Goal: Task Accomplishment & Management: Use online tool/utility

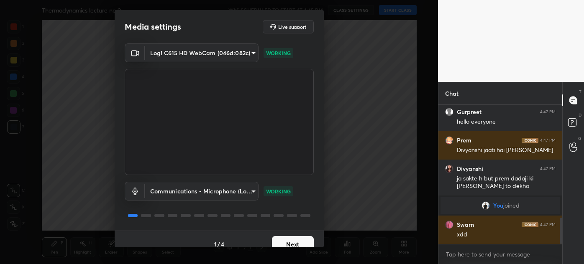
scroll to position [619, 0]
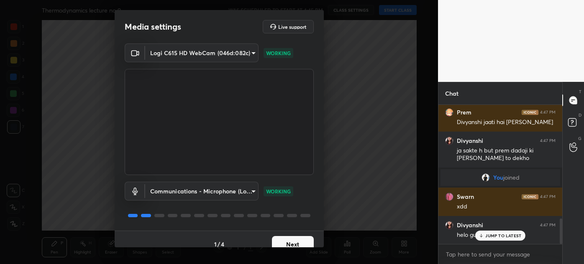
click at [290, 240] on button "Next" at bounding box center [293, 244] width 42 height 17
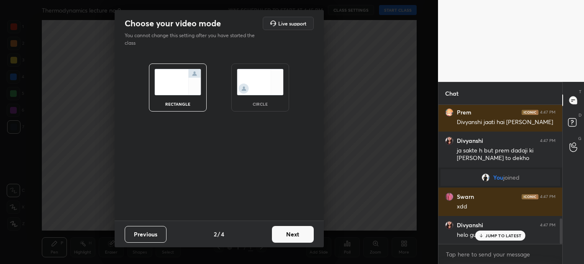
click at [272, 97] on div "circle" at bounding box center [260, 88] width 58 height 48
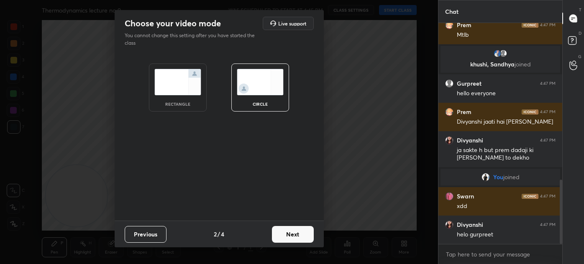
scroll to position [537, 0]
click at [298, 235] on button "Next" at bounding box center [293, 234] width 42 height 17
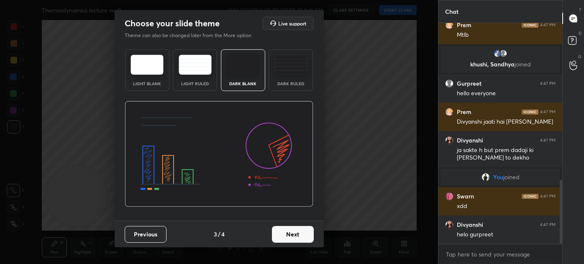
click at [299, 77] on div "Dark Ruled" at bounding box center [291, 70] width 44 height 42
click at [296, 238] on button "Next" at bounding box center [293, 234] width 42 height 17
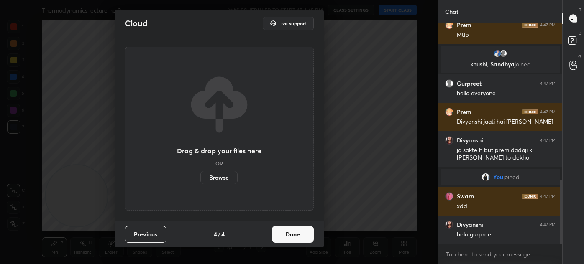
click at [299, 235] on button "Done" at bounding box center [293, 234] width 42 height 17
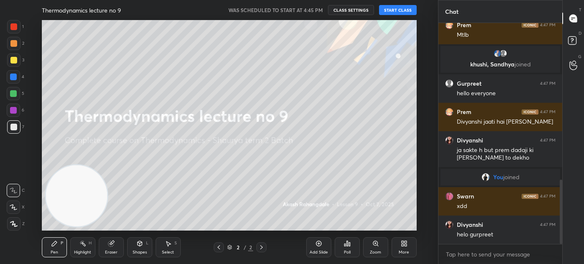
click at [409, 248] on div "More" at bounding box center [403, 248] width 25 height 20
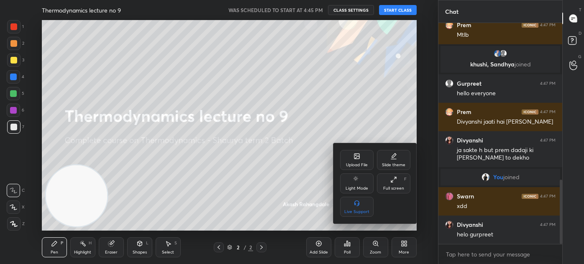
click at [357, 160] on div "Upload File" at bounding box center [356, 160] width 33 height 20
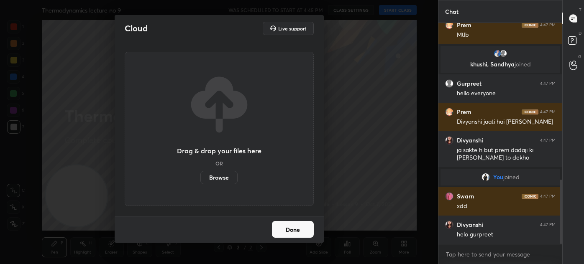
click at [217, 178] on label "Browse" at bounding box center [218, 177] width 37 height 13
click at [200, 178] on input "Browse" at bounding box center [200, 177] width 0 height 13
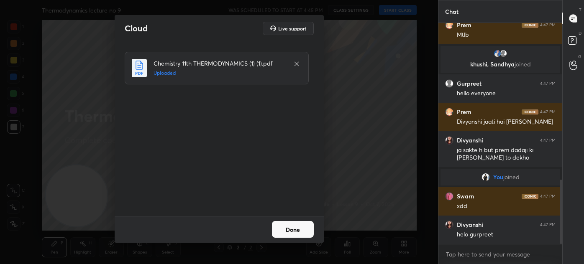
click at [293, 233] on button "Done" at bounding box center [293, 229] width 42 height 17
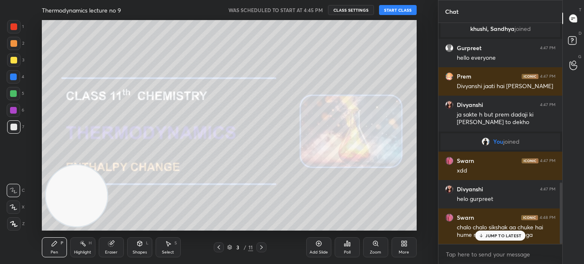
scroll to position [602, 0]
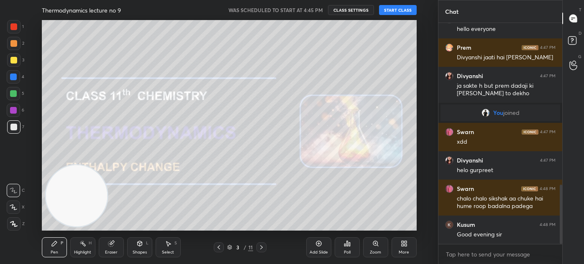
click at [393, 8] on button "START CLASS" at bounding box center [398, 10] width 38 height 10
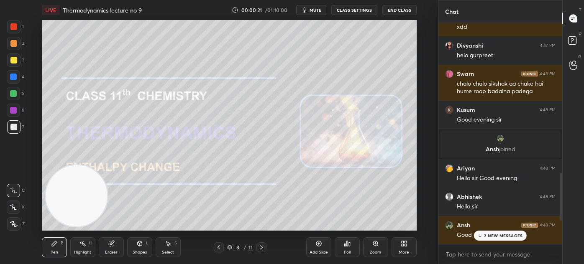
scroll to position [696, 0]
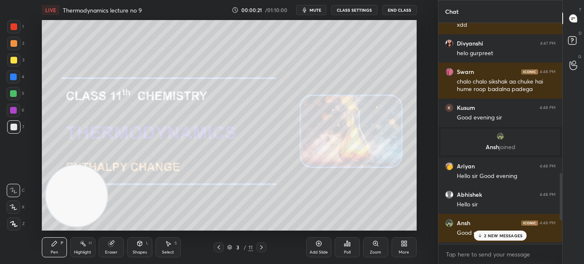
drag, startPoint x: 560, startPoint y: 201, endPoint x: 555, endPoint y: 177, distance: 24.2
click at [556, 177] on div "[PERSON_NAME] joined Divyanshi 4:46 PM bhaiya dadaji or gym seriously kyu mjak …" at bounding box center [500, 133] width 124 height 221
click at [496, 234] on p "5 NEW MESSAGES" at bounding box center [503, 235] width 39 height 5
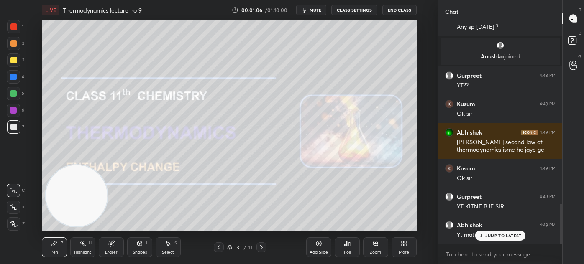
scroll to position [1030, 0]
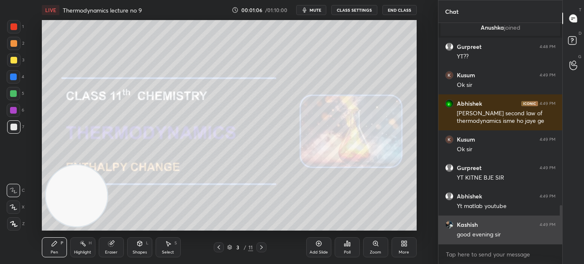
click at [499, 235] on div "Kusum 4:48 PM Any sp [DATE] ? [PERSON_NAME] joined Gurpreet 4:48 PM YT?? Kusum …" at bounding box center [500, 133] width 124 height 221
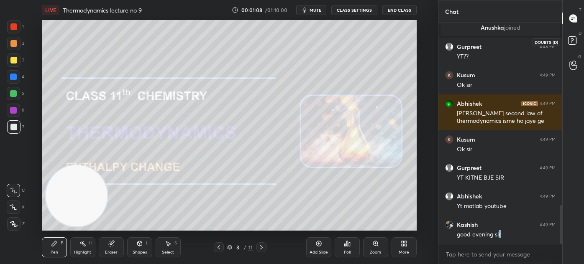
click at [568, 40] on rect at bounding box center [572, 41] width 8 height 8
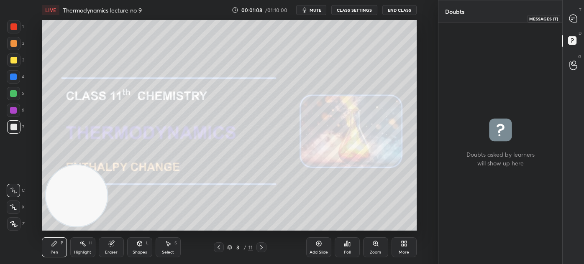
click at [572, 16] on icon at bounding box center [573, 19] width 8 height 8
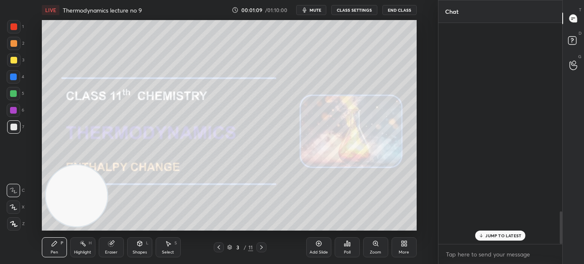
scroll to position [219, 121]
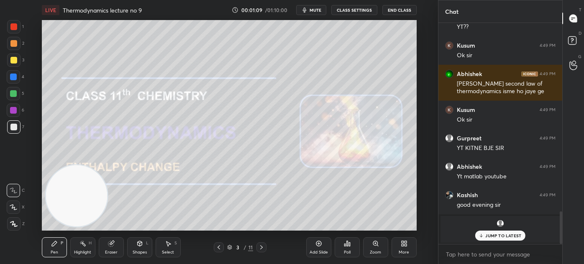
click at [504, 238] on p "JUMP TO LATEST" at bounding box center [503, 235] width 36 height 5
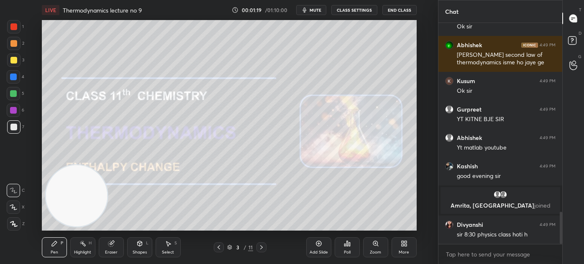
scroll to position [1333, 0]
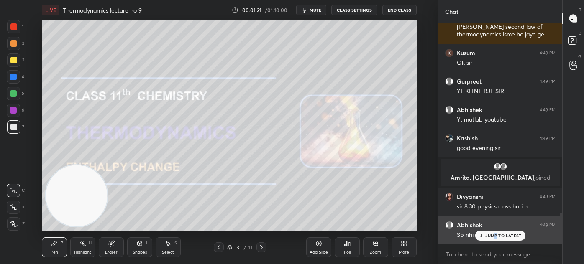
click at [495, 233] on p "JUMP TO LATEST" at bounding box center [503, 235] width 36 height 5
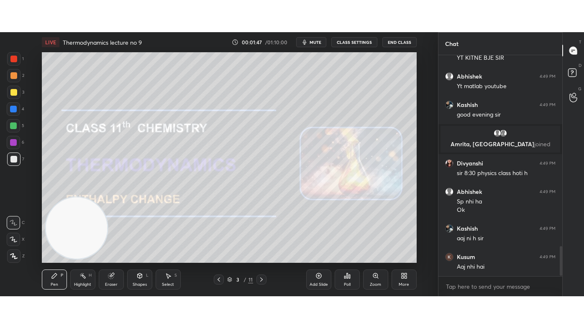
scroll to position [1428, 0]
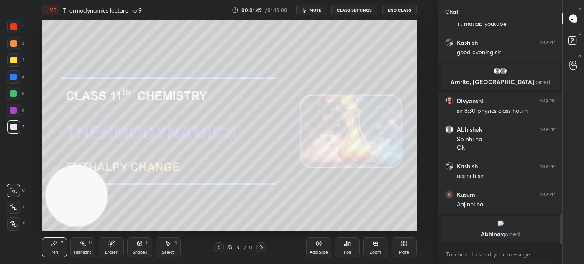
click at [318, 251] on div "Add Slide" at bounding box center [319, 253] width 18 height 4
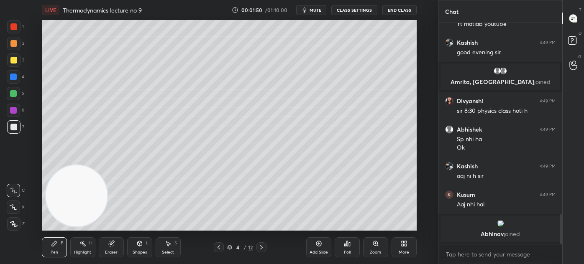
drag, startPoint x: 12, startPoint y: 60, endPoint x: 15, endPoint y: 67, distance: 7.5
click at [12, 60] on div at bounding box center [13, 60] width 7 height 7
click at [399, 247] on div "More" at bounding box center [403, 248] width 25 height 20
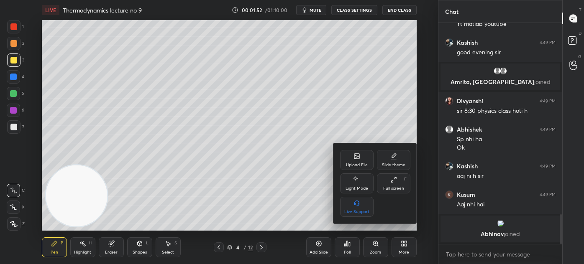
click at [386, 182] on div "Full screen F" at bounding box center [393, 184] width 33 height 20
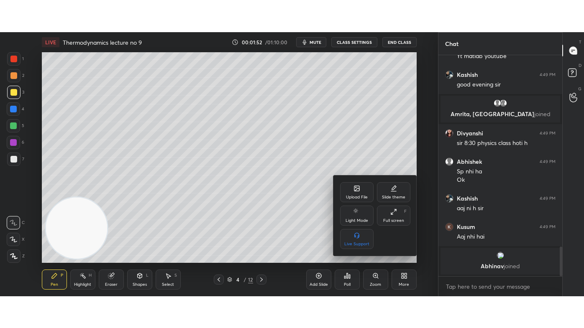
scroll to position [1364, 0]
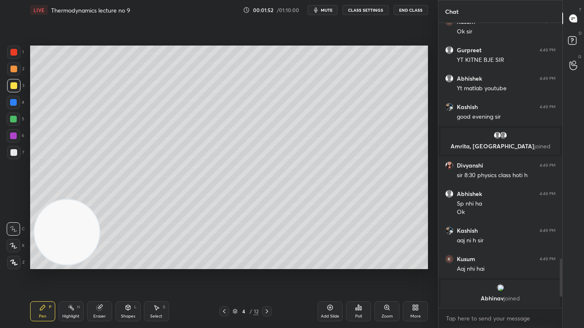
type textarea "x"
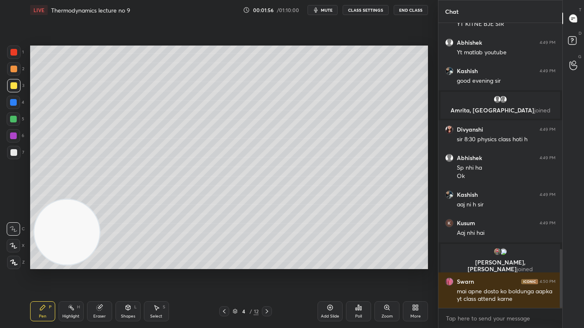
scroll to position [1093, 0]
click at [16, 84] on div at bounding box center [13, 85] width 7 height 7
click at [15, 249] on div at bounding box center [13, 245] width 13 height 13
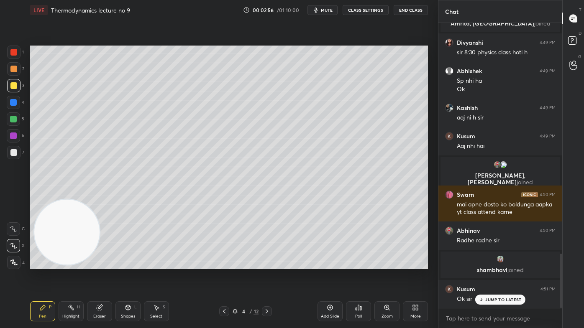
scroll to position [1215, 0]
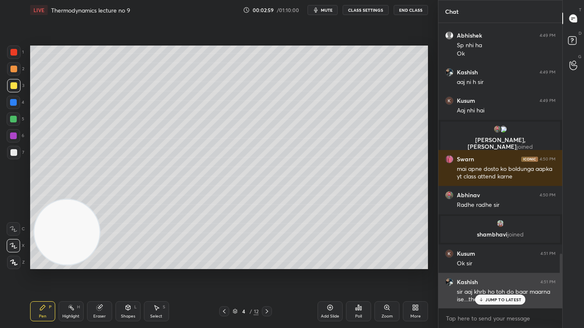
click at [499, 264] on p "JUMP TO LATEST" at bounding box center [503, 299] width 36 height 5
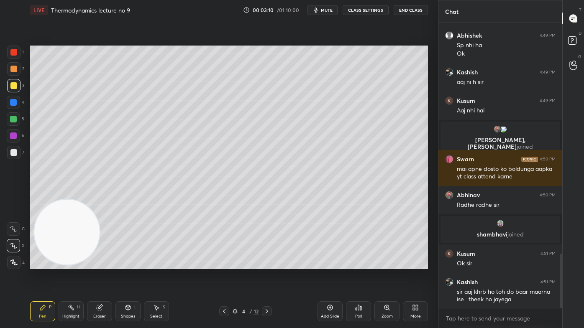
click at [13, 119] on div at bounding box center [13, 119] width 7 height 7
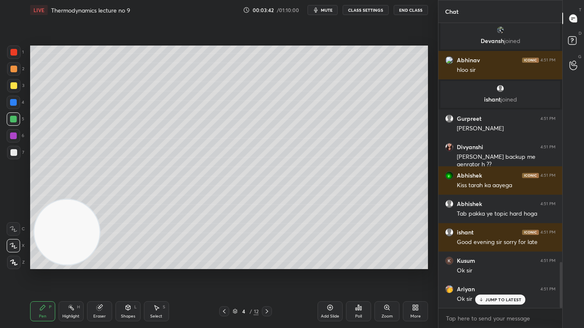
scroll to position [1486, 0]
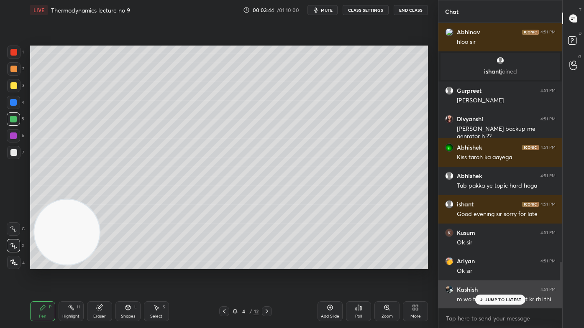
click at [499, 264] on p "JUMP TO LATEST" at bounding box center [503, 299] width 36 height 5
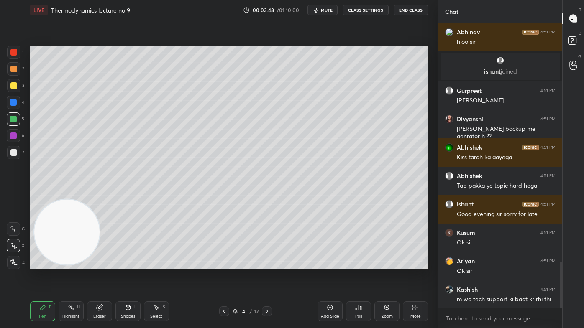
click at [366, 9] on button "CLASS SETTINGS" at bounding box center [366, 10] width 46 height 10
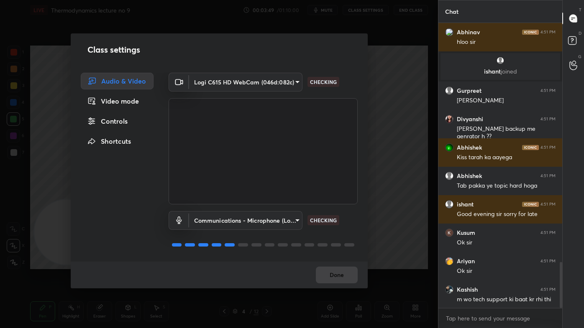
click at [125, 123] on div "Controls" at bounding box center [117, 121] width 73 height 17
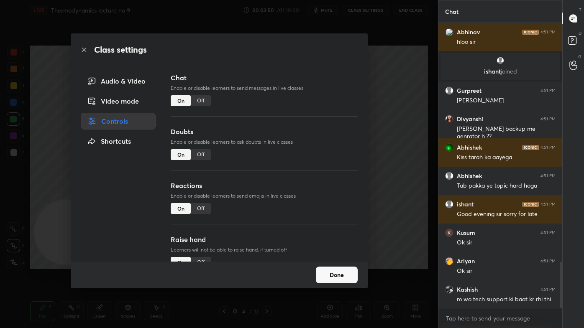
click at [203, 212] on div "Off" at bounding box center [201, 208] width 20 height 11
click at [392, 191] on div "Class settings Audio & Video Video mode Controls Shortcuts Chat Enable or disab…" at bounding box center [219, 164] width 438 height 328
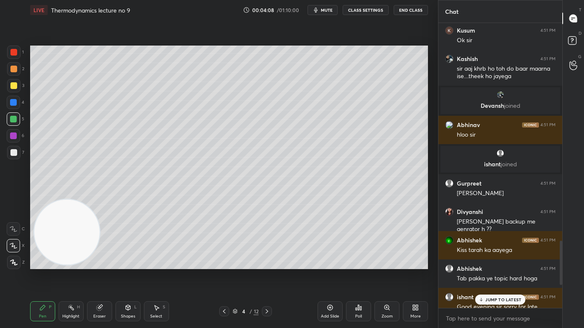
scroll to position [1369, 0]
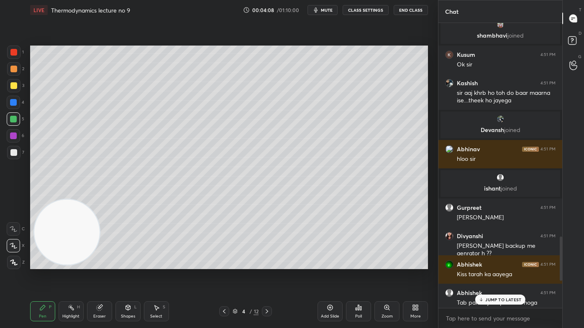
drag, startPoint x: 560, startPoint y: 273, endPoint x: 562, endPoint y: 246, distance: 26.9
click at [562, 246] on div "Chat Abhishek 4:49 PM Yt matlab youtube Kashish 4:49 PM good evening [PERSON_NA…" at bounding box center [511, 164] width 146 height 328
click at [502, 264] on p "1 NEW MESSAGE" at bounding box center [504, 299] width 36 height 5
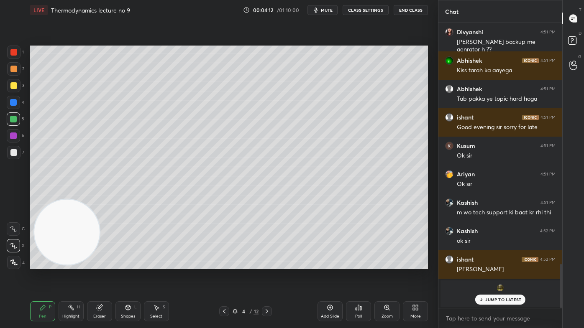
click at [503, 264] on p "JUMP TO LATEST" at bounding box center [503, 299] width 36 height 5
click at [15, 151] on div at bounding box center [13, 152] width 7 height 7
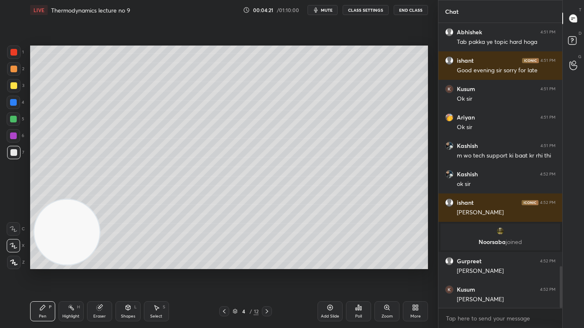
scroll to position [1659, 0]
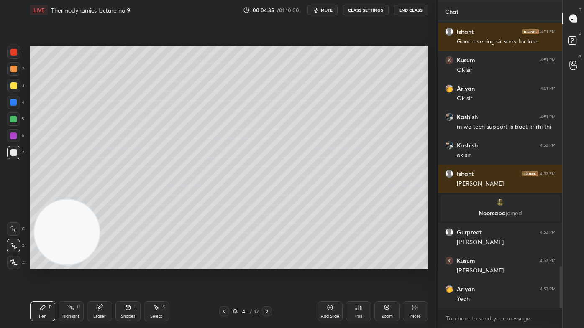
drag, startPoint x: 100, startPoint y: 315, endPoint x: 112, endPoint y: 303, distance: 16.6
click at [101, 264] on div "Eraser" at bounding box center [99, 317] width 13 height 4
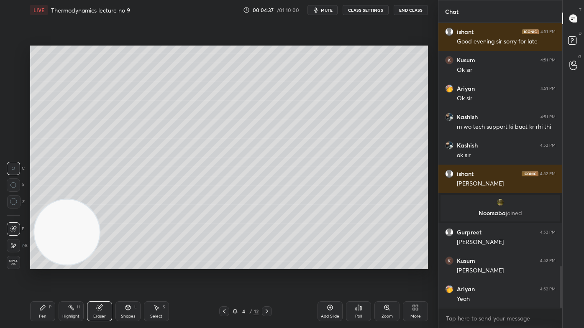
click at [14, 205] on circle at bounding box center [13, 202] width 7 height 7
click at [41, 264] on icon at bounding box center [42, 307] width 7 height 7
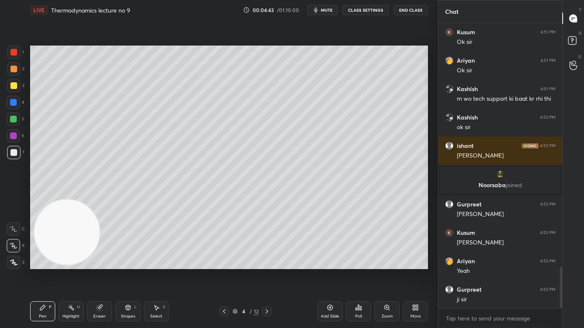
scroll to position [1716, 0]
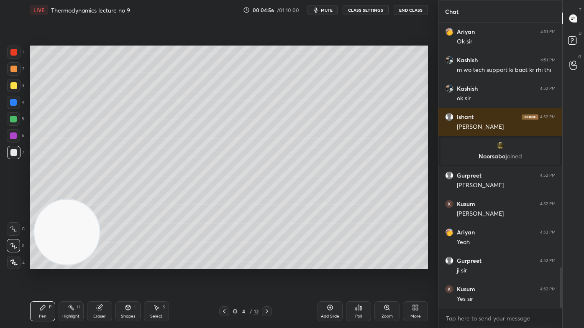
click at [13, 49] on div at bounding box center [13, 52] width 13 height 13
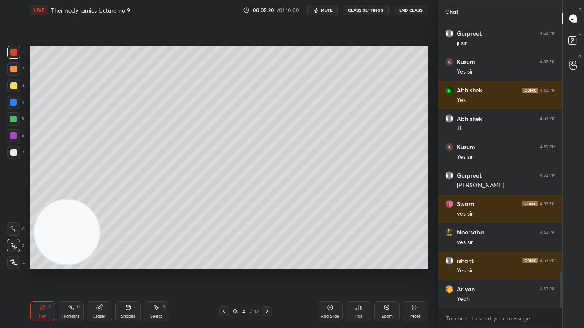
scroll to position [1972, 0]
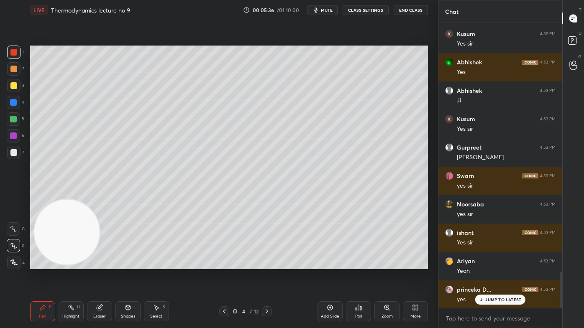
click at [100, 264] on icon at bounding box center [99, 307] width 5 height 5
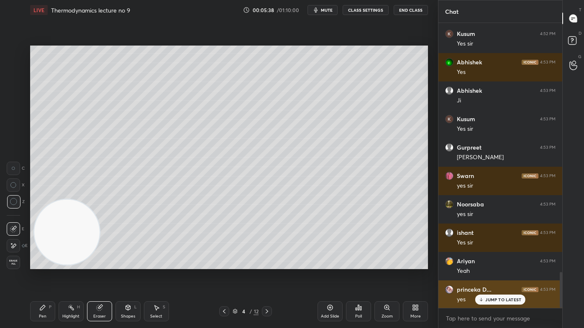
click at [492, 264] on p "JUMP TO LATEST" at bounding box center [503, 299] width 36 height 5
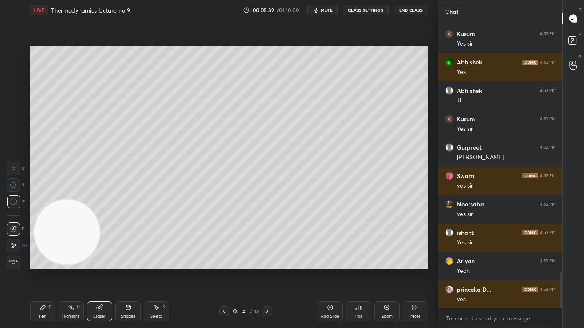
drag, startPoint x: 46, startPoint y: 317, endPoint x: 52, endPoint y: 309, distance: 10.6
click at [45, 264] on div "Pen P" at bounding box center [42, 312] width 25 height 20
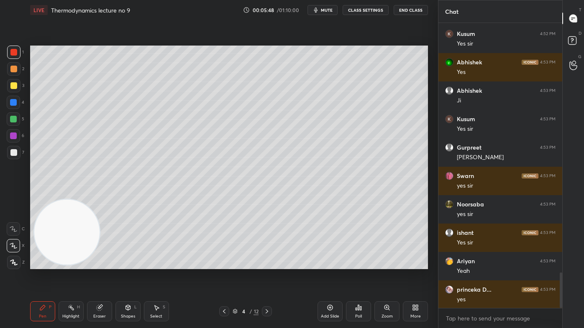
scroll to position [2001, 0]
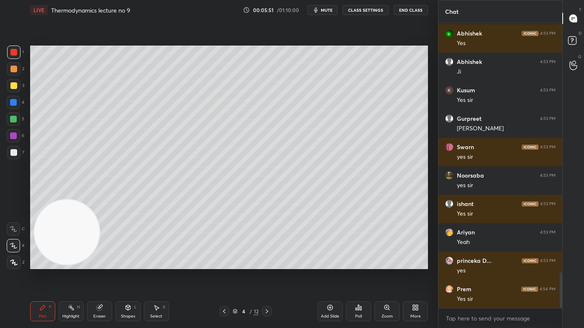
click at [15, 151] on div at bounding box center [13, 152] width 7 height 7
click at [14, 245] on icon at bounding box center [14, 246] width 8 height 6
click at [14, 243] on icon at bounding box center [14, 246] width 8 height 6
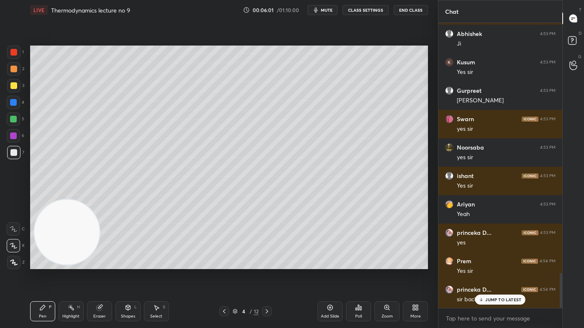
drag, startPoint x: 104, startPoint y: 315, endPoint x: 108, endPoint y: 312, distance: 5.4
click at [104, 264] on div "Eraser" at bounding box center [99, 317] width 13 height 4
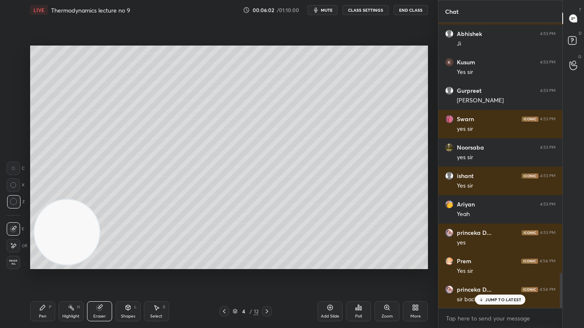
click at [50, 264] on div "Pen P" at bounding box center [42, 312] width 25 height 20
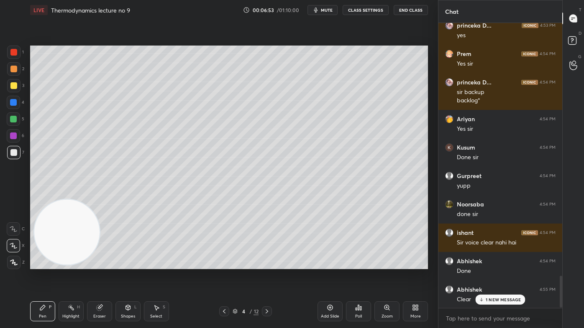
scroll to position [2265, 0]
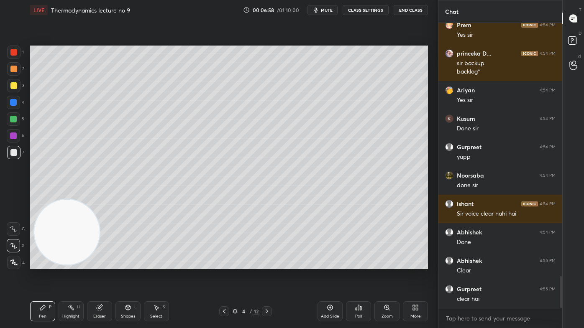
click at [326, 264] on div "Add Slide" at bounding box center [330, 317] width 18 height 4
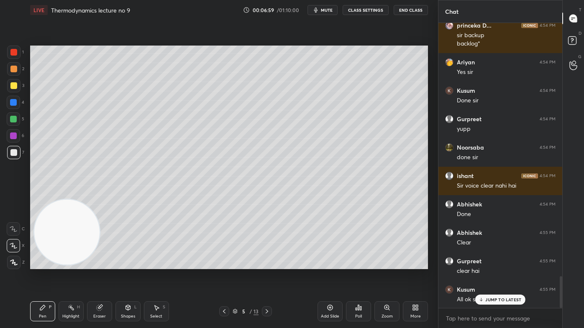
click at [13, 86] on div at bounding box center [13, 85] width 7 height 7
click at [15, 245] on icon at bounding box center [14, 246] width 8 height 6
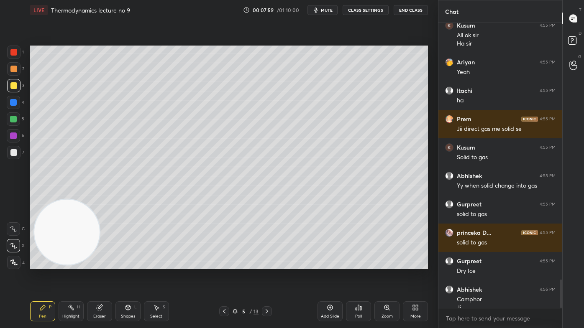
scroll to position [2566, 0]
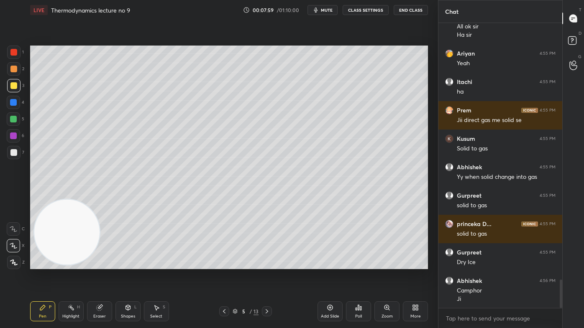
click at [13, 102] on div at bounding box center [13, 102] width 7 height 7
click at [14, 68] on div at bounding box center [13, 69] width 7 height 7
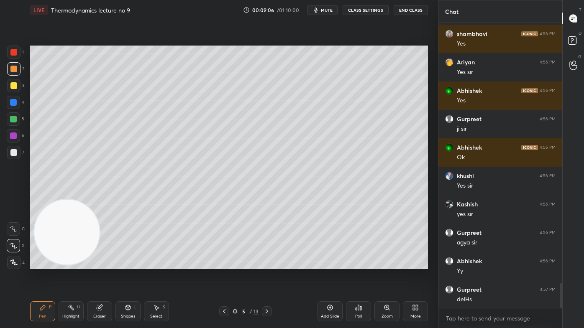
scroll to position [3021, 0]
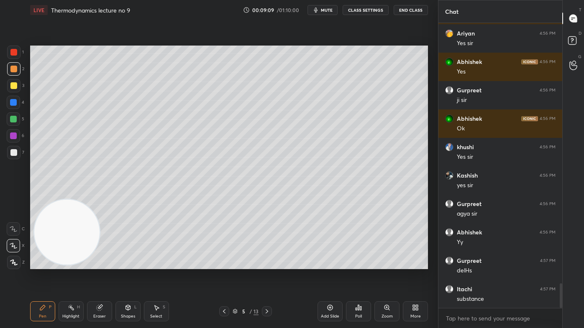
click at [149, 264] on div "Select S" at bounding box center [156, 312] width 25 height 20
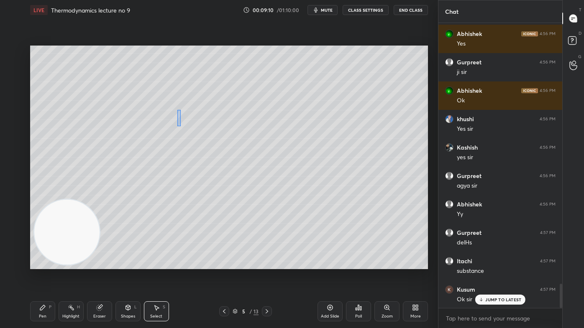
scroll to position [3078, 0]
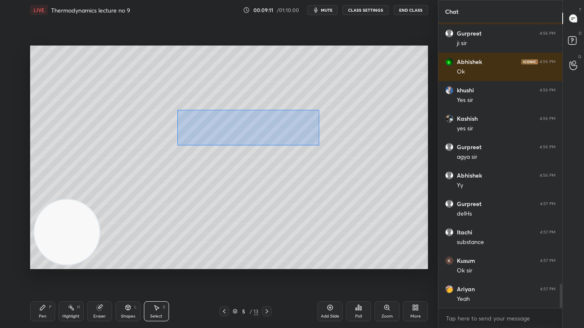
drag, startPoint x: 177, startPoint y: 110, endPoint x: 317, endPoint y: 145, distance: 144.8
click at [319, 146] on div "0 ° Undo Copy Duplicate Duplicate to new slide Delete" at bounding box center [229, 158] width 398 height 224
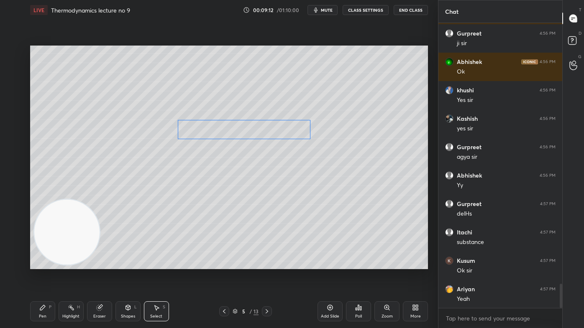
drag, startPoint x: 285, startPoint y: 129, endPoint x: 269, endPoint y: 157, distance: 32.2
click at [281, 135] on div "0 ° Undo Copy Duplicate Duplicate to new slide Delete" at bounding box center [229, 158] width 398 height 224
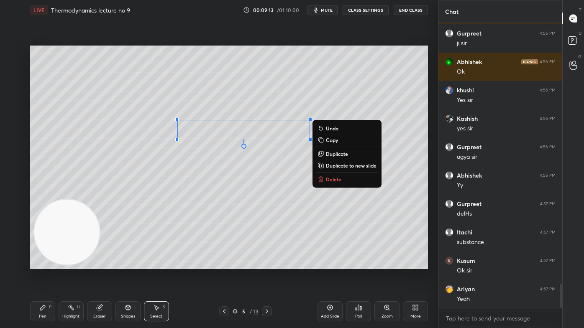
click at [258, 179] on div "0 ° Undo Copy Duplicate Duplicate to new slide Delete" at bounding box center [229, 158] width 398 height 224
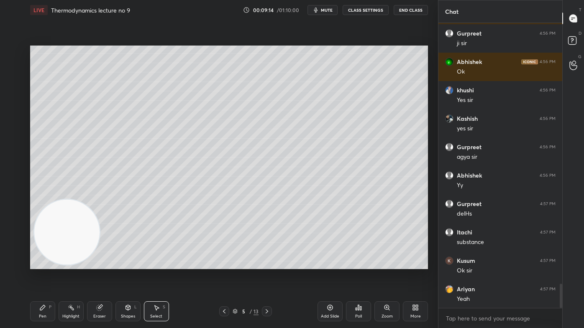
click at [45, 264] on div "Pen P" at bounding box center [42, 312] width 25 height 20
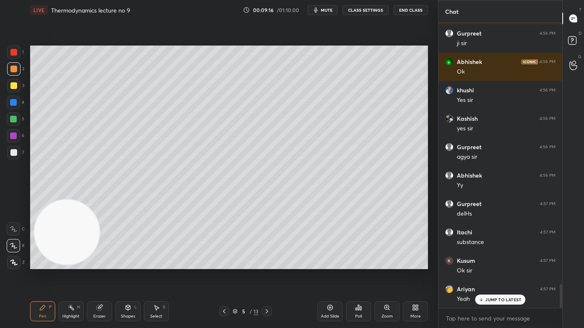
scroll to position [3106, 0]
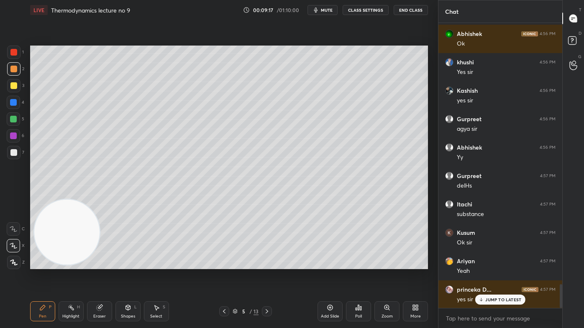
click at [13, 120] on div at bounding box center [13, 119] width 7 height 7
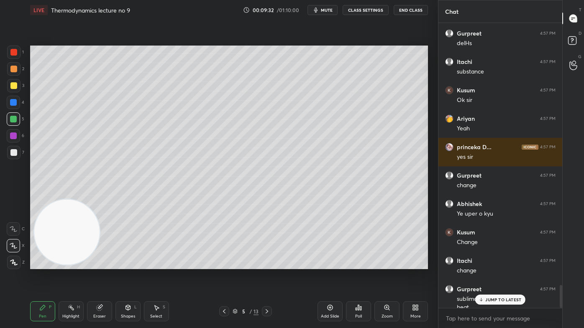
scroll to position [3257, 0]
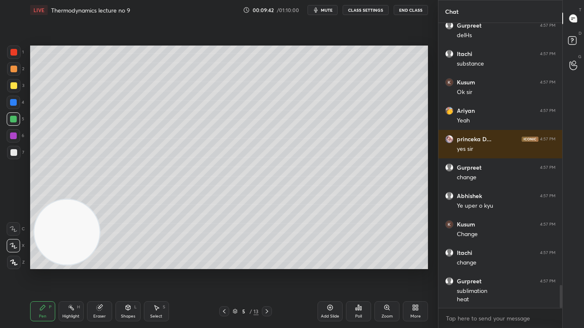
drag, startPoint x: 163, startPoint y: 313, endPoint x: 172, endPoint y: 289, distance: 25.2
click at [162, 264] on div "Select S" at bounding box center [156, 312] width 25 height 20
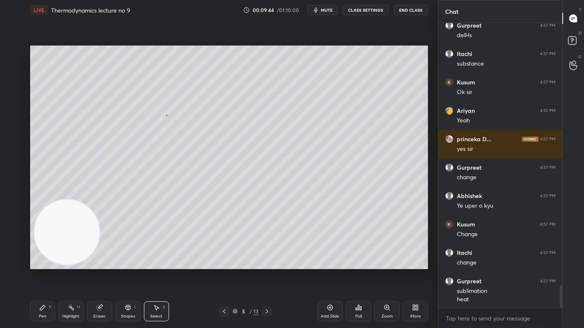
scroll to position [3265, 0]
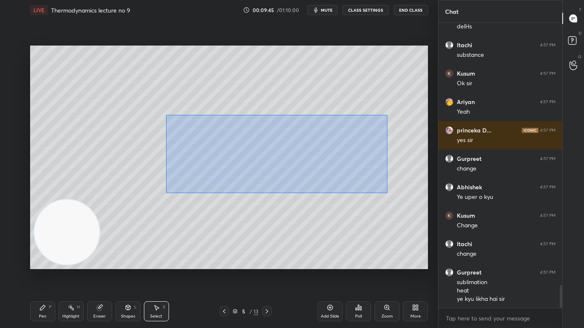
drag, startPoint x: 166, startPoint y: 116, endPoint x: 388, endPoint y: 192, distance: 234.8
click at [389, 193] on div "0 ° Undo Copy Duplicate Duplicate to new slide Delete" at bounding box center [229, 158] width 398 height 224
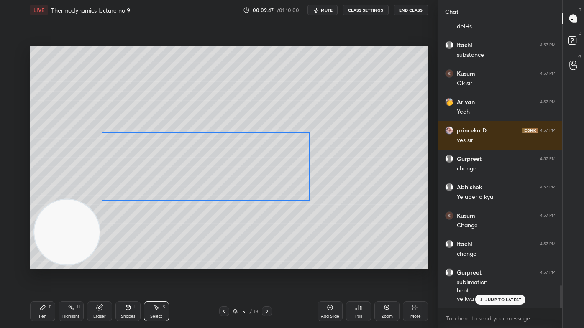
scroll to position [3293, 0]
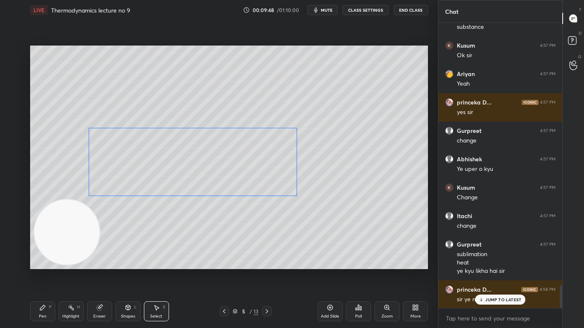
drag, startPoint x: 332, startPoint y: 168, endPoint x: 253, endPoint y: 201, distance: 86.1
click at [250, 177] on div "0 ° Undo Copy Duplicate Duplicate to new slide Delete" at bounding box center [229, 158] width 398 height 224
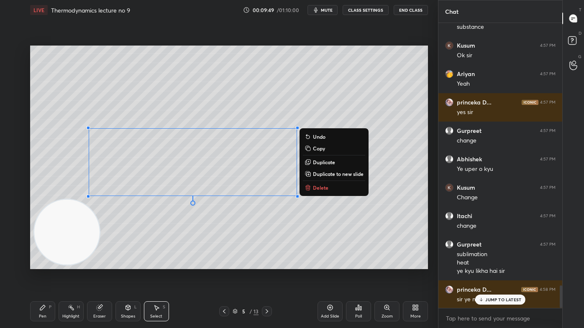
click at [250, 230] on div "0 ° Undo Copy Duplicate Duplicate to new slide Delete" at bounding box center [229, 158] width 398 height 224
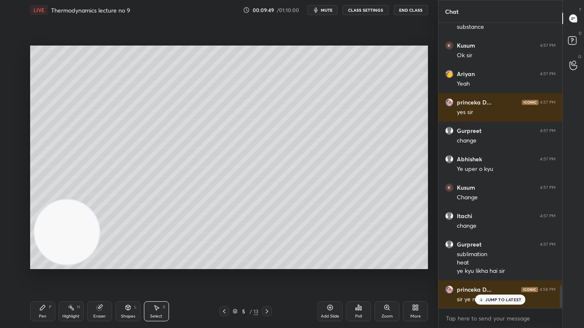
click at [42, 264] on div "Pen P" at bounding box center [42, 312] width 25 height 20
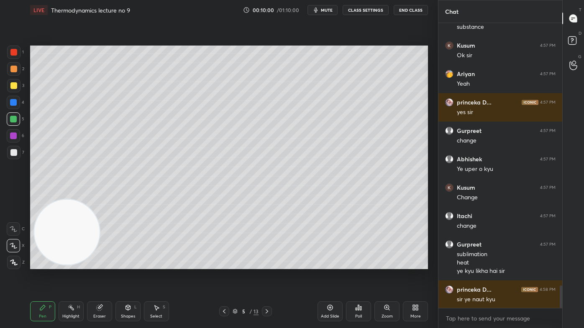
scroll to position [3322, 0]
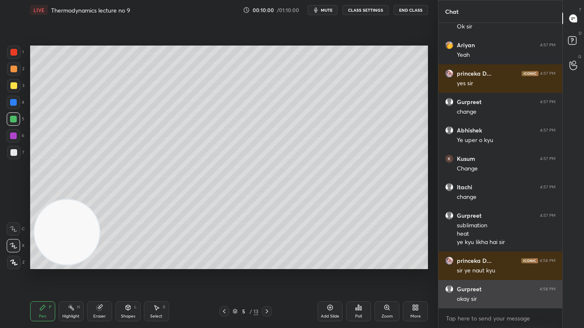
click at [487, 264] on div "Itachi 4:57 PM substance Kusum 4:57 PM Ok [PERSON_NAME] 4:57 PM Yeah princeka D…" at bounding box center [500, 166] width 124 height 286
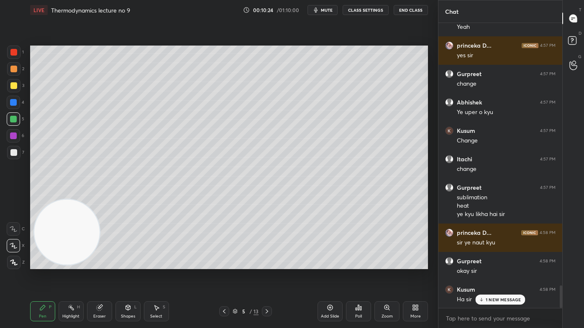
scroll to position [3379, 0]
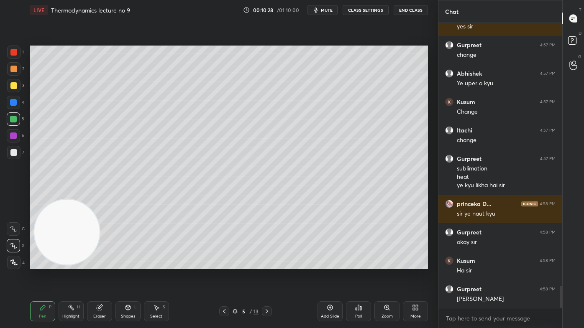
click at [329, 264] on div "Add Slide" at bounding box center [329, 312] width 25 height 20
drag, startPoint x: 14, startPoint y: 87, endPoint x: 20, endPoint y: 87, distance: 6.3
click at [13, 87] on div at bounding box center [13, 85] width 7 height 7
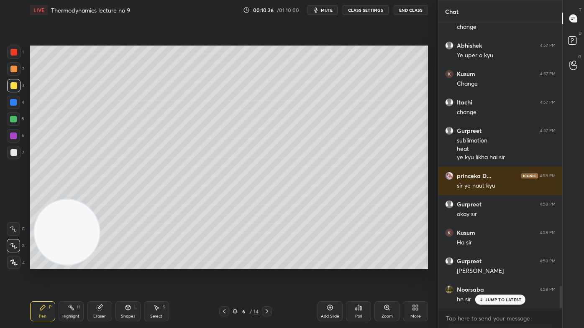
drag, startPoint x: 101, startPoint y: 317, endPoint x: 113, endPoint y: 292, distance: 27.5
click at [102, 264] on div "Eraser" at bounding box center [99, 317] width 13 height 4
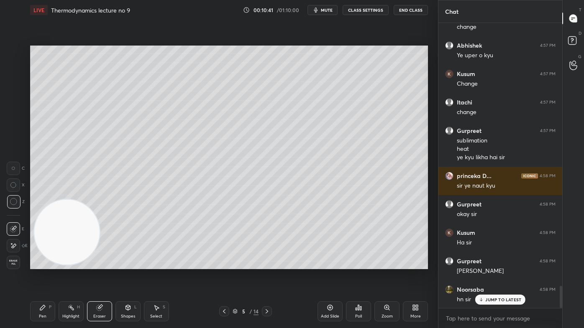
click at [46, 264] on div "Pen P" at bounding box center [42, 312] width 25 height 20
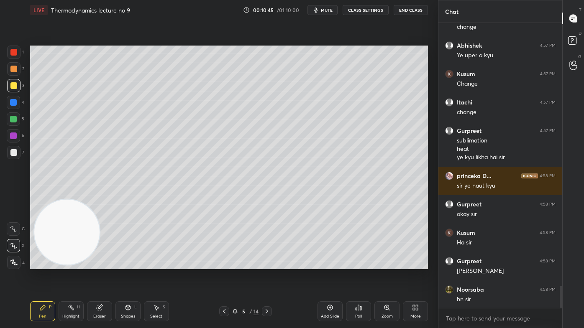
click at [329, 10] on span "mute" at bounding box center [327, 10] width 12 height 6
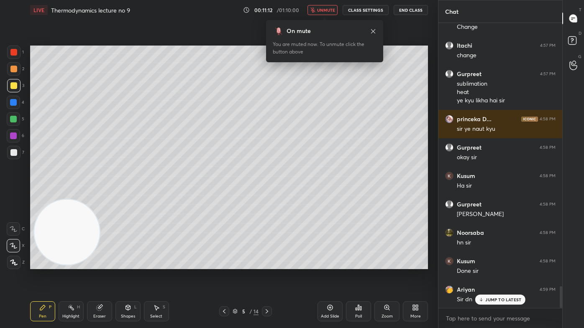
scroll to position [3493, 0]
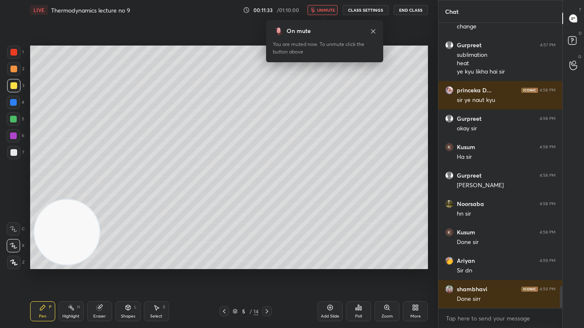
click at [324, 10] on span "unmute" at bounding box center [326, 10] width 18 height 6
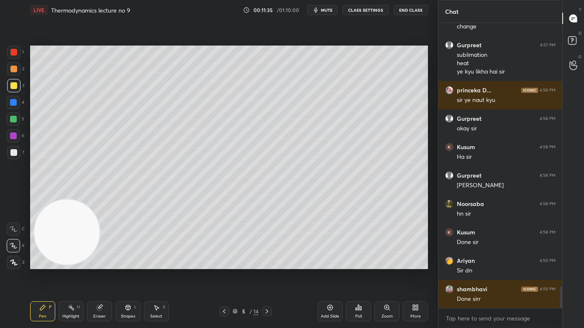
click at [104, 264] on div "Eraser" at bounding box center [99, 312] width 25 height 20
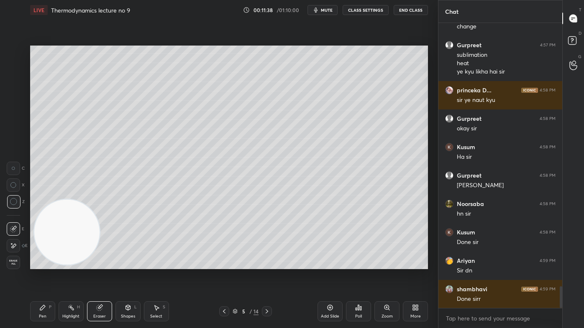
click at [40, 264] on div "Pen P" at bounding box center [42, 312] width 25 height 20
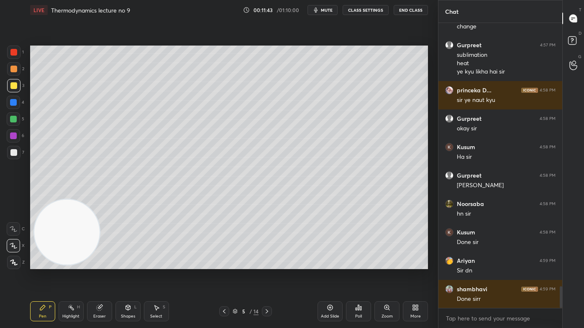
click at [38, 264] on div "Pen P" at bounding box center [42, 312] width 25 height 20
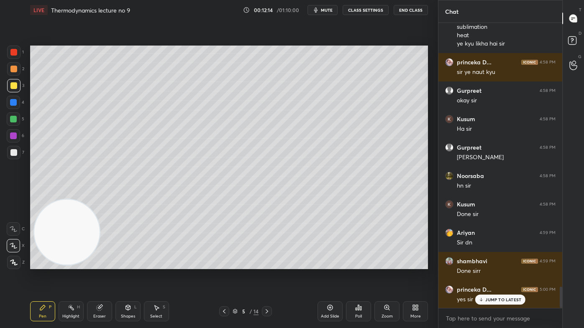
scroll to position [3550, 0]
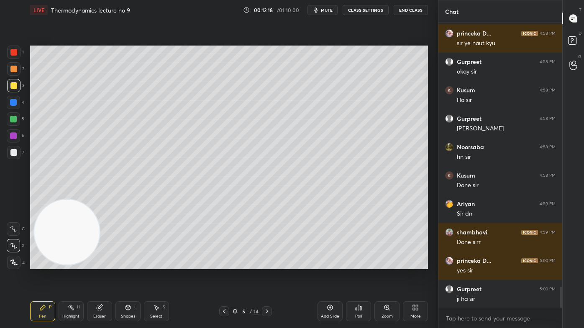
click at [326, 264] on div "Add Slide" at bounding box center [329, 312] width 25 height 20
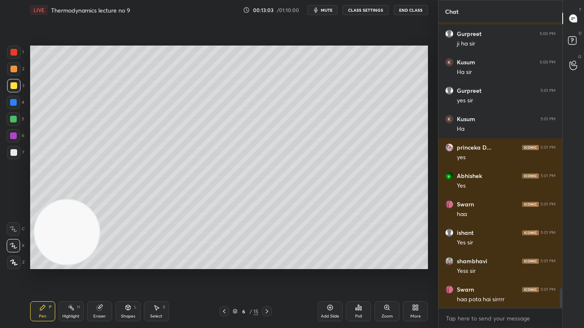
scroll to position [3834, 0]
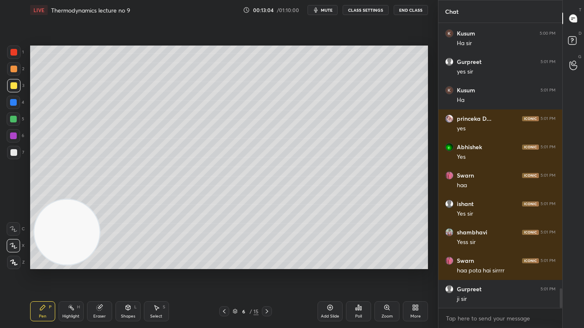
click at [167, 264] on div "Select S" at bounding box center [156, 312] width 25 height 20
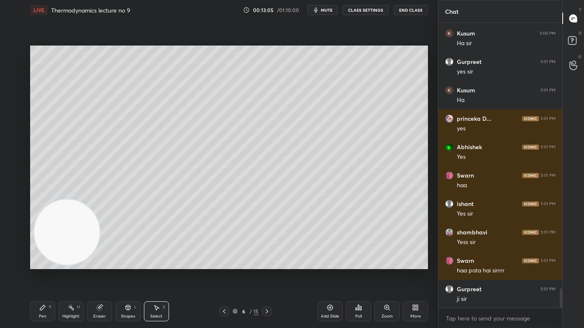
scroll to position [3862, 0]
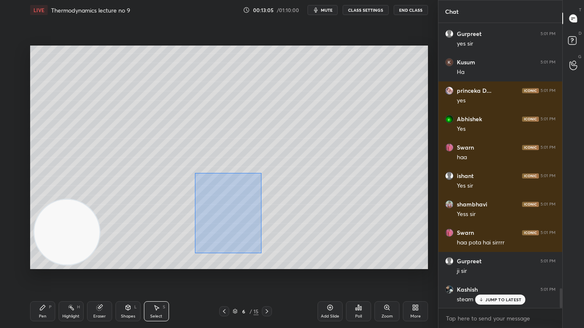
drag, startPoint x: 195, startPoint y: 173, endPoint x: 317, endPoint y: 267, distance: 153.9
click at [317, 264] on div "0 ° Undo Copy Duplicate Duplicate to new slide Delete" at bounding box center [229, 158] width 398 height 224
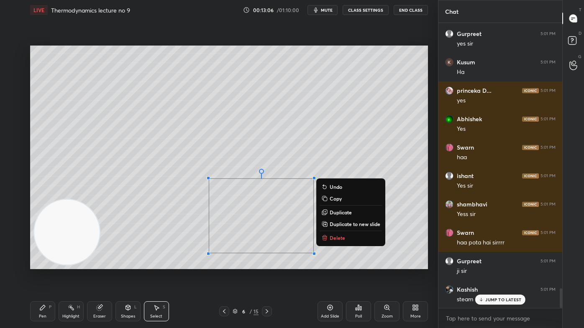
click at [337, 240] on p "Delete" at bounding box center [337, 238] width 15 height 7
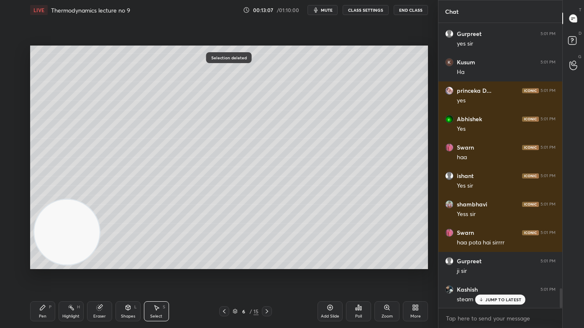
click at [37, 264] on div "Pen P" at bounding box center [42, 312] width 25 height 20
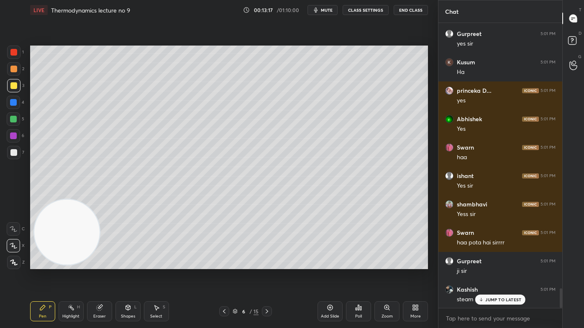
scroll to position [3891, 0]
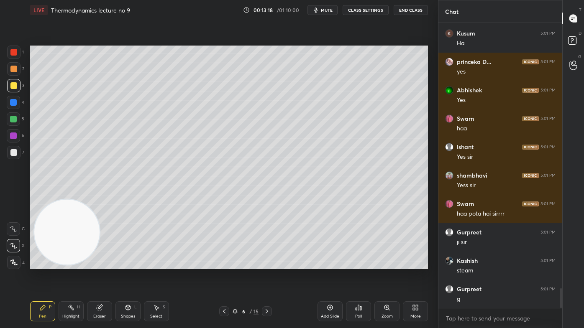
click at [14, 104] on div at bounding box center [13, 102] width 7 height 7
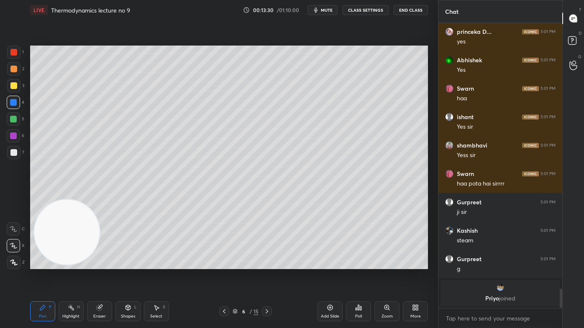
scroll to position [3172, 0]
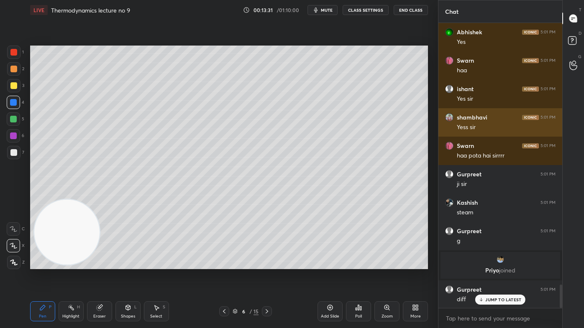
click at [450, 118] on img "grid" at bounding box center [449, 117] width 8 height 8
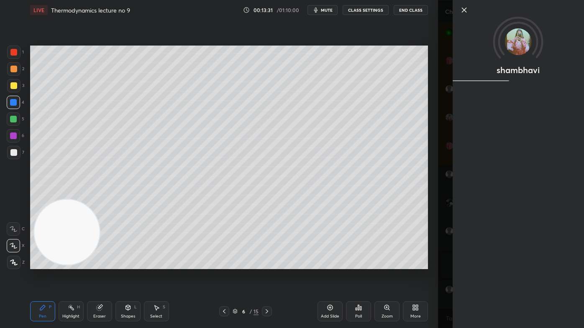
scroll to position [3229, 0]
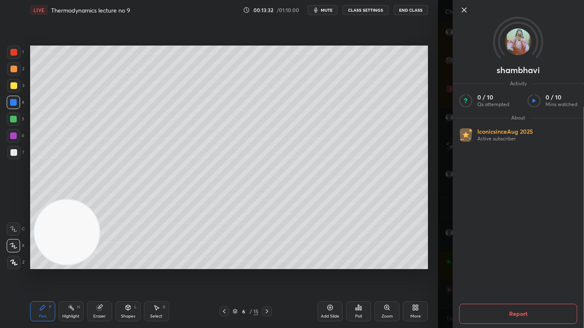
click at [437, 118] on div "1 2 3 4 5 6 7 C X Z C X Z E E Erase all H H LIVE Thermodynamics lecture no 9 00…" at bounding box center [219, 164] width 438 height 328
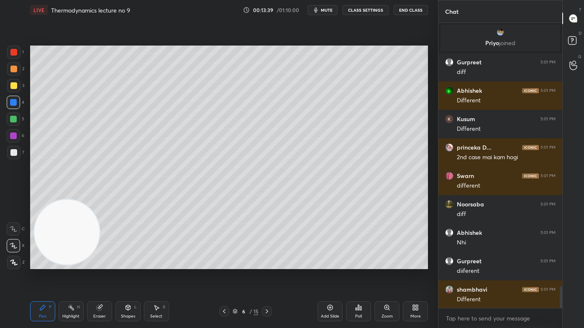
scroll to position [3428, 0]
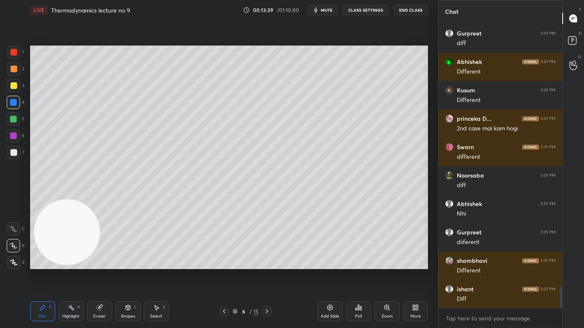
click at [18, 119] on div at bounding box center [13, 119] width 13 height 13
click at [11, 264] on div at bounding box center [13, 262] width 13 height 13
click at [14, 248] on icon at bounding box center [14, 246] width 8 height 6
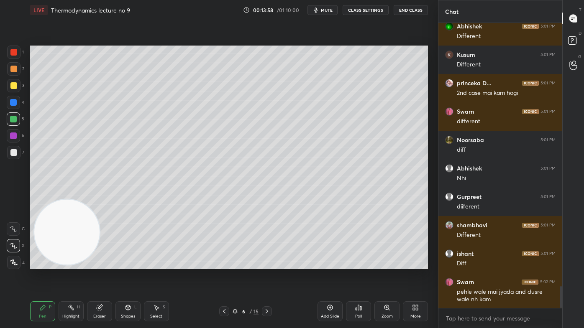
scroll to position [3493, 0]
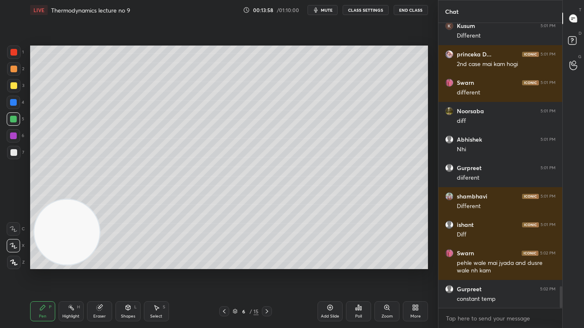
click at [484, 264] on div "Abhishek 5:01 PM Different Kusum 5:01 PM Different princeka D... 5:01 PM 2nd ca…" at bounding box center [500, 166] width 124 height 286
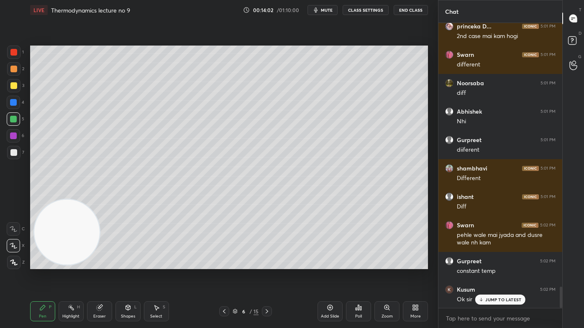
click at [261, 264] on div "6 / 15" at bounding box center [245, 312] width 53 height 10
click at [99, 264] on div "Eraser" at bounding box center [99, 312] width 25 height 20
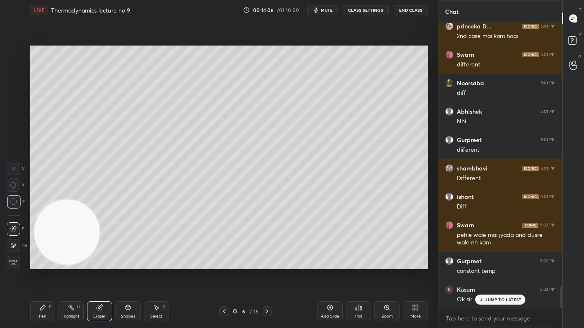
click at [13, 264] on div "Erase all" at bounding box center [13, 262] width 13 height 13
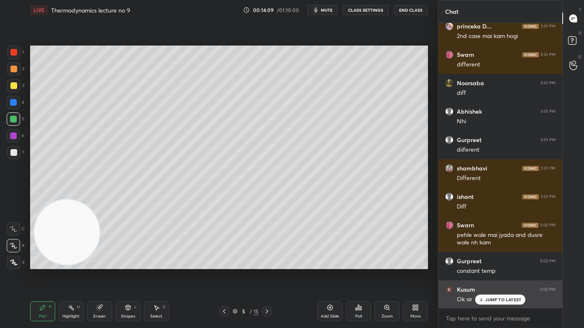
click at [499, 264] on p "JUMP TO LATEST" at bounding box center [503, 299] width 36 height 5
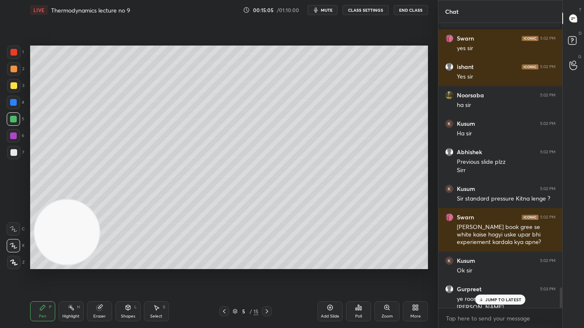
scroll to position [3718, 0]
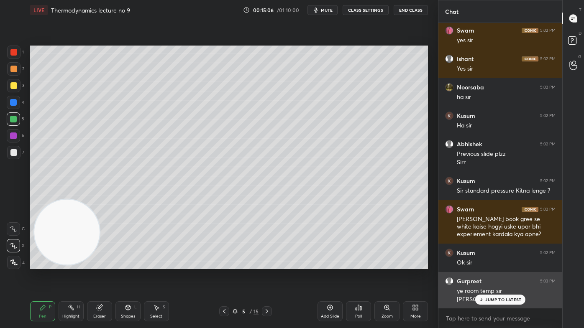
click at [491, 264] on p "JUMP TO LATEST" at bounding box center [503, 299] width 36 height 5
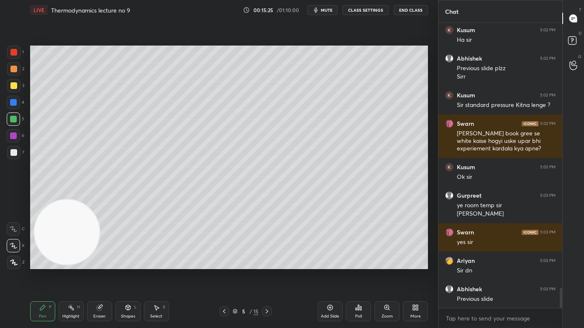
scroll to position [3832, 0]
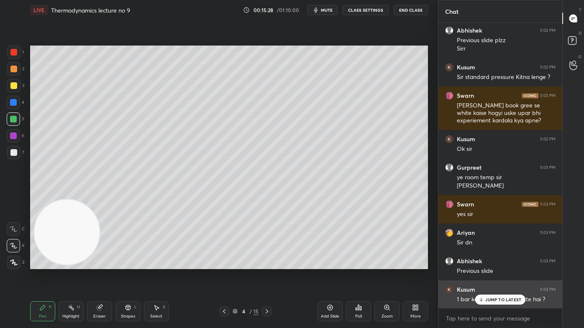
drag, startPoint x: 485, startPoint y: 298, endPoint x: 466, endPoint y: 301, distance: 19.5
click at [485, 264] on div "JUMP TO LATEST" at bounding box center [500, 300] width 50 height 10
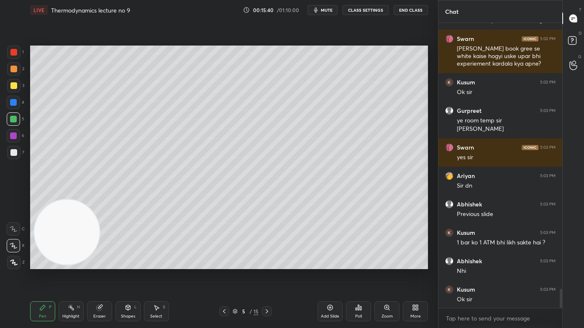
scroll to position [3918, 0]
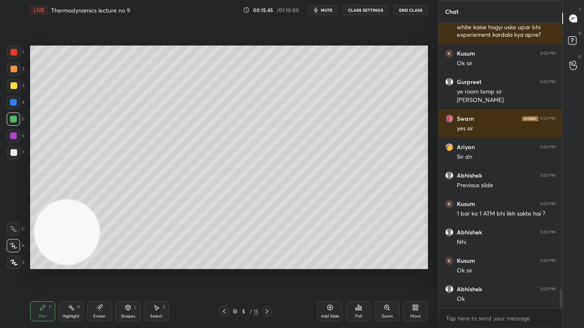
click at [14, 155] on div at bounding box center [13, 152] width 13 height 13
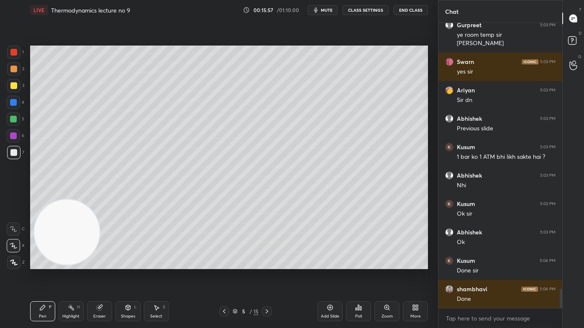
scroll to position [4003, 0]
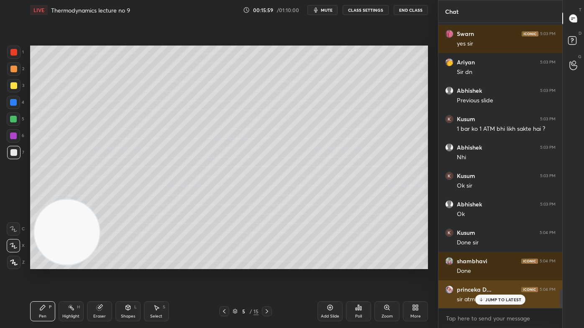
click at [484, 264] on div "sir atm ko bar kyu kiya" at bounding box center [506, 299] width 99 height 10
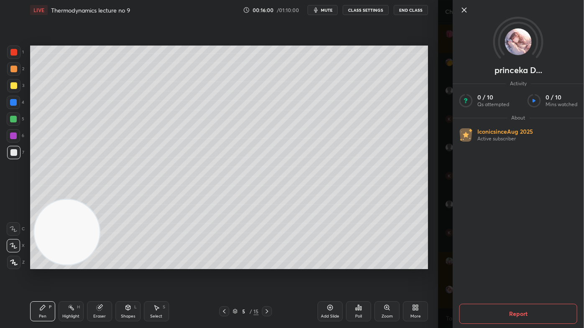
drag, startPoint x: 440, startPoint y: 290, endPoint x: 471, endPoint y: 297, distance: 31.4
click at [441, 264] on div "princeka D... Activity 0 / 10 Qs attempted 0 / 10 Mins watched About Iconic sin…" at bounding box center [511, 164] width 146 height 328
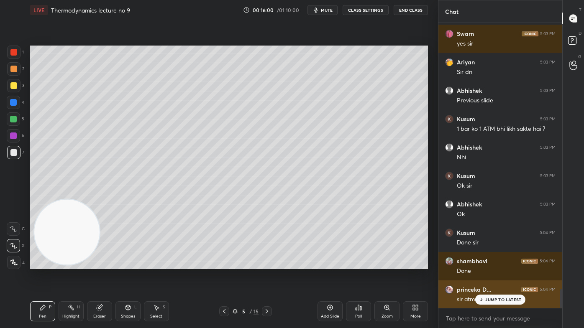
click at [482, 264] on icon at bounding box center [480, 299] width 5 height 5
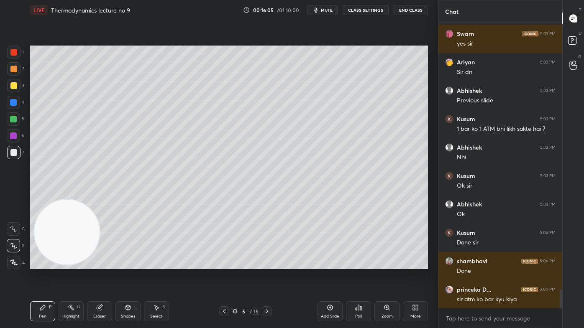
click at [13, 90] on div at bounding box center [13, 85] width 13 height 13
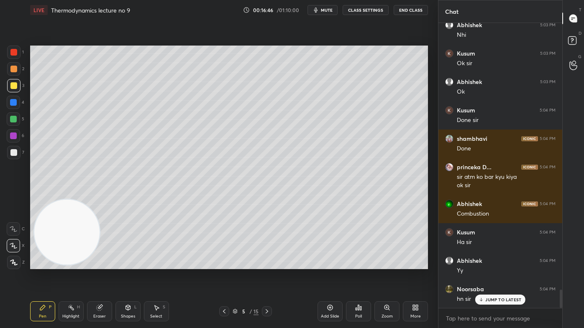
scroll to position [4153, 0]
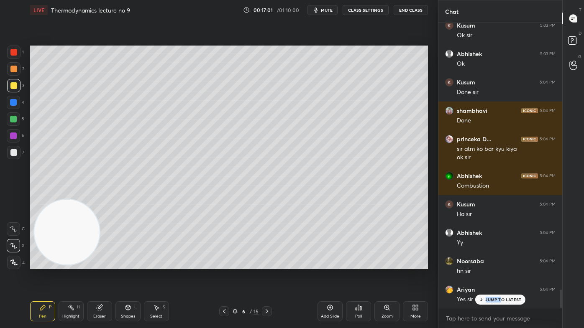
click at [501, 264] on div "Abhishek 5:02 PM Previous slide plzz Sirr Kusum 5:02 PM Sir standard pressure K…" at bounding box center [500, 165] width 124 height 285
click at [14, 84] on div at bounding box center [13, 85] width 7 height 7
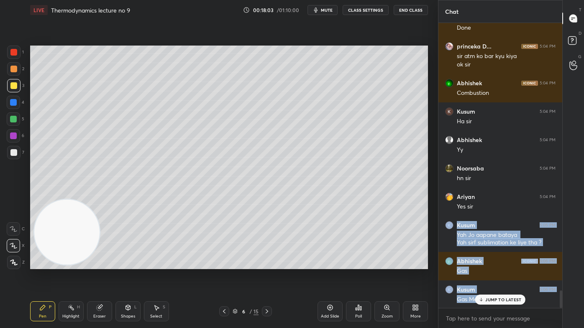
scroll to position [4303, 0]
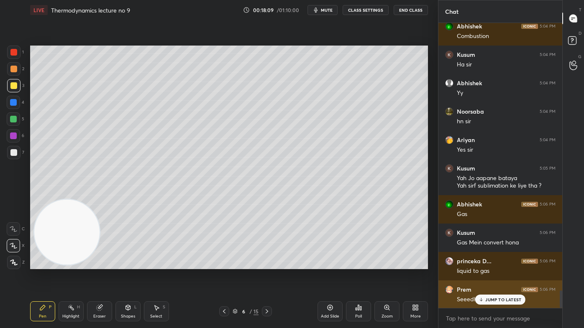
click at [492, 264] on p "JUMP TO LATEST" at bounding box center [503, 299] width 36 height 5
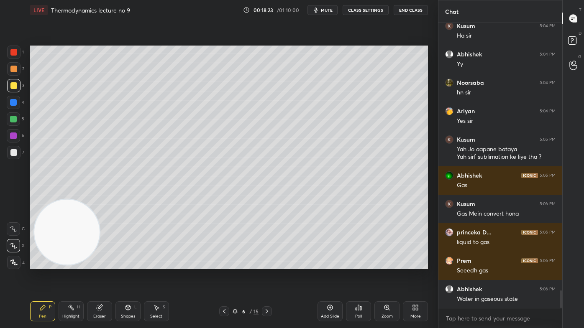
scroll to position [4340, 0]
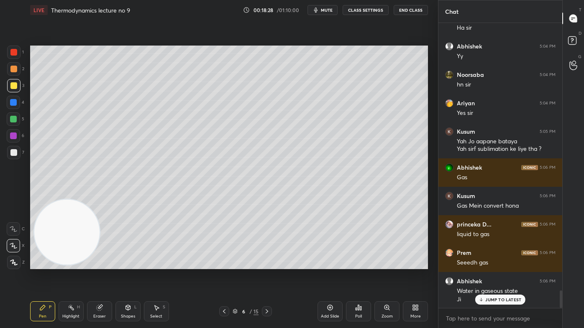
click at [161, 264] on div "Select S" at bounding box center [156, 312] width 25 height 20
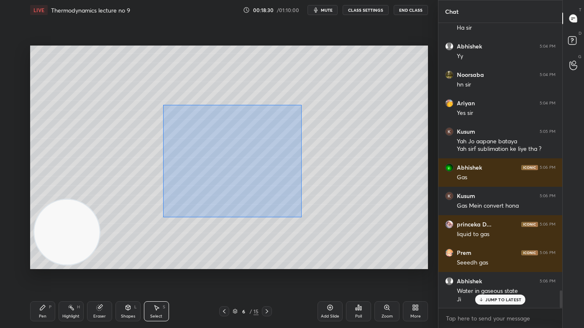
drag, startPoint x: 163, startPoint y: 105, endPoint x: 375, endPoint y: 229, distance: 245.8
click at [379, 233] on div "0 ° Undo Copy Duplicate Duplicate to new slide Delete" at bounding box center [229, 158] width 398 height 224
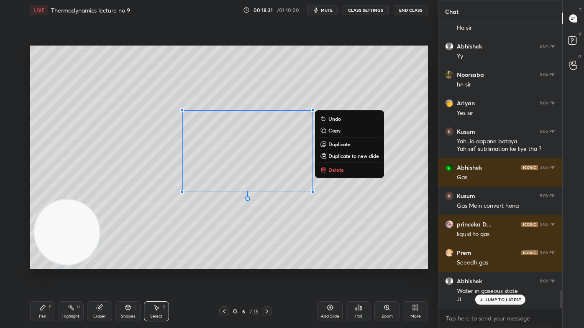
drag, startPoint x: 333, startPoint y: 174, endPoint x: 337, endPoint y: 171, distance: 4.9
click at [333, 173] on button "Delete" at bounding box center [349, 170] width 62 height 10
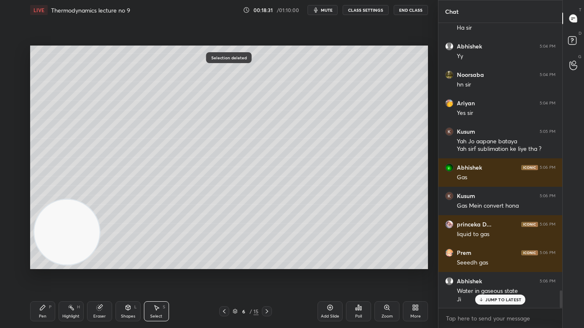
drag, startPoint x: 41, startPoint y: 317, endPoint x: 58, endPoint y: 304, distance: 20.8
click at [42, 264] on div "Pen" at bounding box center [43, 317] width 8 height 4
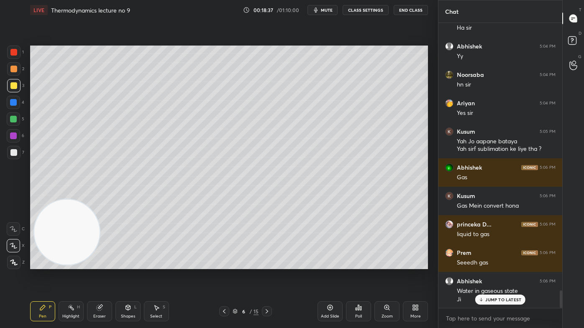
scroll to position [4370, 0]
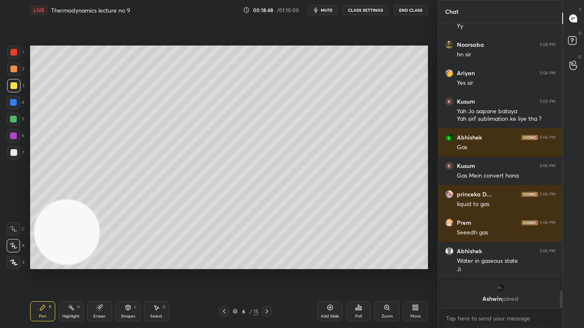
click at [16, 120] on div at bounding box center [13, 119] width 7 height 7
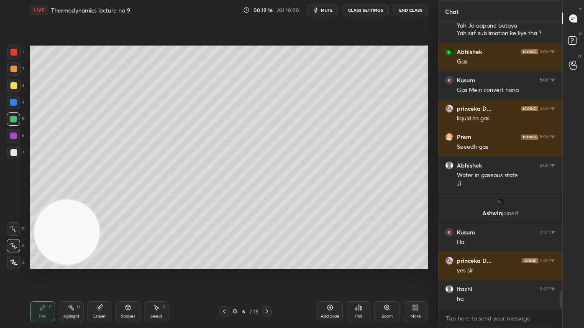
scroll to position [4491, 0]
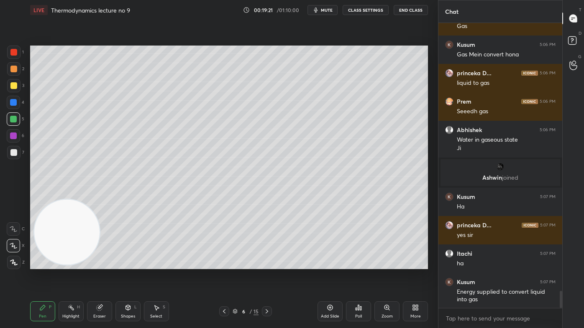
click at [13, 54] on div at bounding box center [13, 52] width 7 height 7
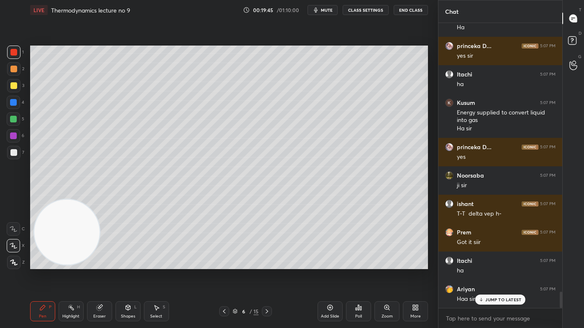
scroll to position [4699, 0]
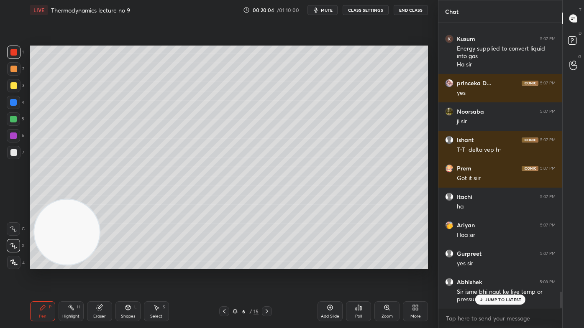
click at [154, 264] on icon at bounding box center [156, 307] width 7 height 7
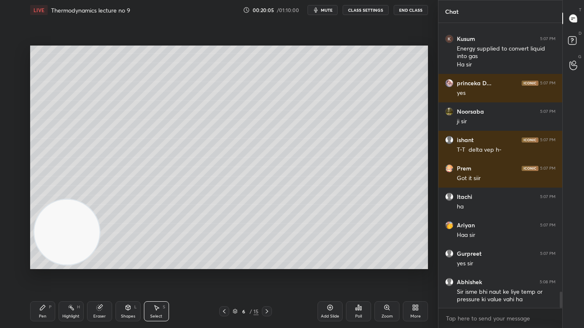
scroll to position [4764, 0]
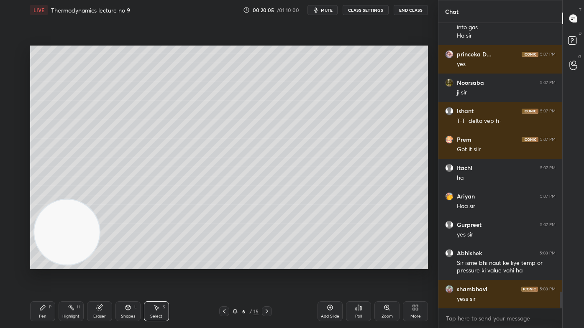
drag, startPoint x: 178, startPoint y: 203, endPoint x: 182, endPoint y: 212, distance: 9.7
click at [181, 213] on div "0 ° Undo Copy Duplicate Duplicate to new slide Delete" at bounding box center [229, 158] width 398 height 224
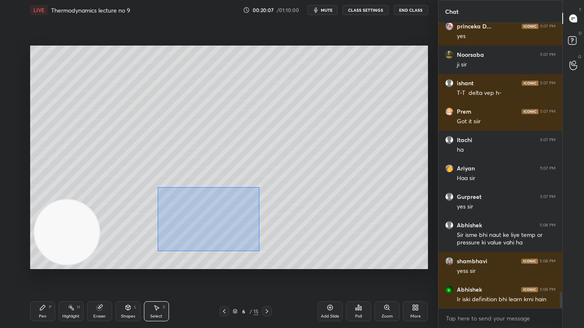
drag, startPoint x: 172, startPoint y: 215, endPoint x: 251, endPoint y: 243, distance: 83.9
click at [259, 251] on div "0 ° Undo Copy Duplicate Duplicate to new slide Delete" at bounding box center [229, 158] width 398 height 224
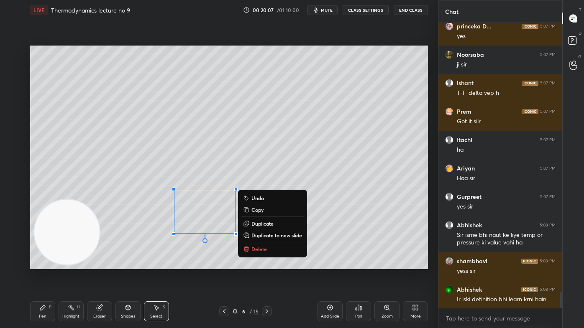
drag, startPoint x: 254, startPoint y: 246, endPoint x: 258, endPoint y: 247, distance: 4.2
click at [254, 247] on p "Delete" at bounding box center [258, 249] width 15 height 7
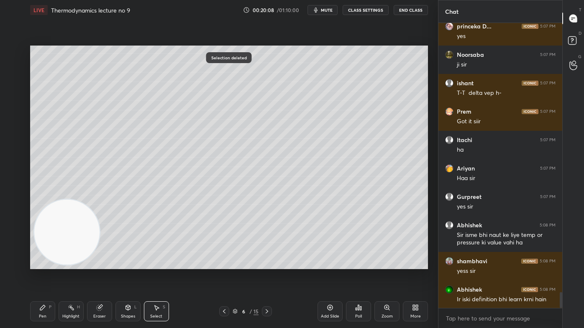
scroll to position [4820, 0]
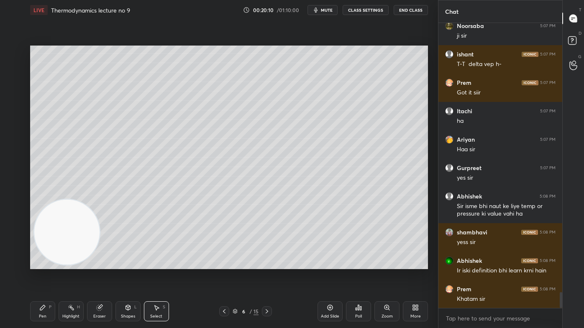
click at [45, 264] on div "Pen" at bounding box center [43, 317] width 8 height 4
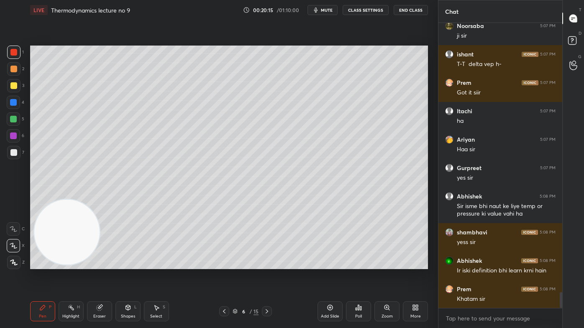
click at [13, 89] on div at bounding box center [13, 85] width 13 height 13
drag, startPoint x: 158, startPoint y: 318, endPoint x: 164, endPoint y: 302, distance: 17.3
click at [158, 264] on div "Select" at bounding box center [156, 317] width 12 height 4
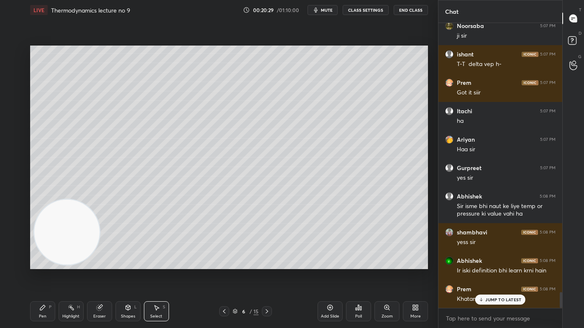
scroll to position [4848, 0]
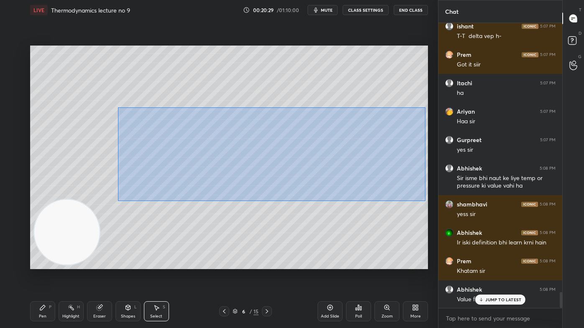
drag, startPoint x: 119, startPoint y: 119, endPoint x: 432, endPoint y: 202, distance: 324.0
click at [432, 202] on div "1 2 3 4 5 6 7 C X Z C X Z E E Erase all H H LIVE Thermodynamics lecture no 9 00…" at bounding box center [219, 164] width 438 height 328
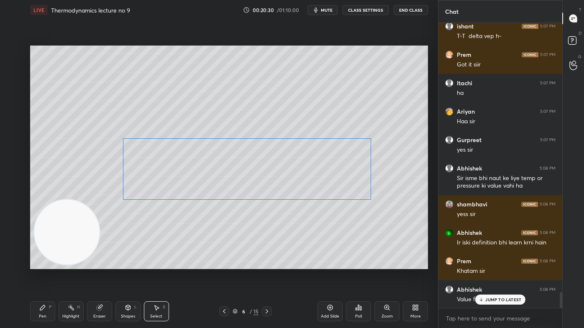
drag, startPoint x: 315, startPoint y: 146, endPoint x: 311, endPoint y: 174, distance: 28.2
click at [311, 174] on div "0 ° Undo Copy Duplicate Duplicate to new slide Delete" at bounding box center [229, 158] width 398 height 224
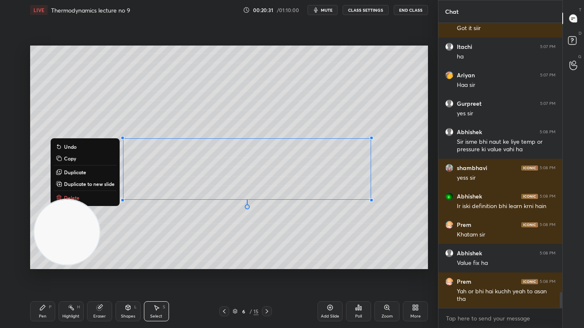
click at [45, 264] on div "Pen" at bounding box center [43, 317] width 8 height 4
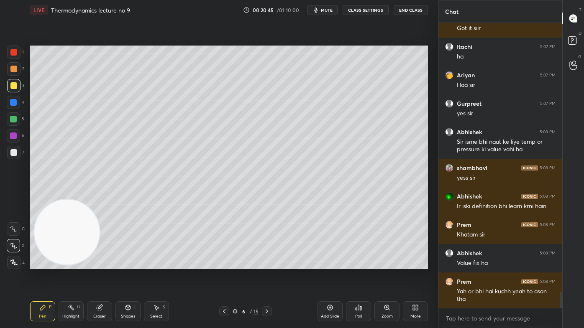
scroll to position [4913, 0]
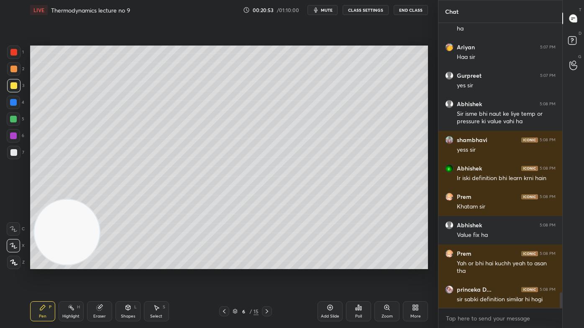
click at [106, 264] on div "Eraser" at bounding box center [99, 312] width 25 height 20
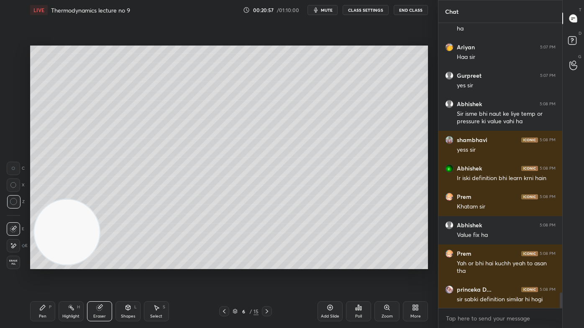
click at [47, 264] on div "Pen P" at bounding box center [42, 312] width 25 height 20
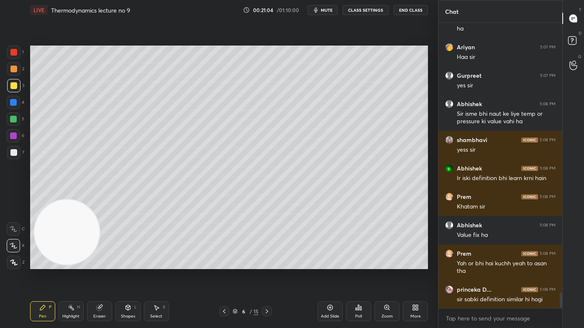
drag, startPoint x: 41, startPoint y: 315, endPoint x: 47, endPoint y: 307, distance: 9.5
click at [40, 264] on div "Pen" at bounding box center [43, 317] width 8 height 4
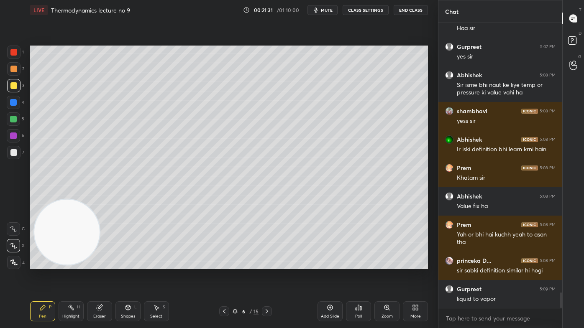
scroll to position [4970, 0]
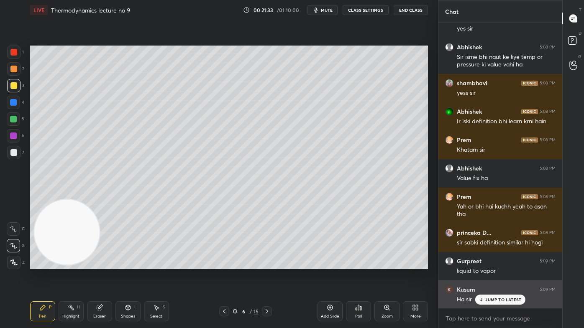
click at [504, 264] on p "JUMP TO LATEST" at bounding box center [503, 299] width 36 height 5
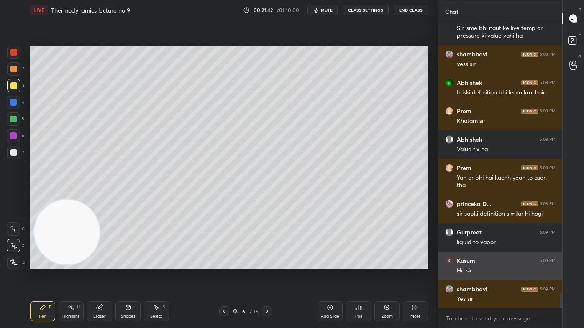
scroll to position [5027, 0]
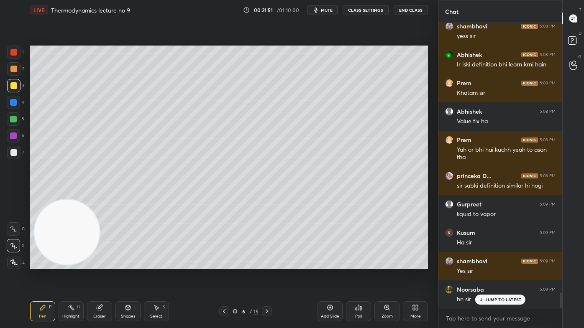
click at [13, 155] on div at bounding box center [13, 152] width 7 height 7
click at [11, 73] on div at bounding box center [13, 68] width 13 height 13
drag, startPoint x: 105, startPoint y: 307, endPoint x: 163, endPoint y: 270, distance: 68.8
click at [105, 264] on div "Eraser" at bounding box center [99, 312] width 25 height 20
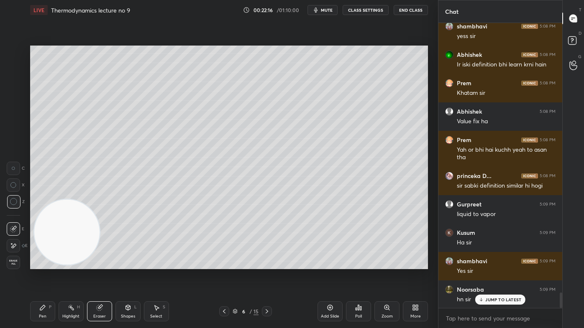
scroll to position [5056, 0]
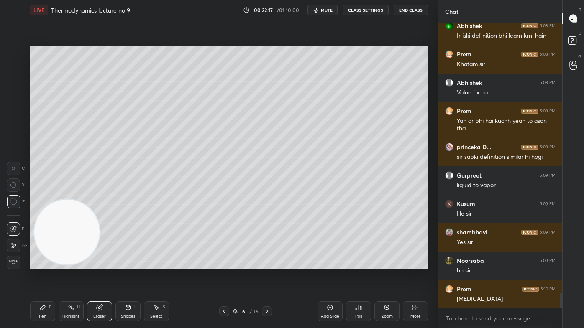
drag, startPoint x: 41, startPoint y: 313, endPoint x: 79, endPoint y: 290, distance: 44.5
click at [40, 264] on div "Pen P" at bounding box center [42, 312] width 25 height 20
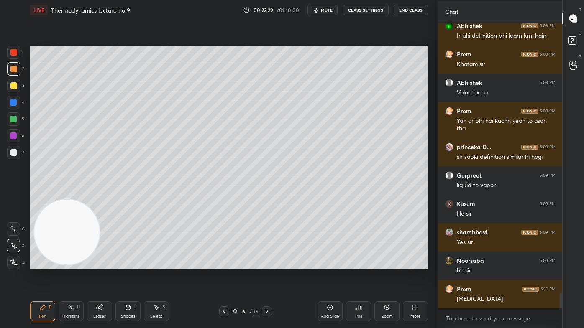
scroll to position [5084, 0]
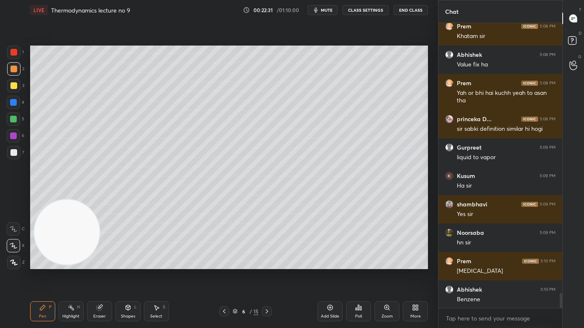
drag, startPoint x: 15, startPoint y: 123, endPoint x: 28, endPoint y: 144, distance: 25.2
click at [14, 122] on div at bounding box center [13, 119] width 7 height 7
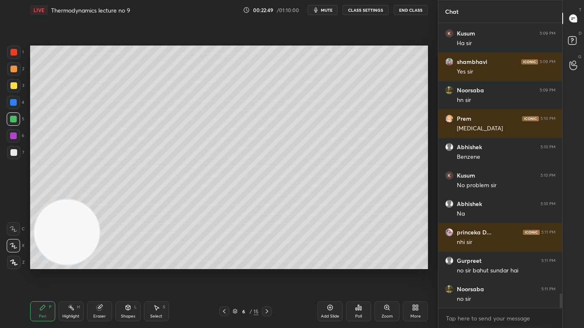
scroll to position [5254, 0]
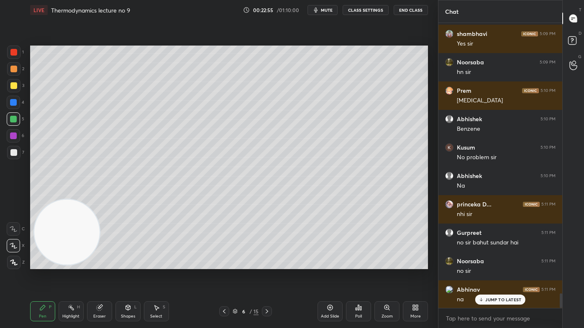
click at [374, 9] on button "CLASS SETTINGS" at bounding box center [366, 10] width 46 height 10
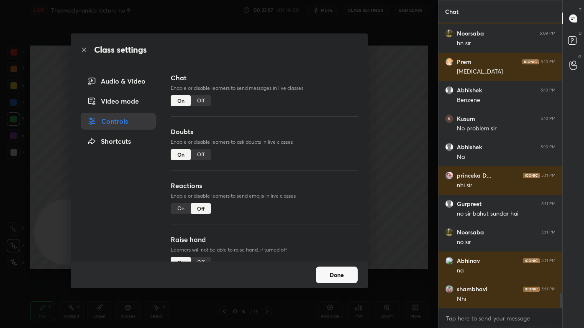
drag, startPoint x: 202, startPoint y: 101, endPoint x: 209, endPoint y: 95, distance: 10.1
click at [202, 100] on div "Off" at bounding box center [201, 100] width 20 height 11
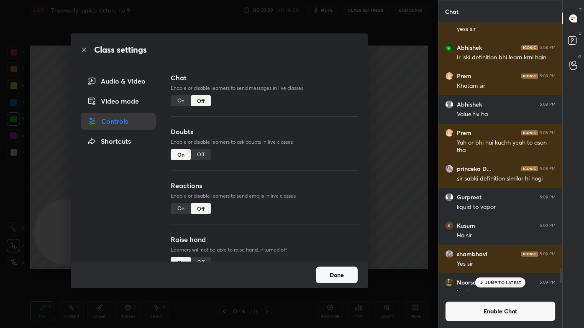
click at [388, 121] on div "Class settings Audio & Video Video mode Controls Shortcuts Chat Enable or disab…" at bounding box center [219, 164] width 438 height 328
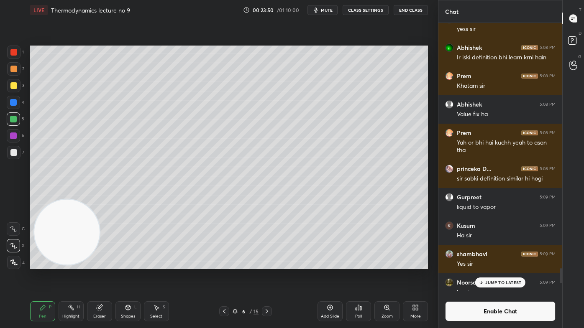
click at [504, 264] on p "JUMP TO LATEST" at bounding box center [503, 282] width 36 height 5
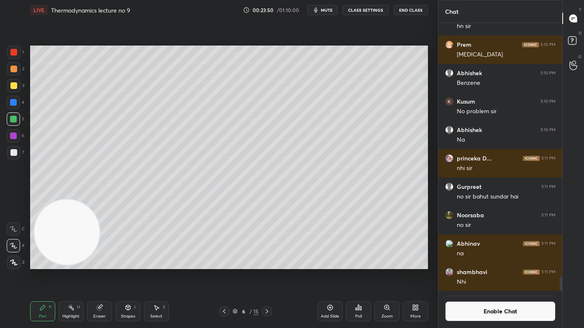
click at [492, 264] on button "Enable Chat" at bounding box center [500, 312] width 110 height 20
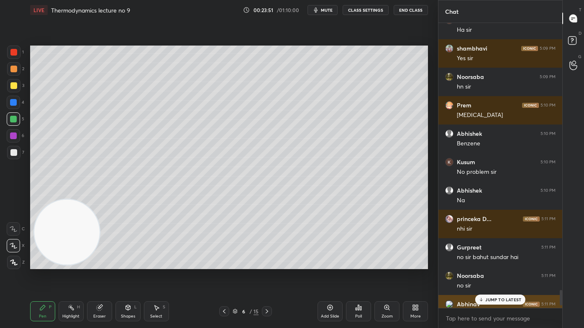
click at [491, 264] on div "Abhinav 5:11 PM" at bounding box center [500, 304] width 110 height 8
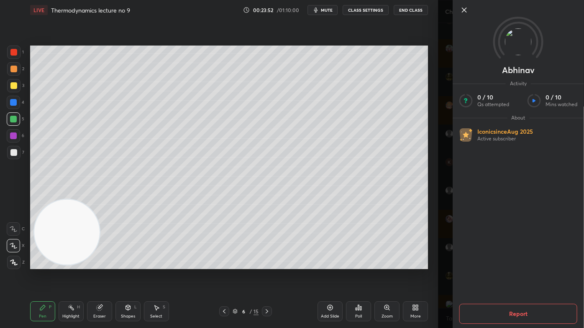
click at [448, 264] on div "Abhinav Activity 0 / 10 Qs attempted 0 / 10 Mins watched About Iconic since [DA…" at bounding box center [511, 164] width 146 height 328
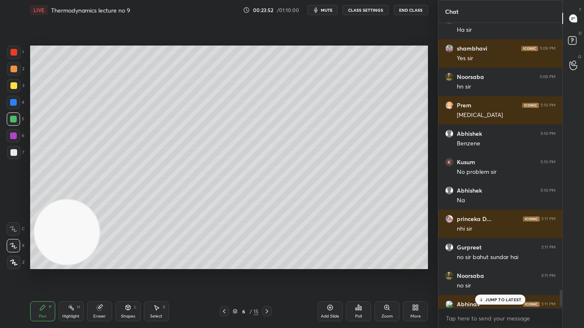
click at [491, 264] on div "JUMP TO LATEST" at bounding box center [500, 300] width 50 height 10
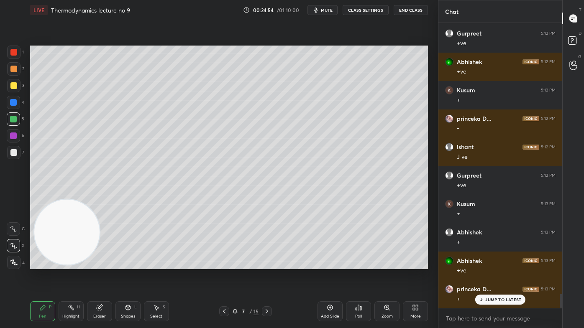
scroll to position [5494, 0]
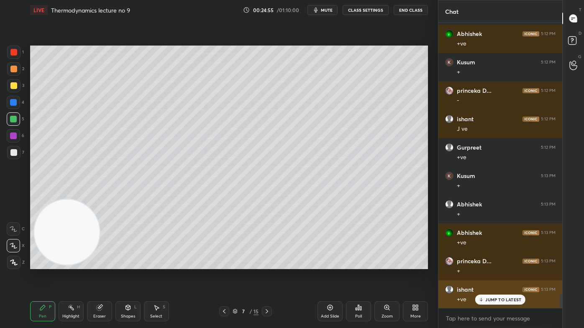
click at [509, 264] on p "JUMP TO LATEST" at bounding box center [503, 299] width 36 height 5
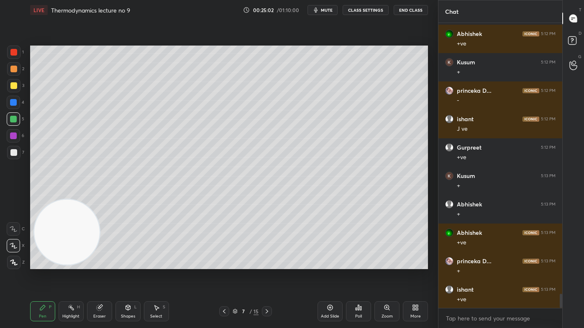
click at [13, 90] on div at bounding box center [13, 85] width 13 height 13
click at [12, 246] on icon at bounding box center [13, 245] width 7 height 5
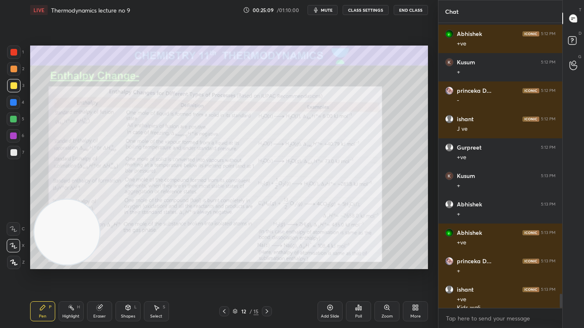
scroll to position [5503, 0]
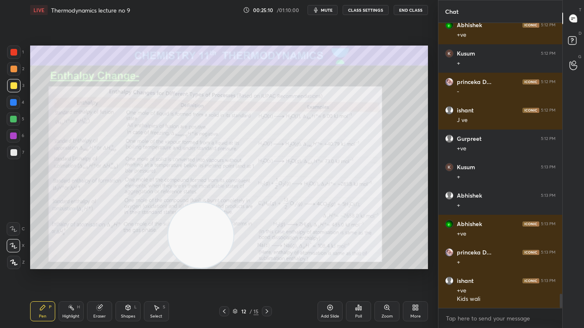
drag, startPoint x: 72, startPoint y: 226, endPoint x: 422, endPoint y: 223, distance: 350.1
click at [451, 237] on div "1 2 3 4 5 6 7 C X Z C X Z E E Erase all H H LIVE Thermodynamics lecture no 9 00…" at bounding box center [292, 164] width 584 height 328
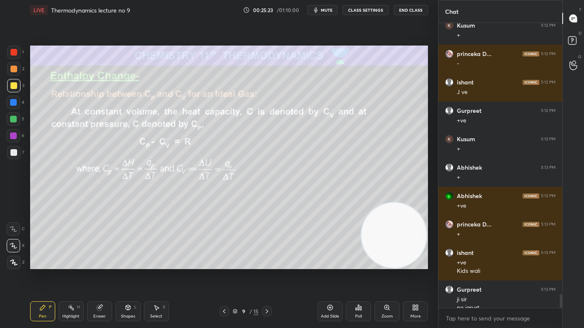
scroll to position [5540, 0]
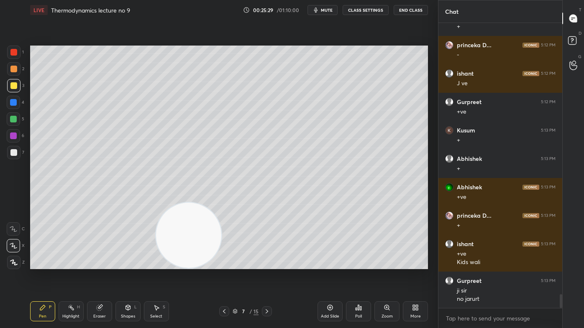
drag, startPoint x: 383, startPoint y: 234, endPoint x: 40, endPoint y: 305, distance: 350.2
click at [47, 264] on div "LIVE Thermodynamics lecture no 9 00:25:29 / 01:10:00 mute CLASS SETTINGS End Cl…" at bounding box center [229, 164] width 404 height 328
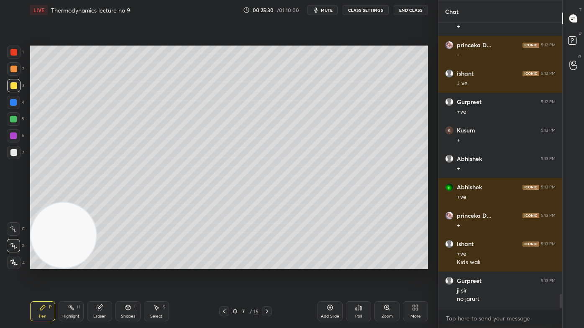
click at [15, 87] on div at bounding box center [13, 85] width 7 height 7
click at [14, 240] on div at bounding box center [13, 245] width 13 height 13
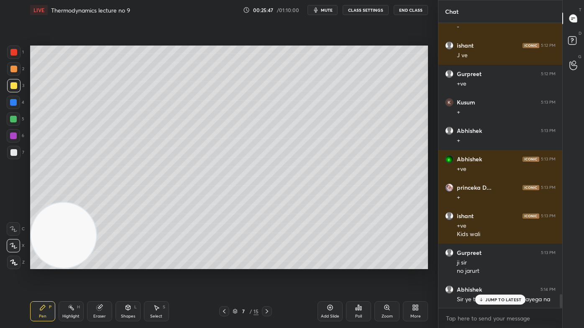
drag, startPoint x: 95, startPoint y: 315, endPoint x: 106, endPoint y: 306, distance: 14.6
click at [95, 264] on div "Eraser" at bounding box center [99, 317] width 13 height 4
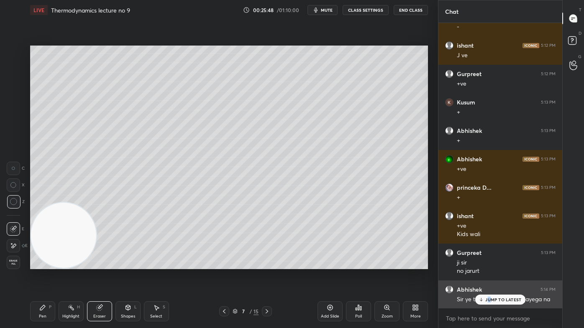
drag, startPoint x: 489, startPoint y: 300, endPoint x: 473, endPoint y: 299, distance: 15.9
click at [489, 264] on p "JUMP TO LATEST" at bounding box center [503, 299] width 36 height 5
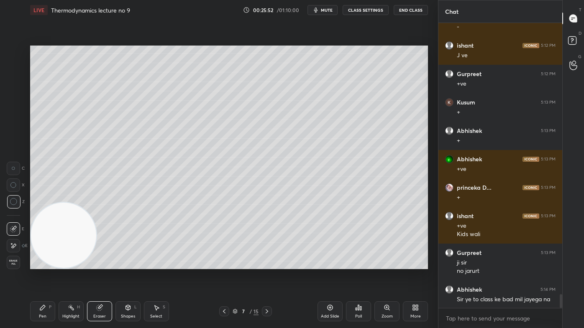
drag, startPoint x: 47, startPoint y: 308, endPoint x: 51, endPoint y: 303, distance: 5.9
click at [44, 264] on div "Pen P" at bounding box center [42, 312] width 25 height 20
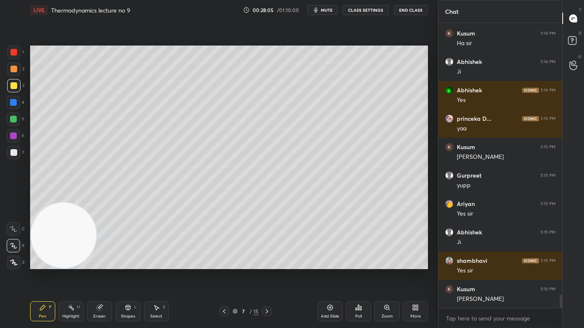
scroll to position [5909, 0]
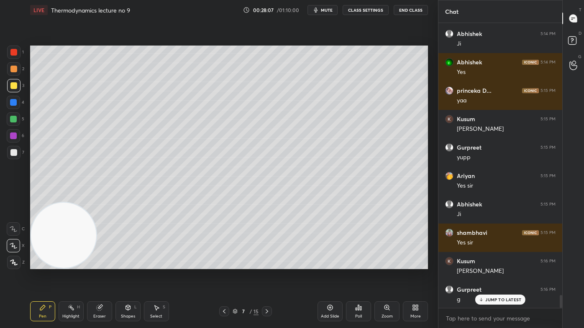
click at [13, 121] on div at bounding box center [13, 119] width 7 height 7
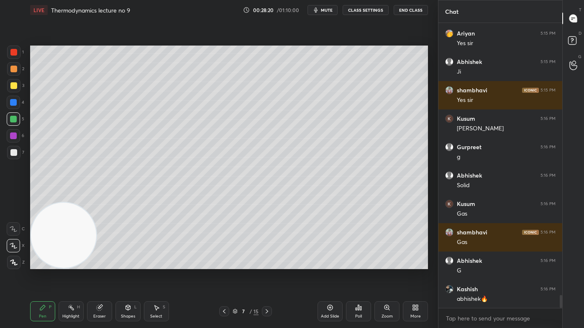
scroll to position [6080, 0]
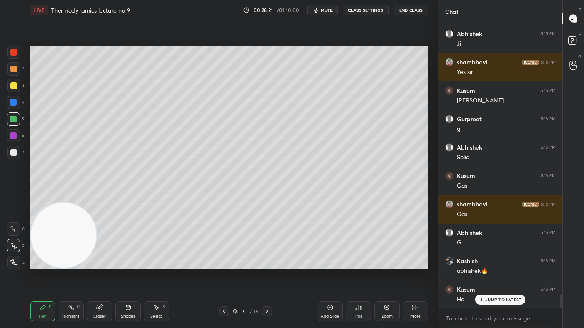
click at [98, 264] on div "Eraser" at bounding box center [99, 317] width 13 height 4
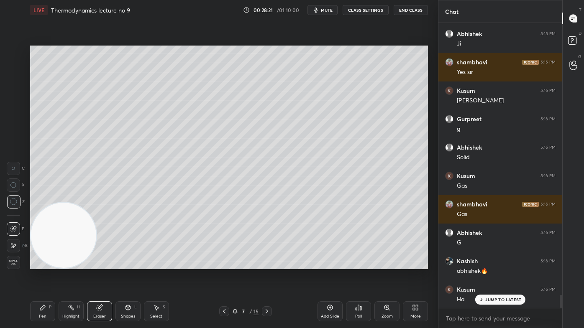
scroll to position [6109, 0]
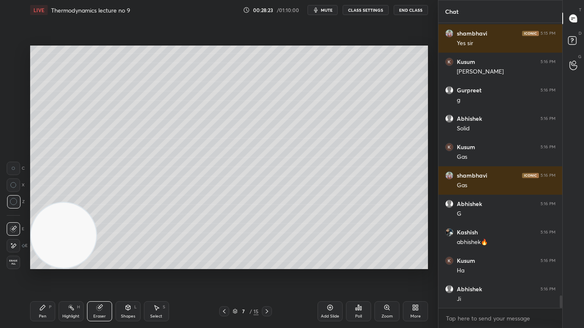
click at [39, 264] on div "Pen P" at bounding box center [42, 312] width 25 height 20
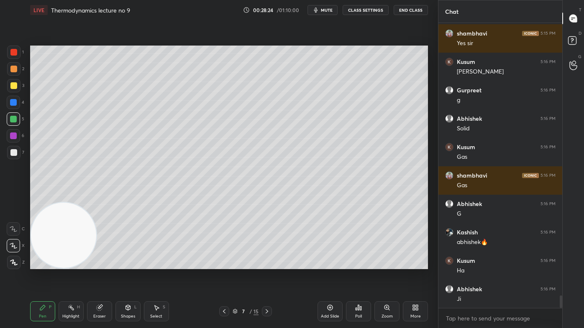
drag, startPoint x: 13, startPoint y: 86, endPoint x: 20, endPoint y: 91, distance: 8.6
click at [13, 86] on div at bounding box center [13, 85] width 7 height 7
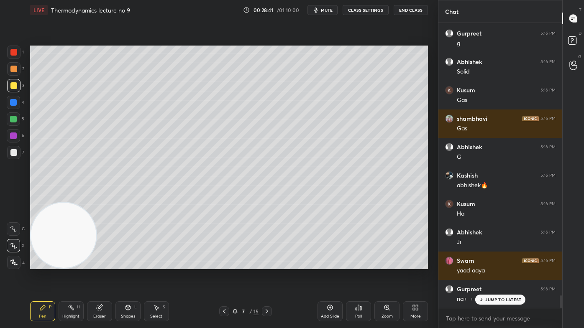
scroll to position [6194, 0]
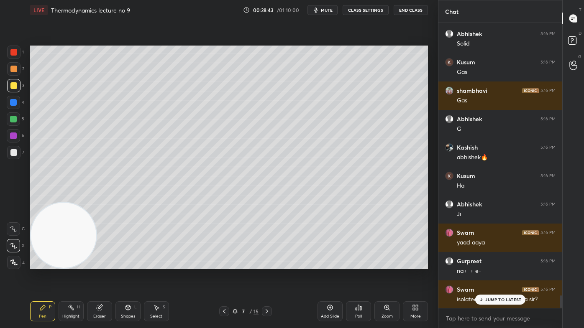
click at [501, 264] on p "JUMP TO LATEST" at bounding box center [503, 299] width 36 height 5
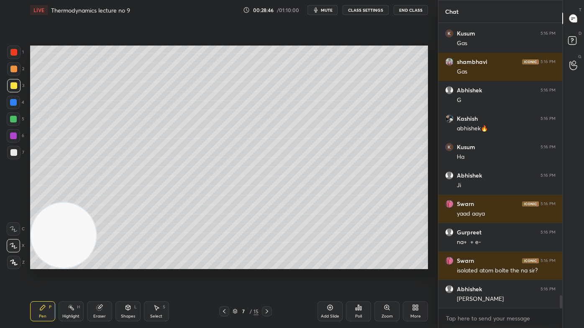
scroll to position [6250, 0]
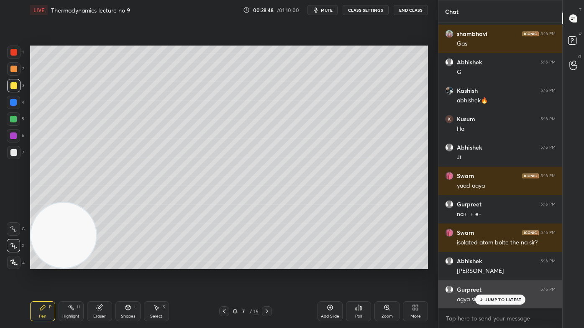
click at [502, 264] on p "JUMP TO LATEST" at bounding box center [503, 299] width 36 height 5
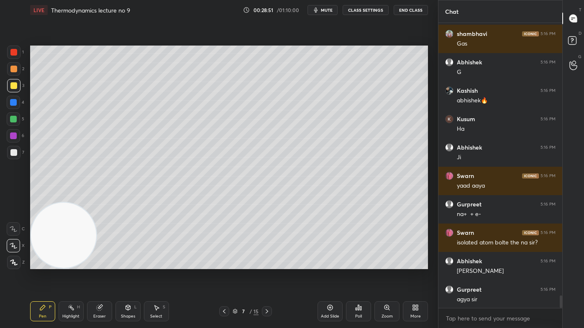
click at [15, 61] on div "1" at bounding box center [15, 54] width 17 height 17
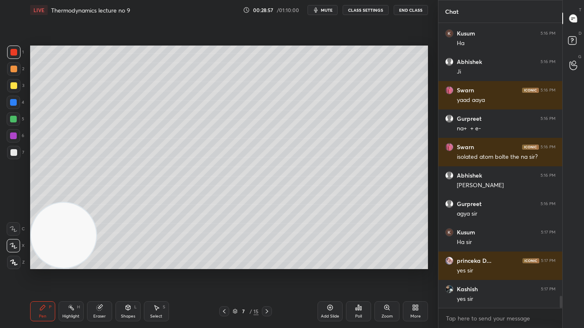
scroll to position [6364, 0]
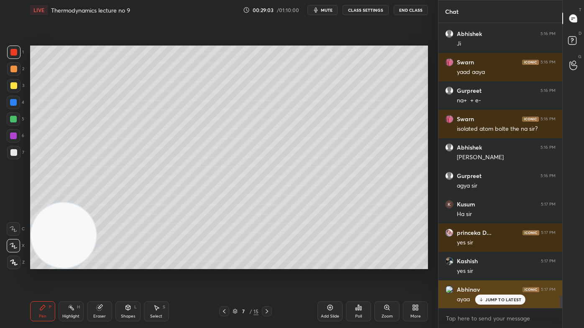
click at [489, 264] on p "JUMP TO LATEST" at bounding box center [503, 299] width 36 height 5
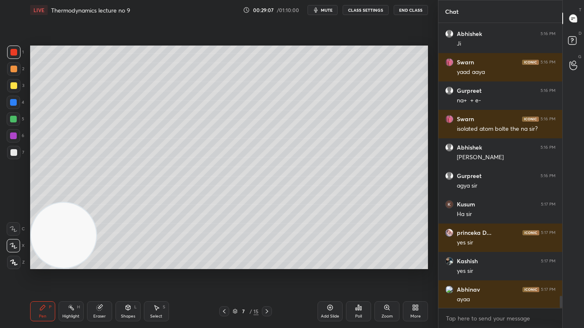
click at [15, 87] on div at bounding box center [13, 85] width 7 height 7
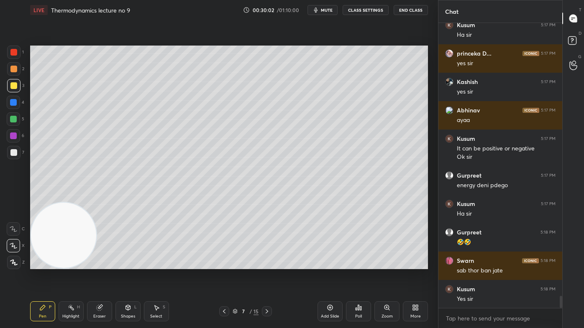
scroll to position [6572, 0]
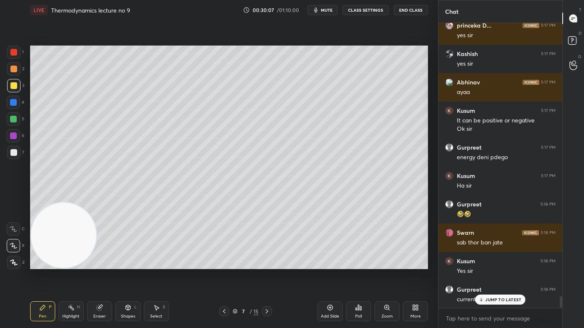
click at [489, 264] on div "Abhishek 5:16 PM G Kashish 5:16 PM abhishek🔥 Kusum 5:16 PM Ha Abhishek 5:16 PM …" at bounding box center [500, 165] width 124 height 285
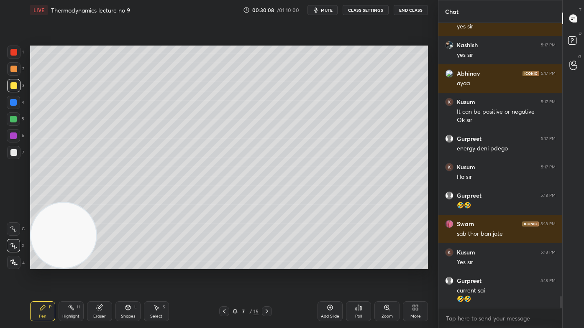
scroll to position [6609, 0]
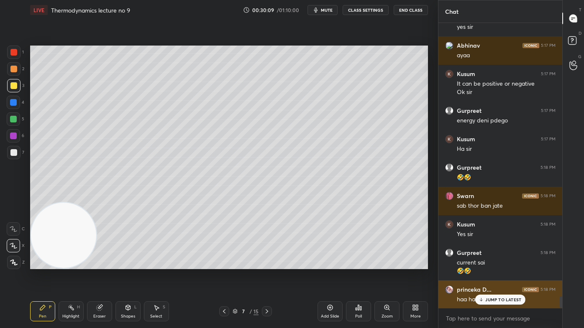
click at [497, 264] on div "JUMP TO LATEST" at bounding box center [500, 300] width 50 height 10
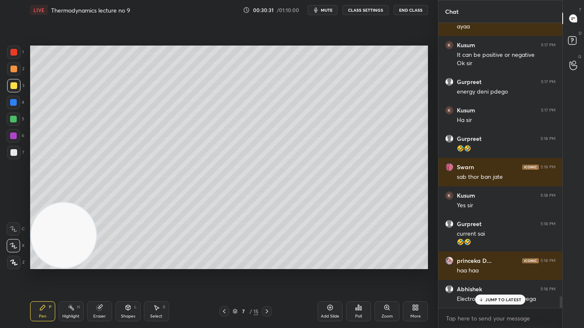
scroll to position [6665, 0]
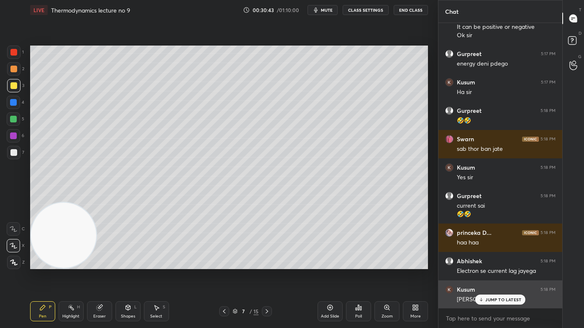
click at [486, 264] on p "JUMP TO LATEST" at bounding box center [503, 299] width 36 height 5
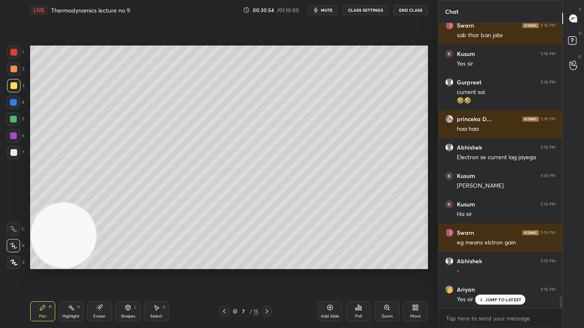
scroll to position [6808, 0]
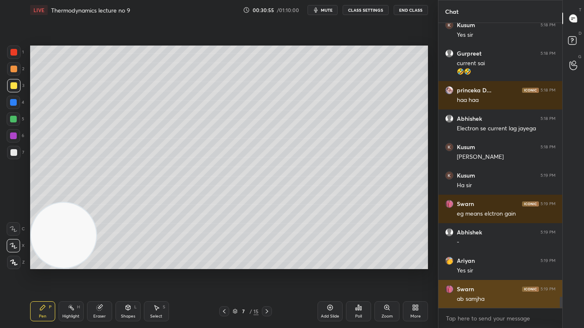
click at [491, 264] on div "Swarn 5:18 PM sab thor ban jate Kusum 5:18 PM Yes [PERSON_NAME] 5:18 PM current…" at bounding box center [500, 166] width 124 height 286
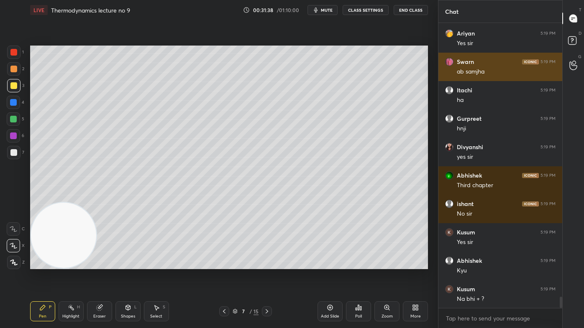
scroll to position [7064, 0]
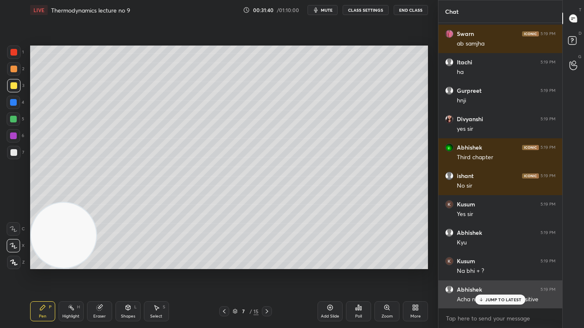
click at [492, 264] on p "JUMP TO LATEST" at bounding box center [503, 299] width 36 height 5
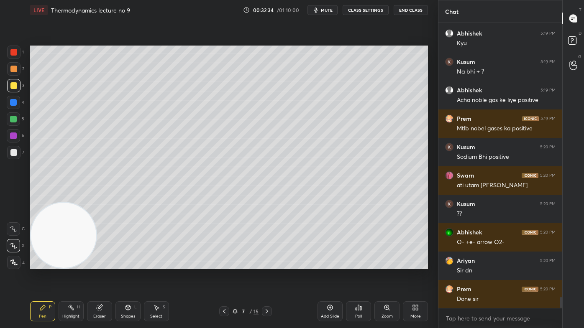
scroll to position [7335, 0]
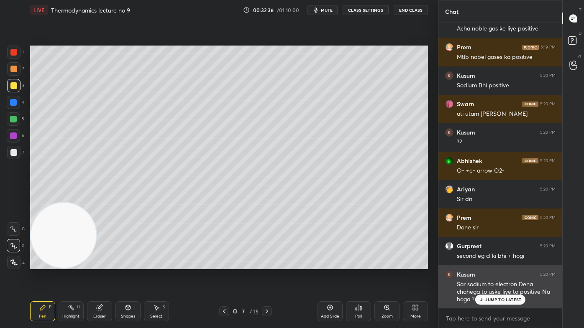
click at [497, 264] on div "JUMP TO LATEST" at bounding box center [500, 300] width 50 height 10
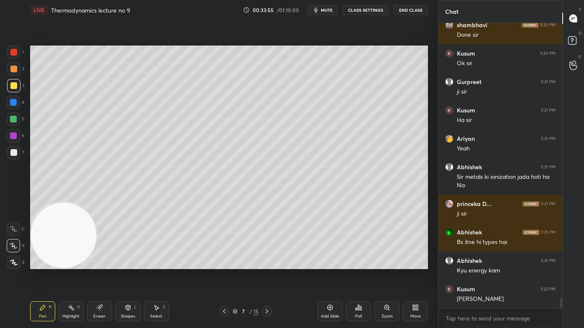
scroll to position [7656, 0]
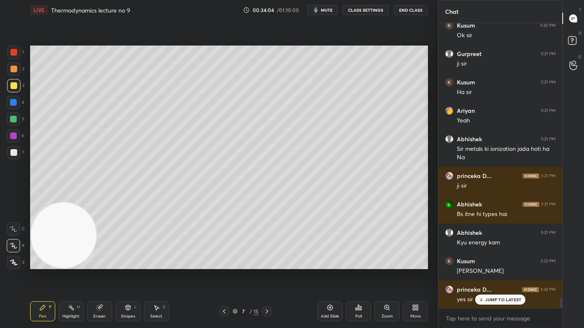
click at [327, 264] on div "Add Slide" at bounding box center [329, 312] width 25 height 20
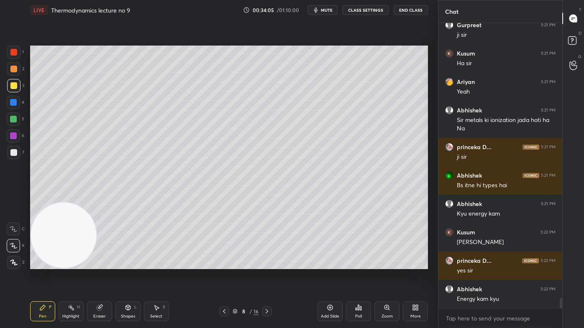
click at [13, 87] on div at bounding box center [13, 85] width 7 height 7
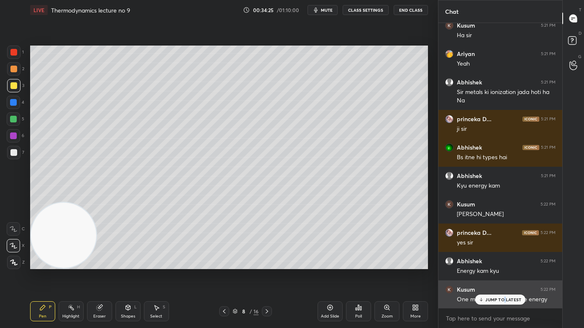
click at [503, 264] on p "JUMP TO LATEST" at bounding box center [503, 299] width 36 height 5
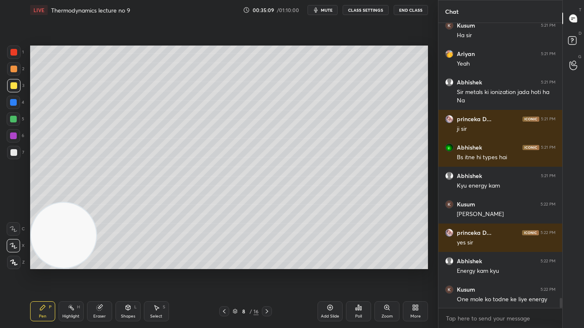
click at [15, 154] on div at bounding box center [13, 152] width 7 height 7
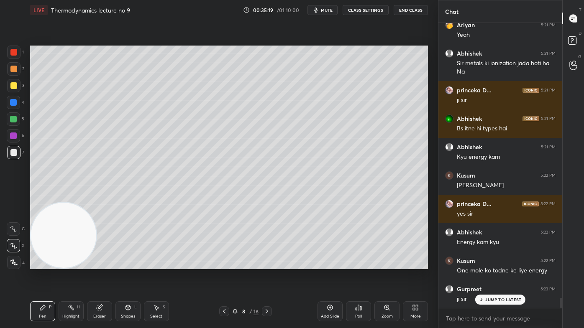
scroll to position [7770, 0]
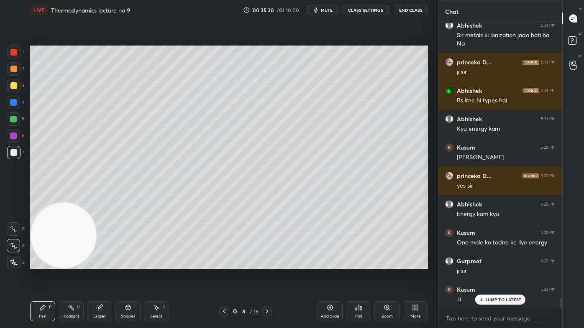
click at [14, 119] on div at bounding box center [13, 119] width 7 height 7
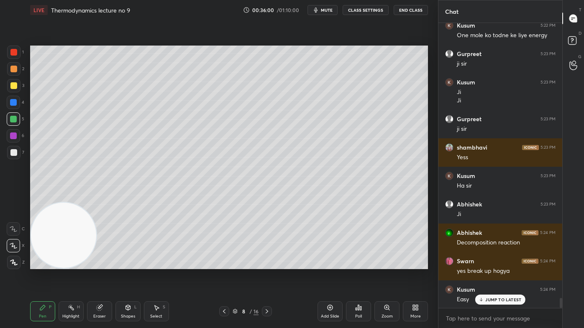
scroll to position [8006, 0]
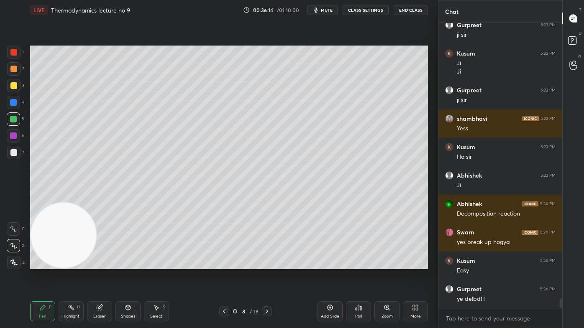
click at [10, 67] on div at bounding box center [13, 69] width 7 height 7
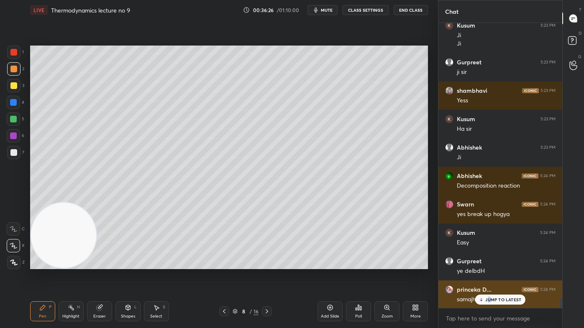
click at [489, 264] on p "JUMP TO LATEST" at bounding box center [503, 299] width 36 height 5
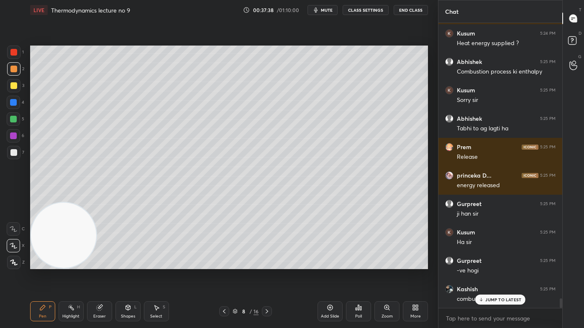
scroll to position [8375, 0]
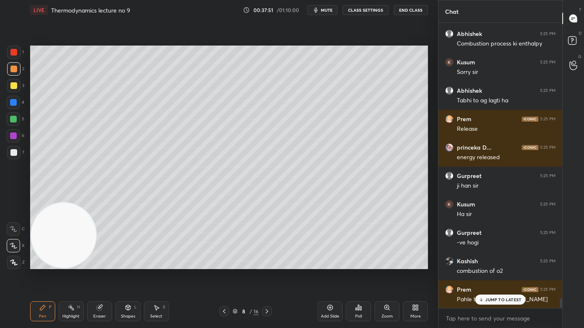
click at [13, 89] on div at bounding box center [13, 85] width 13 height 13
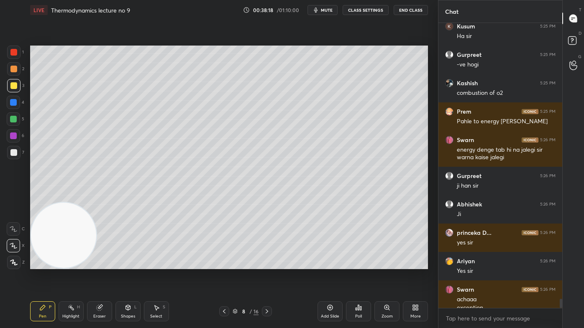
scroll to position [8562, 0]
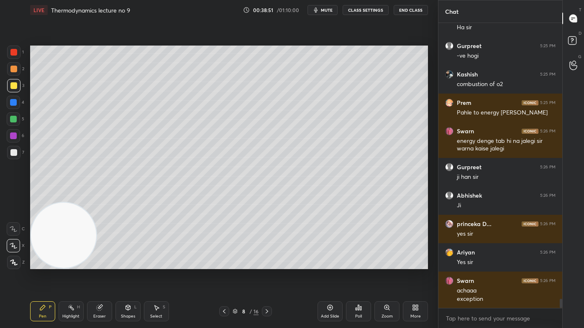
click at [12, 54] on div at bounding box center [13, 52] width 7 height 7
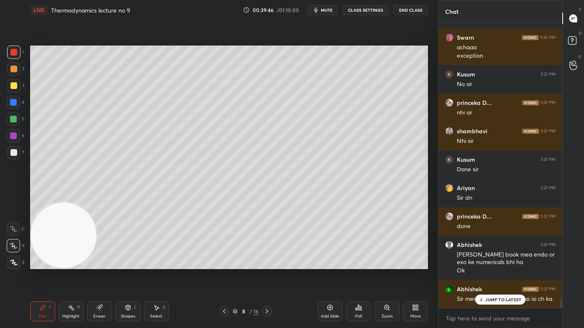
scroll to position [8834, 0]
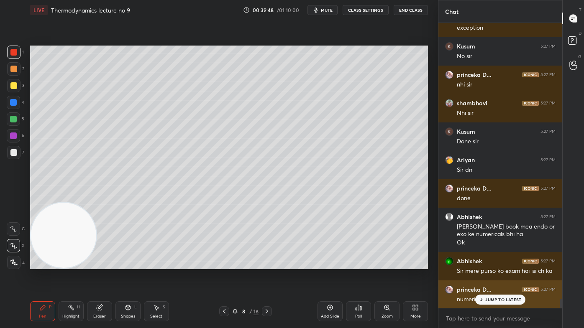
click at [476, 264] on div "JUMP TO LATEST" at bounding box center [500, 300] width 50 height 10
click at [450, 264] on img "grid" at bounding box center [449, 290] width 8 height 8
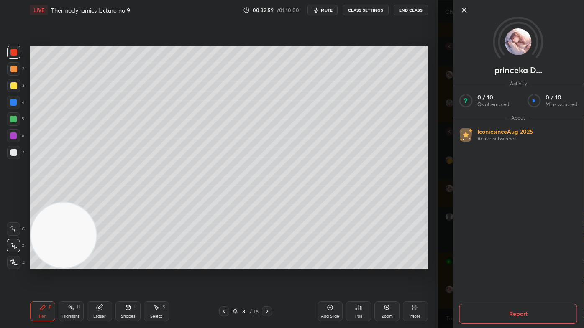
click at [450, 243] on div "princeka D... Activity 0 / 10 Qs attempted 0 / 10 Mins watched About Iconic sin…" at bounding box center [511, 164] width 146 height 328
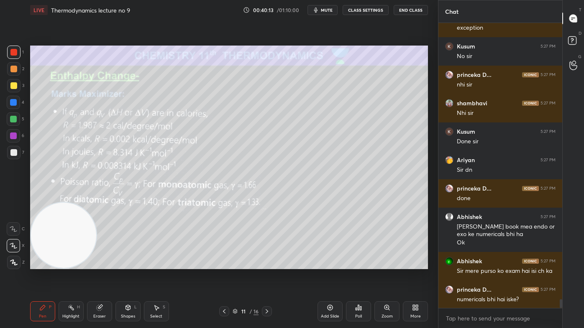
click at [13, 85] on div at bounding box center [13, 85] width 7 height 7
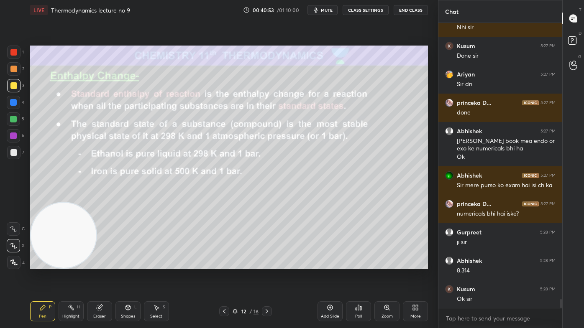
scroll to position [8947, 0]
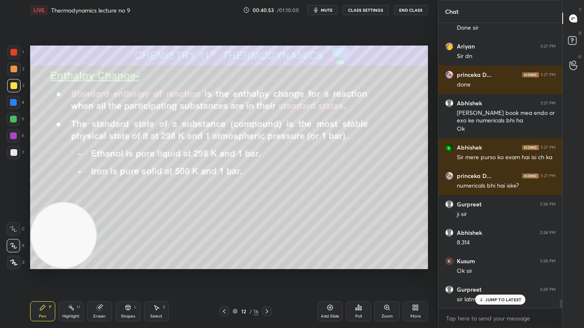
click at [13, 52] on div at bounding box center [13, 52] width 7 height 7
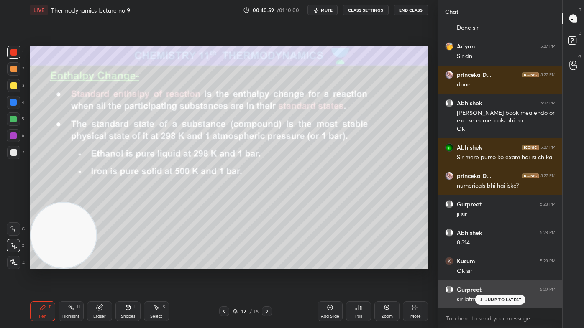
drag, startPoint x: 489, startPoint y: 298, endPoint x: 481, endPoint y: 299, distance: 7.7
click at [488, 264] on p "JUMP TO LATEST" at bounding box center [503, 299] width 36 height 5
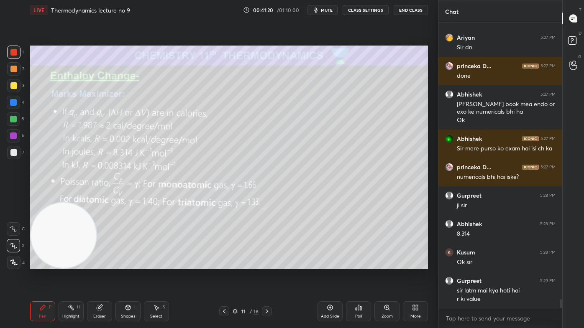
scroll to position [8964, 0]
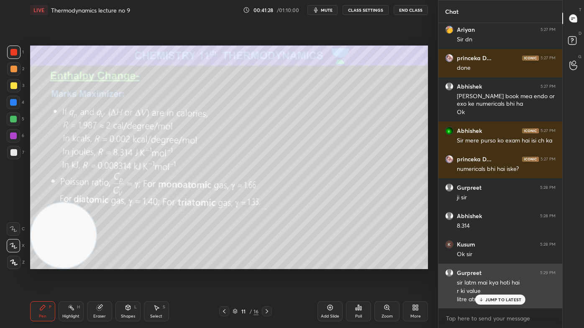
click at [491, 264] on div "Gurpreet 5:29 PM sir latm mai kya hoti hai r ki value litre atm mai" at bounding box center [500, 286] width 124 height 45
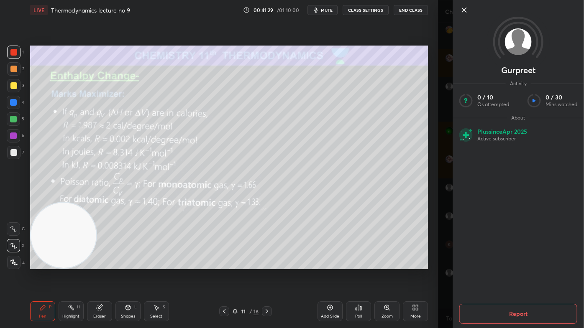
click at [438, 264] on div "Gurpreet Activity 0 / 10 Qs attempted 0 / 30 Mins watched About Plus since [DAT…" at bounding box center [511, 164] width 146 height 328
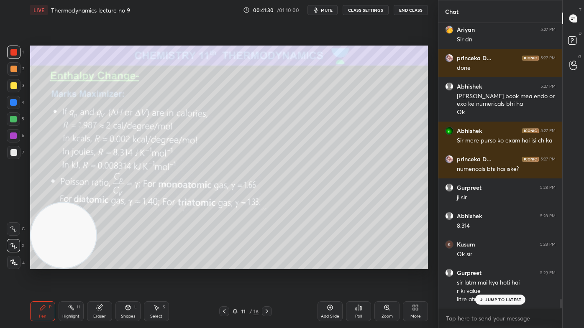
click at [487, 264] on p "JUMP TO LATEST" at bounding box center [503, 299] width 36 height 5
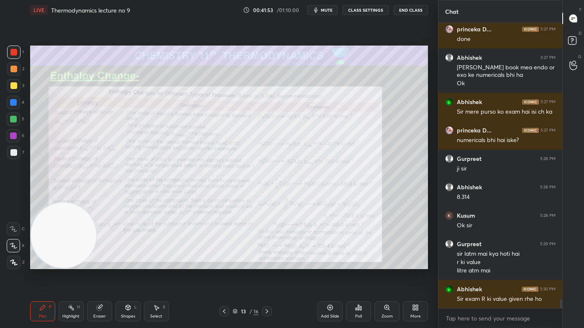
drag, startPoint x: 15, startPoint y: 84, endPoint x: 28, endPoint y: 86, distance: 13.0
click at [15, 84] on div at bounding box center [13, 85] width 7 height 7
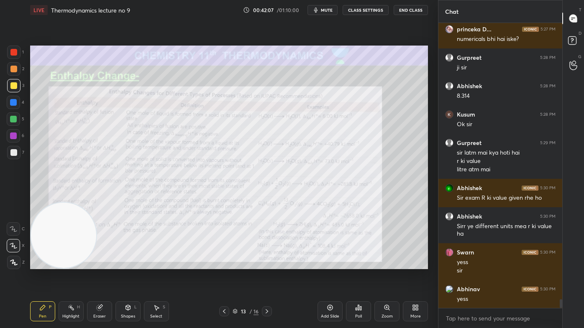
scroll to position [9122, 0]
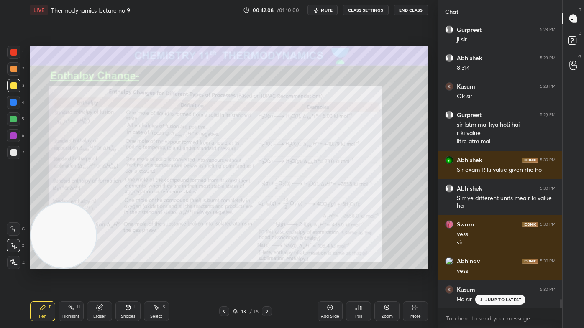
click at [16, 90] on div at bounding box center [13, 85] width 13 height 13
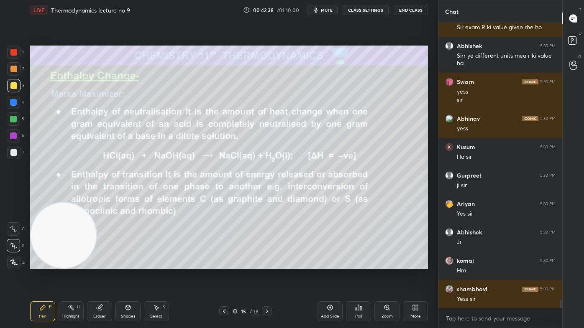
scroll to position [9293, 0]
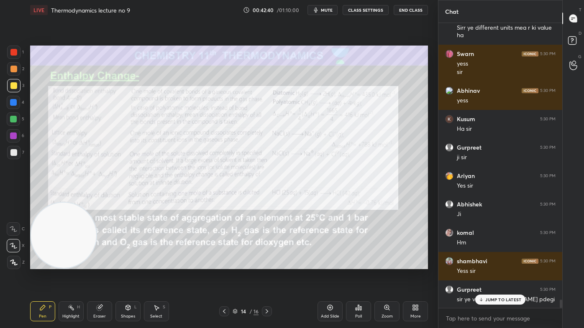
click at [489, 264] on p "JUMP TO LATEST" at bounding box center [503, 299] width 36 height 5
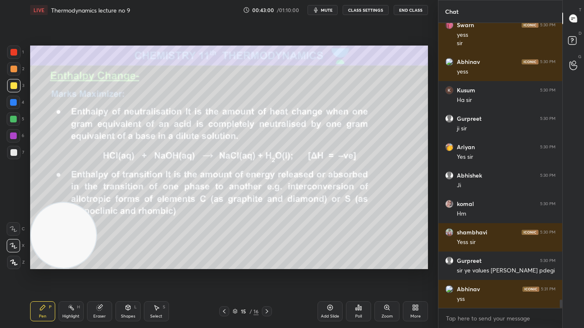
scroll to position [9350, 0]
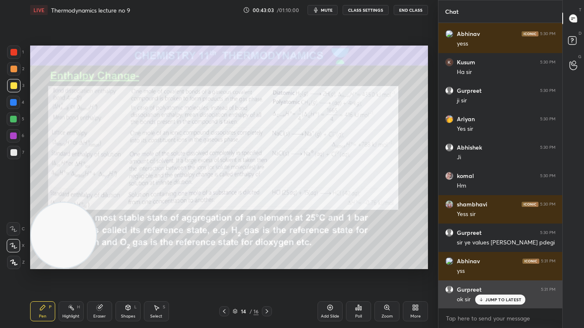
click at [486, 264] on p "JUMP TO LATEST" at bounding box center [503, 299] width 36 height 5
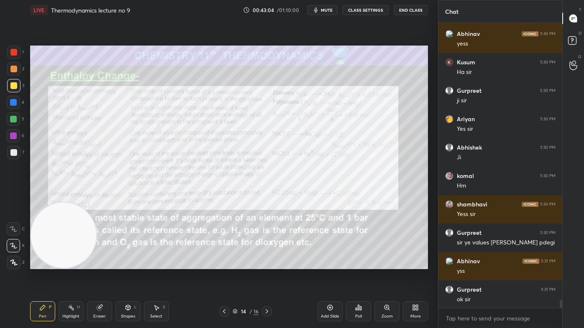
click at [331, 264] on div "Add Slide" at bounding box center [329, 312] width 25 height 20
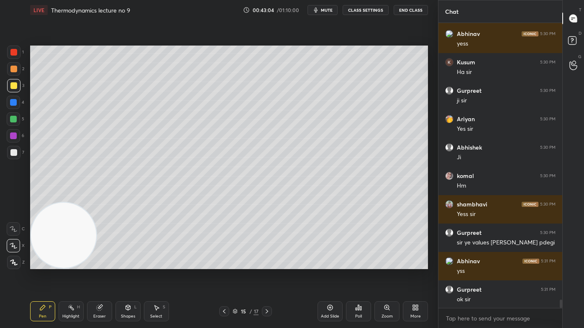
click at [366, 10] on button "CLASS SETTINGS" at bounding box center [366, 10] width 46 height 10
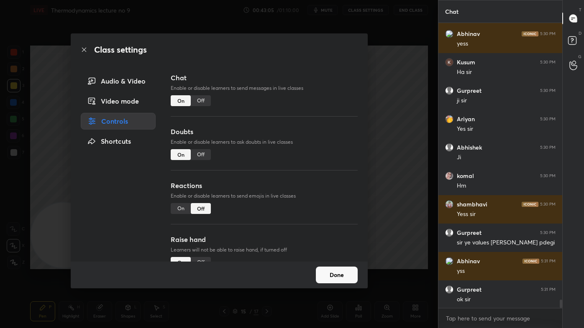
click at [193, 104] on div "Off" at bounding box center [201, 100] width 20 height 11
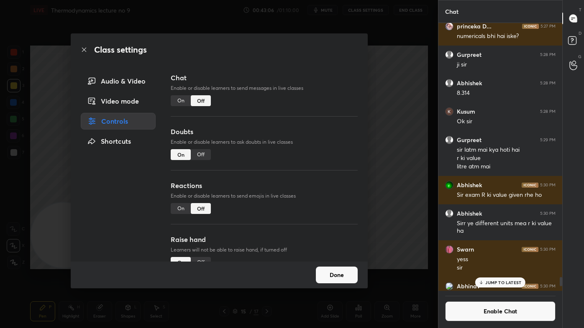
click at [409, 114] on div "Class settings Audio & Video Video mode Controls Shortcuts Chat Enable or disab…" at bounding box center [219, 164] width 438 height 328
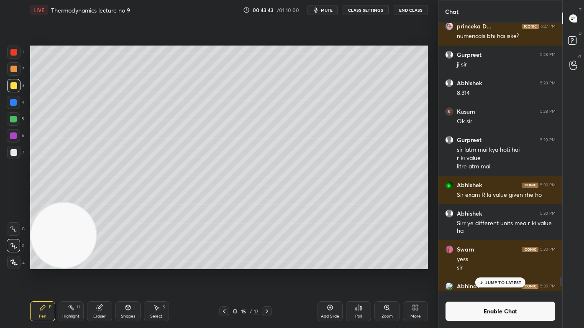
drag, startPoint x: 100, startPoint y: 314, endPoint x: 114, endPoint y: 280, distance: 36.2
click at [102, 264] on div "Eraser" at bounding box center [99, 312] width 25 height 20
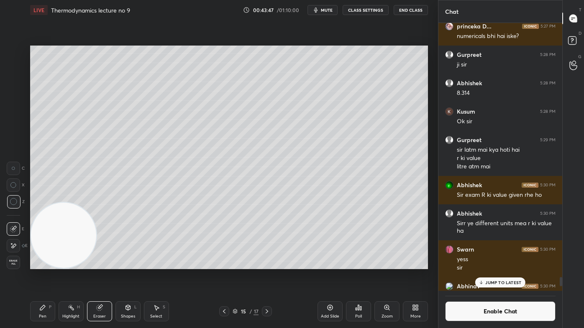
drag, startPoint x: 41, startPoint y: 315, endPoint x: 64, endPoint y: 300, distance: 26.6
click at [42, 264] on div "Pen" at bounding box center [43, 317] width 8 height 4
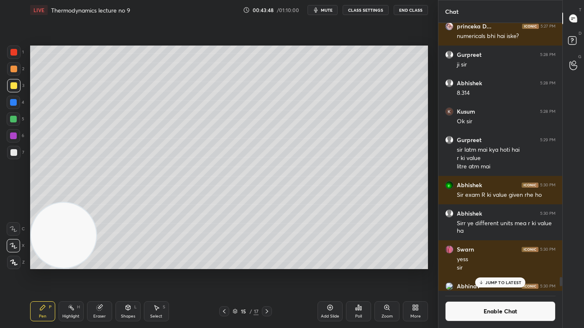
click at [498, 264] on p "JUMP TO LATEST" at bounding box center [503, 282] width 36 height 5
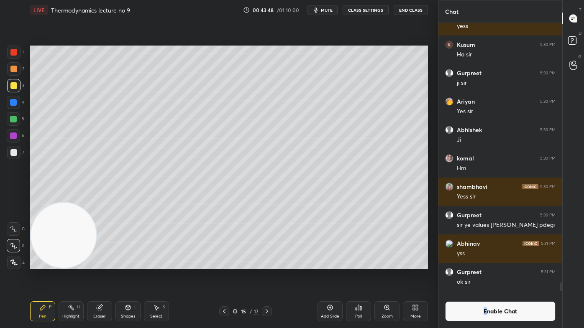
click at [484, 264] on button "Enable Chat" at bounding box center [500, 312] width 110 height 20
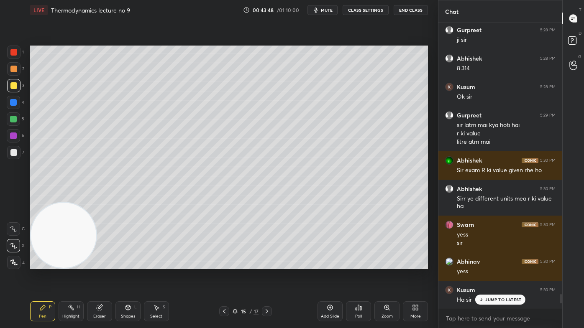
scroll to position [283, 121]
click at [494, 264] on p "JUMP TO LATEST" at bounding box center [503, 299] width 36 height 5
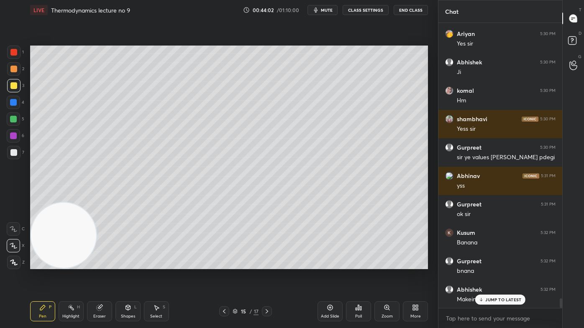
scroll to position [8223, 0]
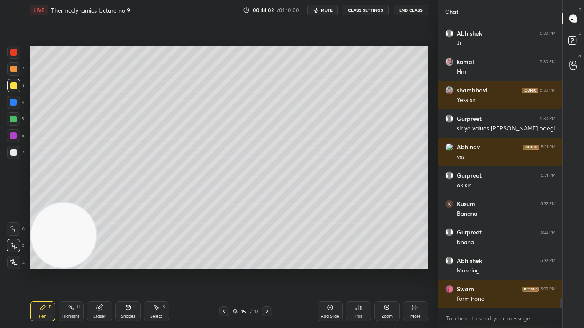
click at [491, 264] on div "Gurpreet 5:30 PM ji [PERSON_NAME] 5:30 PM Yes [PERSON_NAME] 5:30 PM [PERSON_NAM…" at bounding box center [500, 166] width 124 height 286
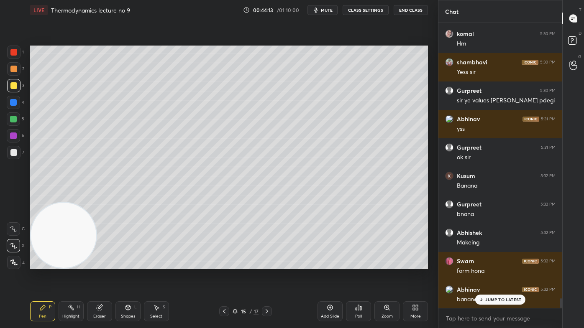
click at [105, 264] on div "Eraser" at bounding box center [99, 312] width 25 height 20
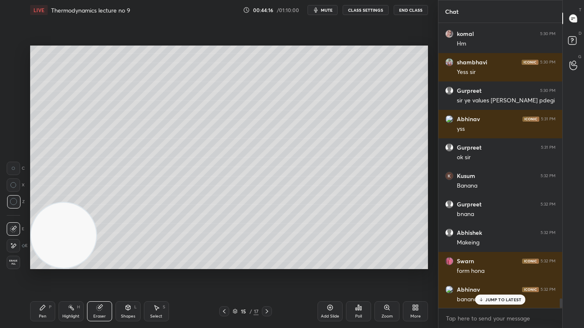
click at [44, 264] on div "Pen P" at bounding box center [42, 312] width 25 height 20
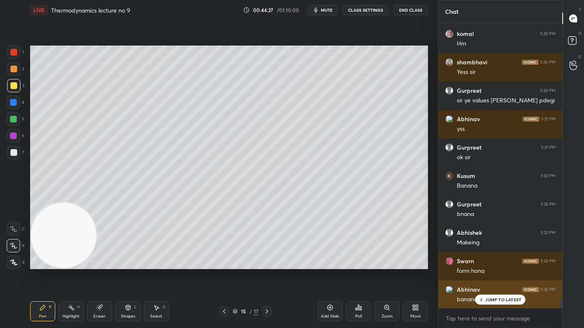
click at [492, 264] on div "JUMP TO LATEST" at bounding box center [500, 300] width 50 height 10
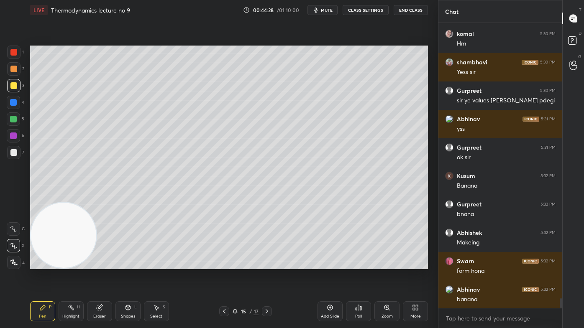
scroll to position [8280, 0]
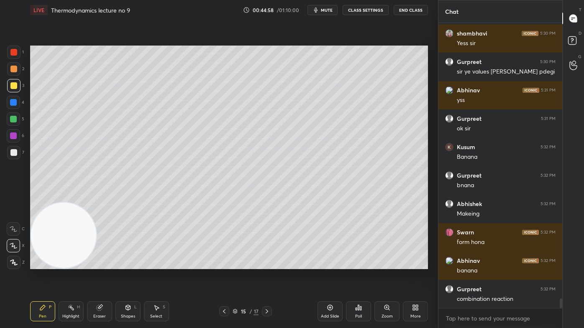
drag, startPoint x: 98, startPoint y: 315, endPoint x: 113, endPoint y: 289, distance: 30.2
click at [97, 264] on div "Eraser" at bounding box center [99, 312] width 25 height 20
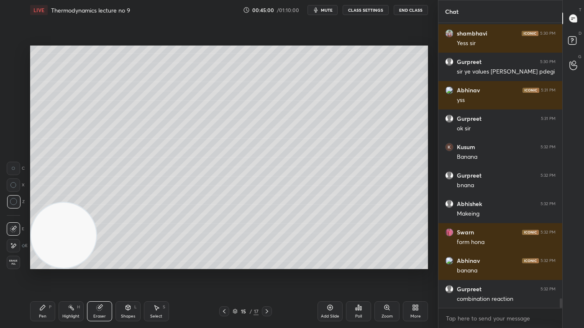
click at [44, 264] on div "Pen" at bounding box center [43, 317] width 8 height 4
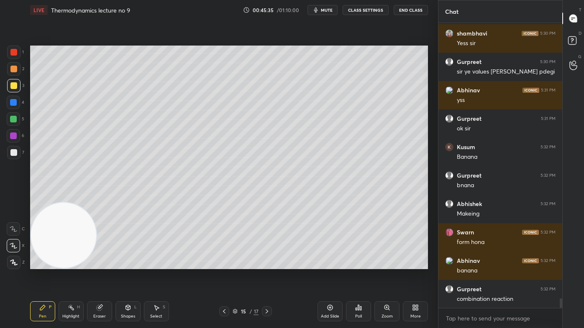
click at [15, 155] on div at bounding box center [13, 152] width 7 height 7
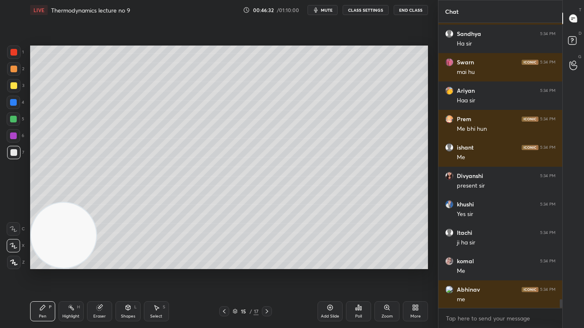
scroll to position [8792, 0]
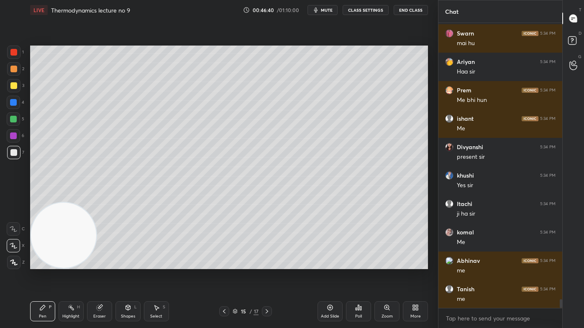
click at [13, 151] on div at bounding box center [13, 152] width 7 height 7
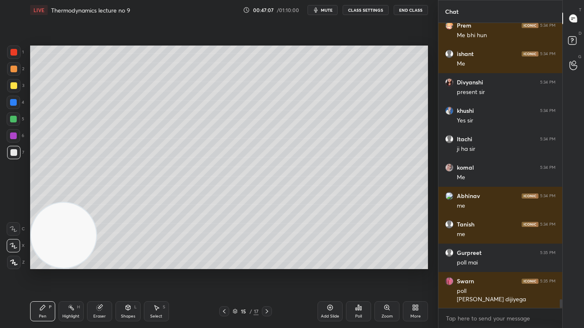
scroll to position [8886, 0]
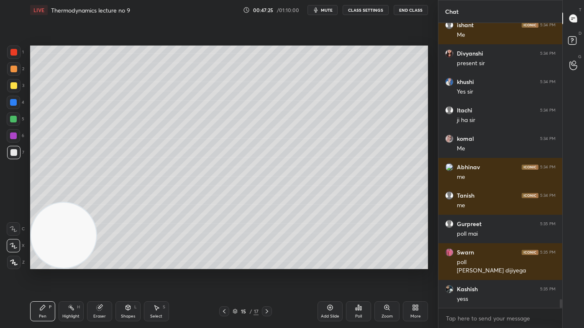
drag, startPoint x: 98, startPoint y: 315, endPoint x: 117, endPoint y: 293, distance: 28.8
click at [99, 264] on div "Eraser" at bounding box center [99, 317] width 13 height 4
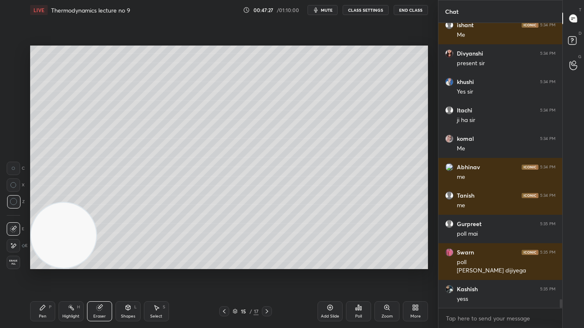
click at [47, 264] on div "Pen P" at bounding box center [42, 312] width 25 height 20
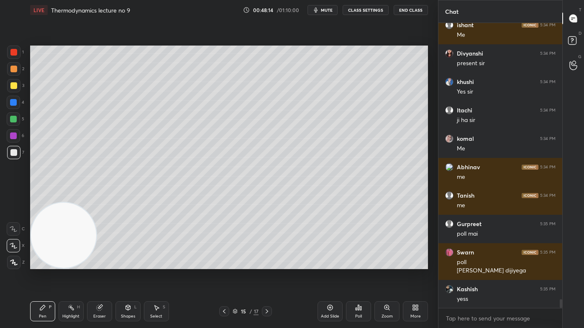
click at [13, 53] on div at bounding box center [13, 52] width 7 height 7
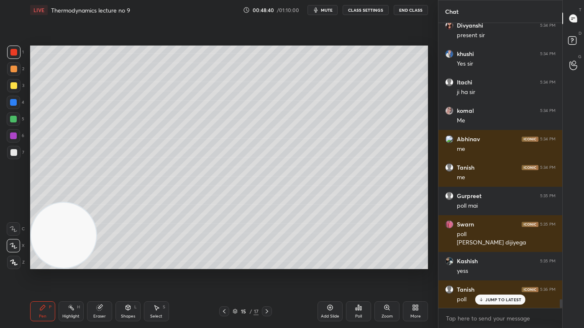
click at [363, 264] on div "Poll" at bounding box center [358, 312] width 25 height 20
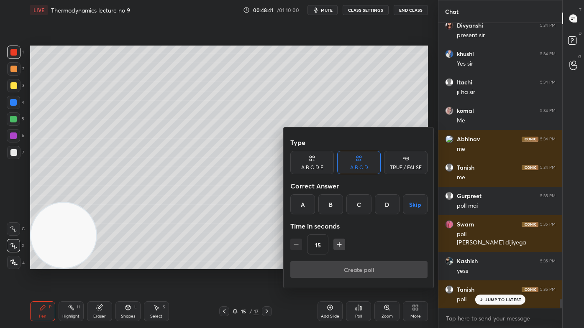
click at [331, 200] on div "B" at bounding box center [330, 204] width 25 height 20
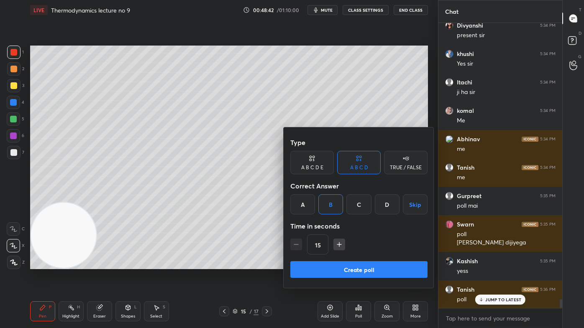
click at [335, 264] on button "Create poll" at bounding box center [358, 269] width 137 height 17
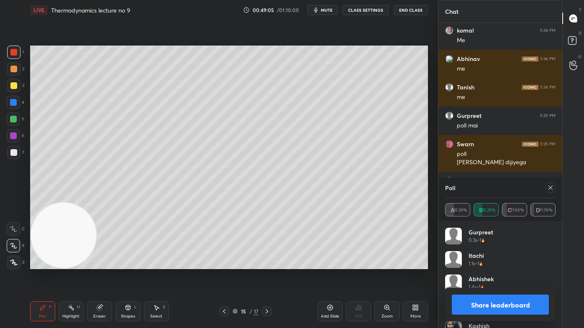
scroll to position [9023, 0]
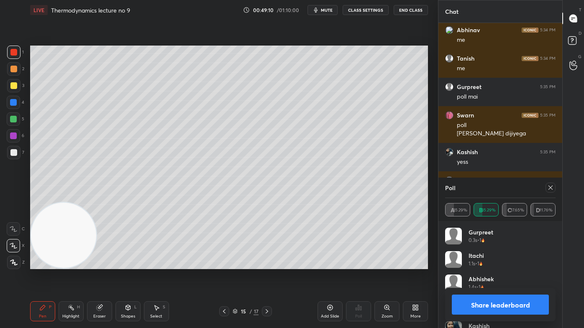
click at [14, 54] on div at bounding box center [13, 52] width 7 height 7
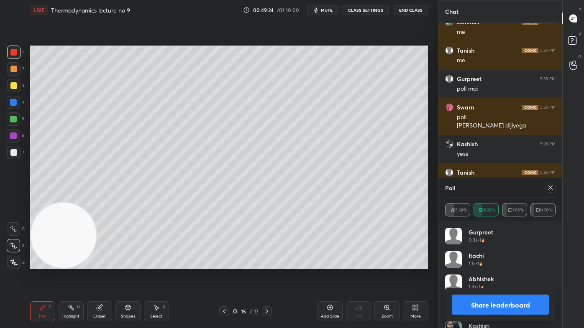
click at [492, 264] on button "Share leaderboard" at bounding box center [500, 305] width 97 height 20
type textarea "x"
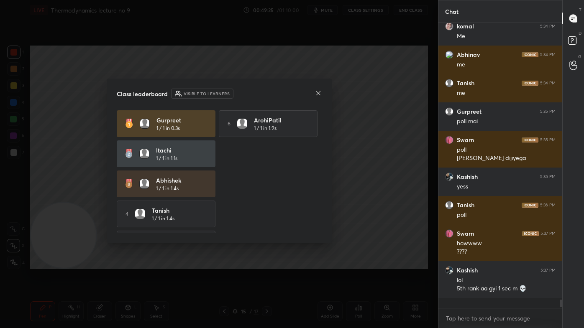
scroll to position [8988, 0]
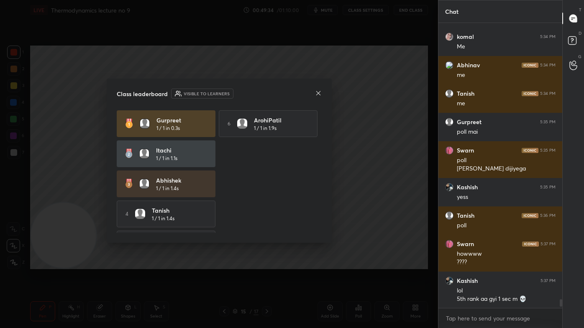
click at [317, 95] on icon at bounding box center [318, 93] width 7 height 7
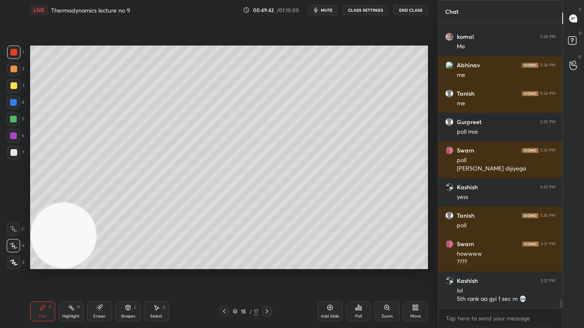
scroll to position [9016, 0]
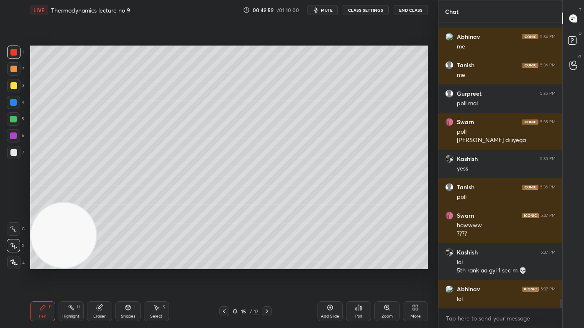
click at [8, 82] on div at bounding box center [13, 85] width 13 height 13
click at [9, 264] on div at bounding box center [13, 262] width 13 height 13
click at [10, 254] on div "Z" at bounding box center [16, 261] width 18 height 17
click at [13, 264] on icon at bounding box center [14, 263] width 8 height 6
click at [11, 116] on div at bounding box center [13, 119] width 7 height 7
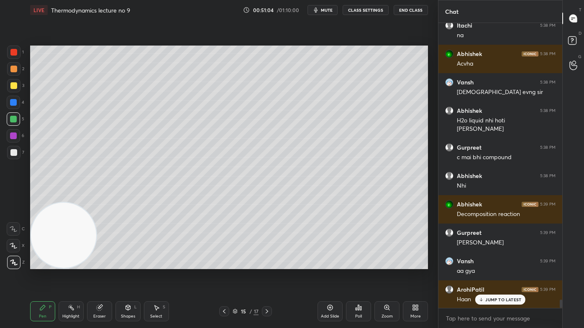
scroll to position [9566, 0]
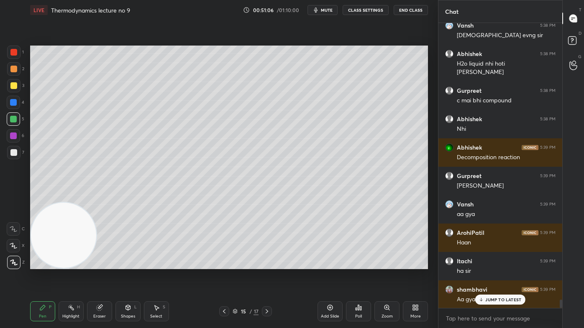
click at [11, 52] on div at bounding box center [13, 52] width 7 height 7
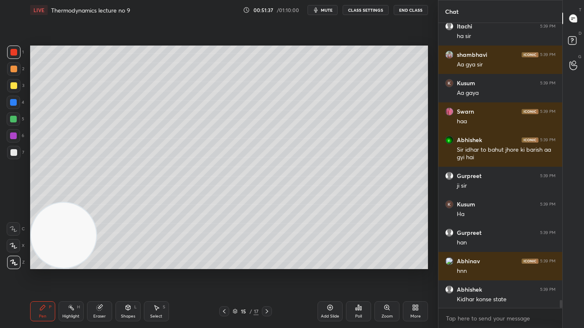
scroll to position [9830, 0]
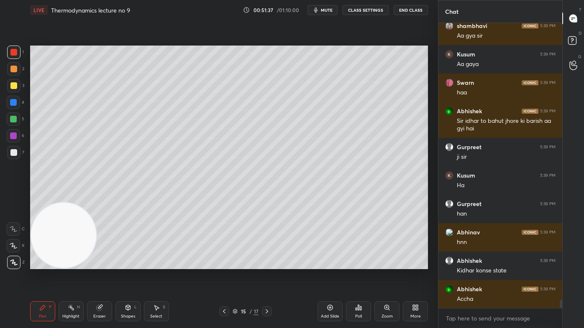
click at [15, 118] on div at bounding box center [13, 119] width 7 height 7
click at [10, 257] on div at bounding box center [13, 262] width 13 height 13
click at [10, 246] on icon at bounding box center [14, 246] width 8 height 6
click at [10, 264] on div at bounding box center [13, 262] width 13 height 13
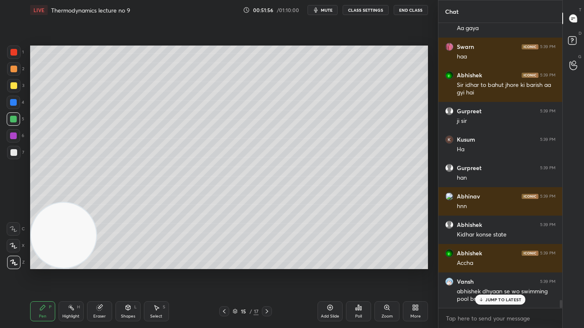
scroll to position [9894, 0]
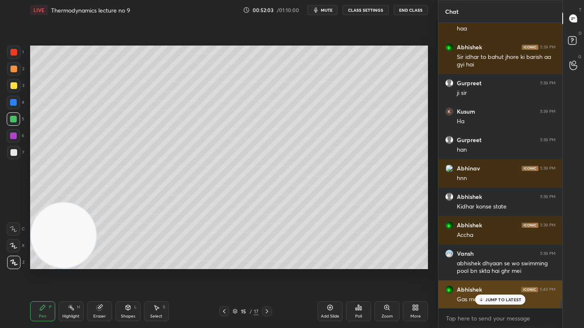
click at [499, 264] on p "JUMP TO LATEST" at bounding box center [503, 299] width 36 height 5
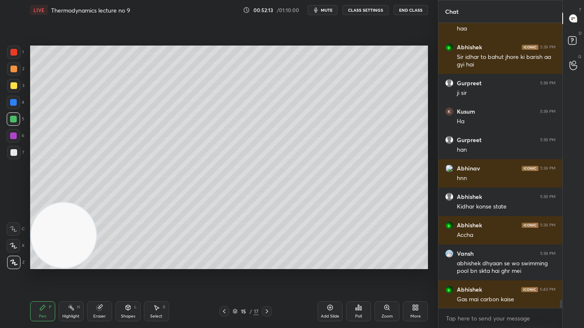
click at [7, 56] on div "1 2 3 4 5 6 7" at bounding box center [16, 104] width 18 height 117
click at [10, 55] on div at bounding box center [13, 52] width 13 height 13
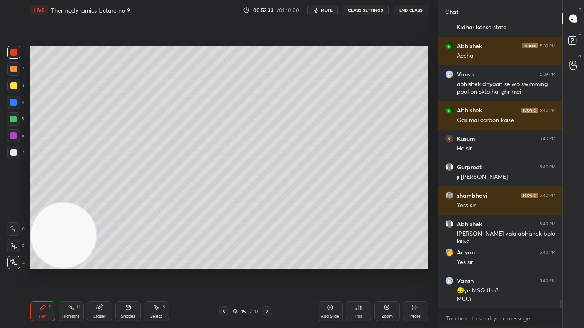
scroll to position [10109, 0]
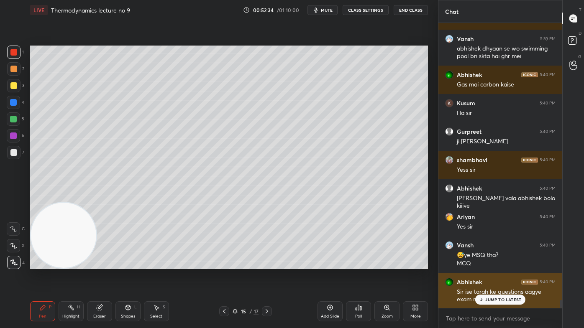
drag, startPoint x: 492, startPoint y: 296, endPoint x: 487, endPoint y: 296, distance: 4.6
click at [492, 264] on div "JUMP TO LATEST" at bounding box center [500, 300] width 50 height 10
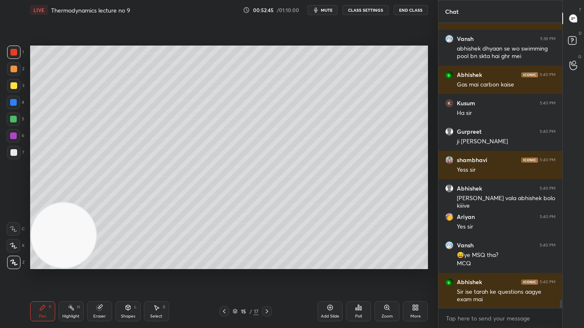
scroll to position [10138, 0]
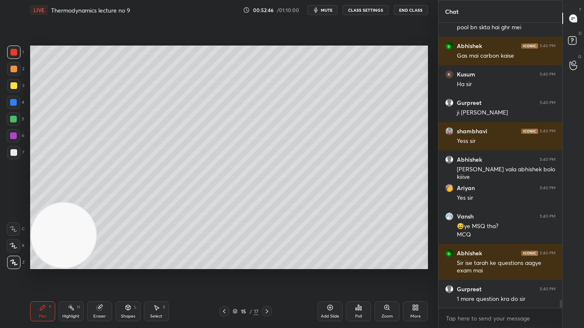
click at [99, 264] on div "Eraser" at bounding box center [99, 312] width 25 height 20
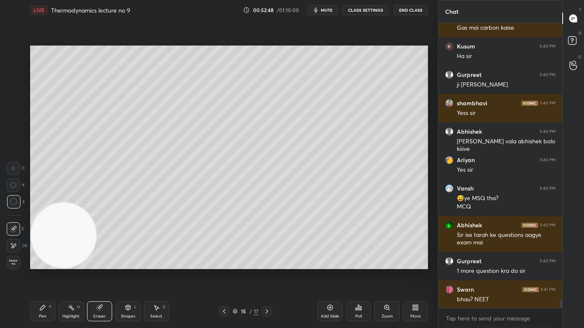
scroll to position [10195, 0]
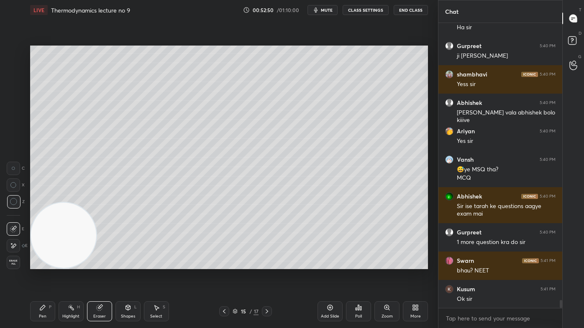
click at [41, 264] on div "Pen P" at bounding box center [42, 312] width 25 height 20
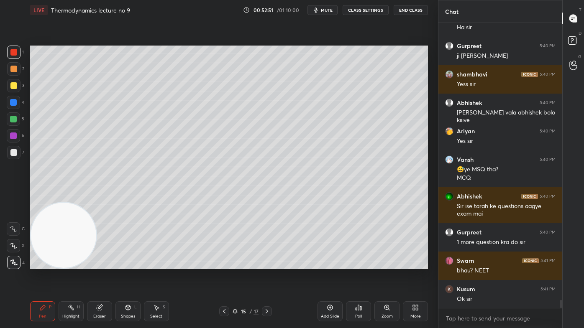
click at [15, 118] on div at bounding box center [13, 119] width 7 height 7
click at [12, 241] on div at bounding box center [13, 245] width 13 height 13
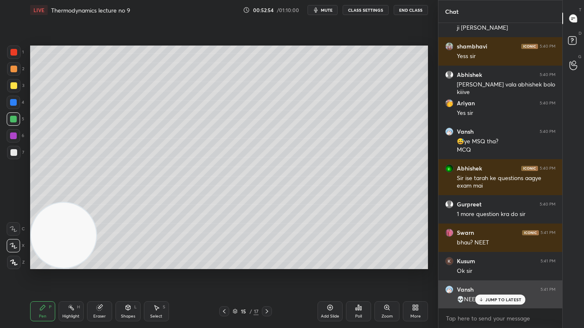
click at [493, 264] on p "JUMP TO LATEST" at bounding box center [503, 299] width 36 height 5
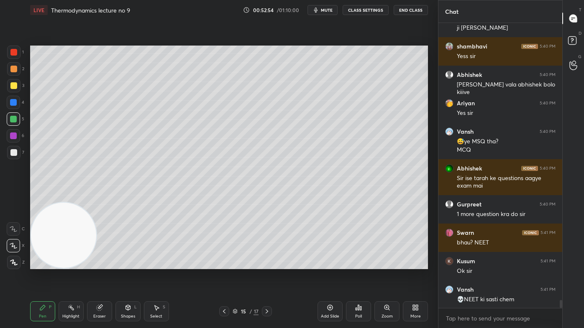
scroll to position [10252, 0]
click at [331, 264] on icon at bounding box center [330, 307] width 7 height 7
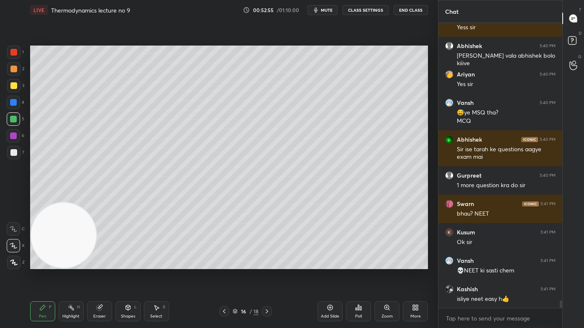
click at [358, 9] on button "CLASS SETTINGS" at bounding box center [366, 10] width 46 height 10
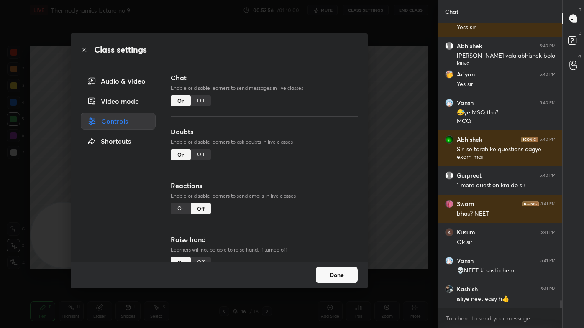
click at [202, 96] on div "Off" at bounding box center [201, 100] width 20 height 11
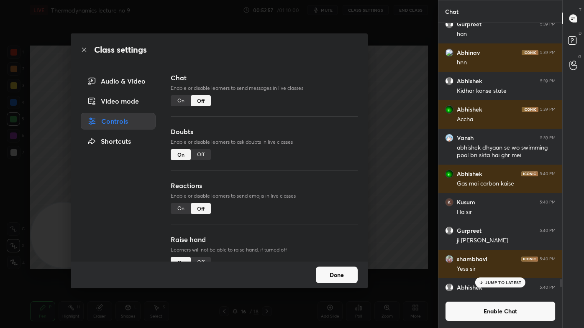
click at [404, 92] on div "Class settings Audio & Video Video mode Controls Shortcuts Chat Enable or disab…" at bounding box center [219, 164] width 438 height 328
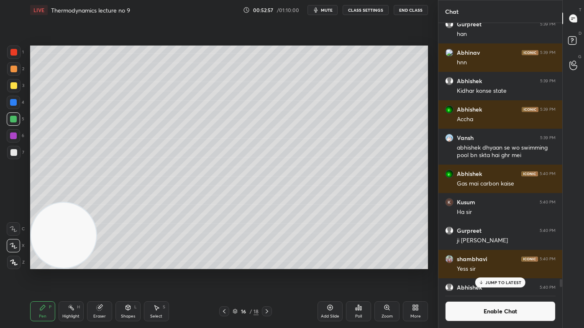
click at [15, 83] on div at bounding box center [13, 85] width 7 height 7
click at [8, 246] on div at bounding box center [13, 245] width 13 height 13
click at [107, 264] on div "Pen P Highlight H Eraser Shapes L Select S" at bounding box center [102, 312] width 144 height 20
click at [106, 264] on div "Eraser" at bounding box center [99, 312] width 25 height 20
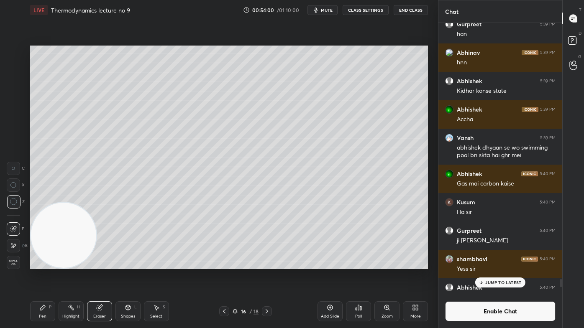
click at [49, 264] on div "P" at bounding box center [50, 307] width 3 height 4
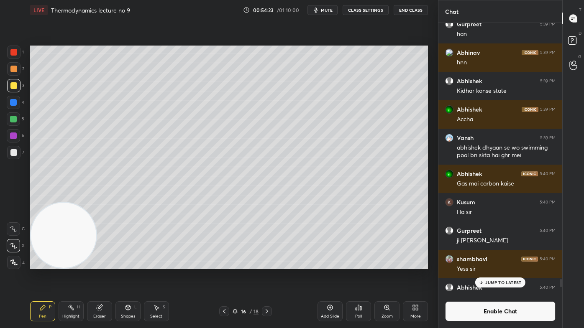
drag, startPoint x: 515, startPoint y: 283, endPoint x: 516, endPoint y: 289, distance: 5.5
click at [515, 264] on p "JUMP TO LATEST" at bounding box center [503, 282] width 36 height 5
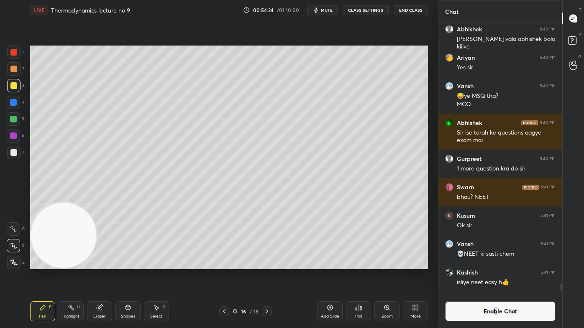
click at [494, 264] on button "Enable Chat" at bounding box center [500, 312] width 110 height 20
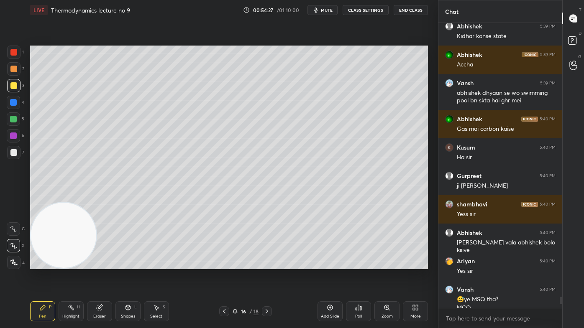
click at [325, 11] on span "mute" at bounding box center [327, 10] width 12 height 6
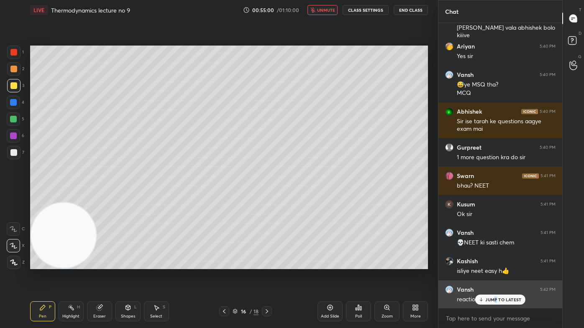
click at [495, 264] on div "JUMP TO LATEST" at bounding box center [500, 300] width 50 height 10
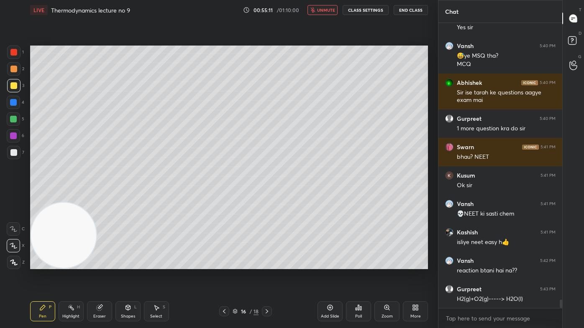
scroll to position [9688, 0]
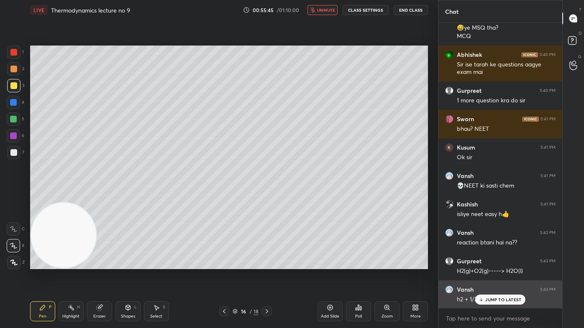
click at [505, 264] on p "JUMP TO LATEST" at bounding box center [503, 299] width 36 height 5
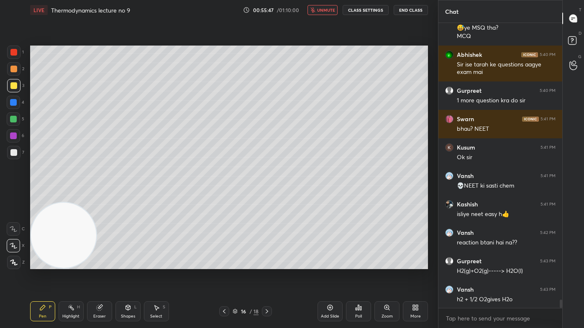
click at [327, 10] on span "unmute" at bounding box center [326, 10] width 18 height 6
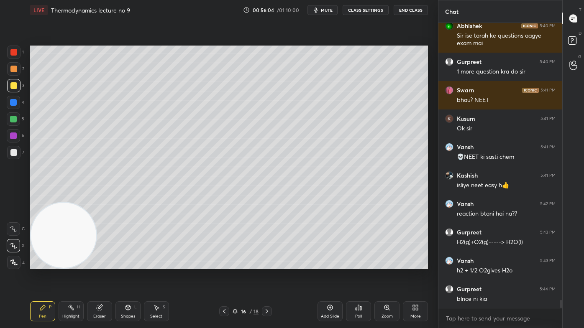
click at [13, 120] on div at bounding box center [13, 119] width 7 height 7
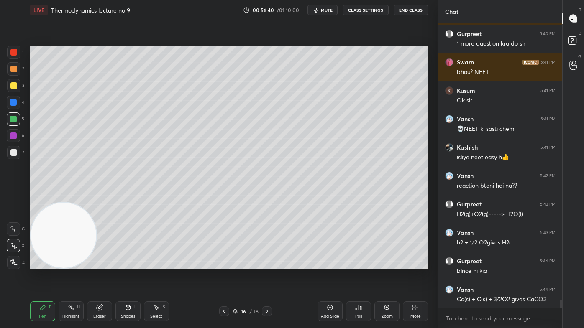
click at [100, 264] on div "Eraser" at bounding box center [99, 312] width 25 height 20
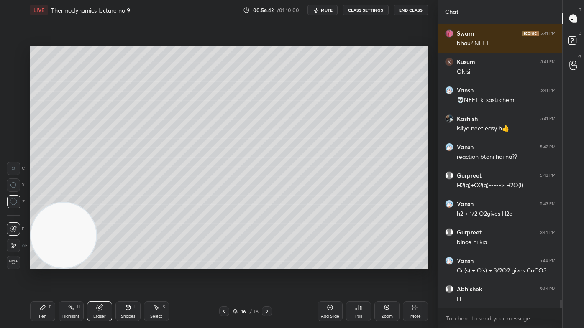
click at [41, 264] on div "Pen" at bounding box center [43, 317] width 8 height 4
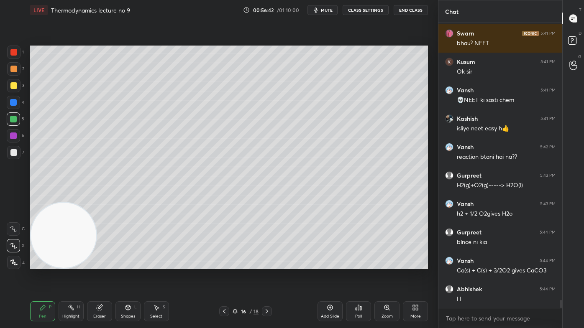
scroll to position [9802, 0]
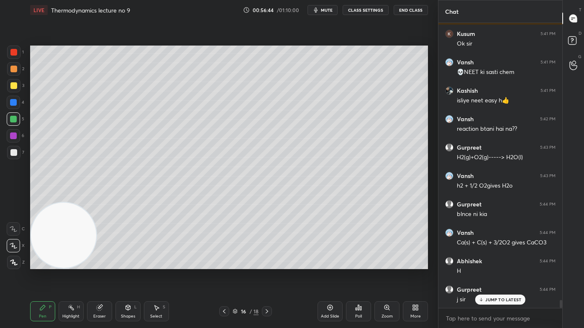
click at [47, 264] on div "Pen P" at bounding box center [42, 312] width 25 height 20
click at [14, 67] on div at bounding box center [13, 69] width 7 height 7
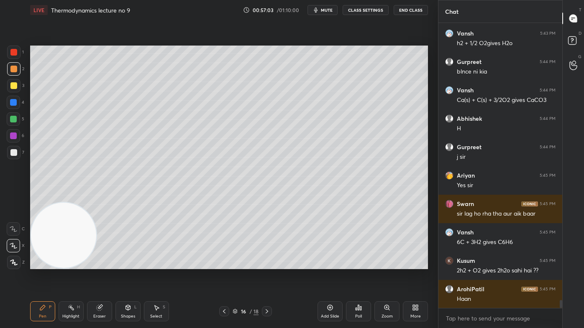
scroll to position [9972, 0]
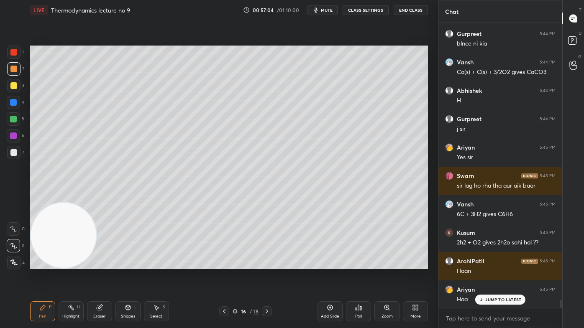
click at [107, 264] on div "Eraser" at bounding box center [99, 312] width 25 height 20
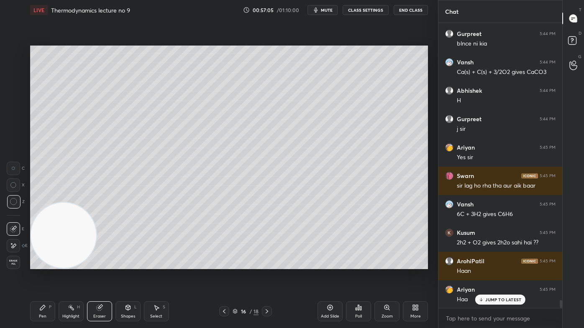
scroll to position [10001, 0]
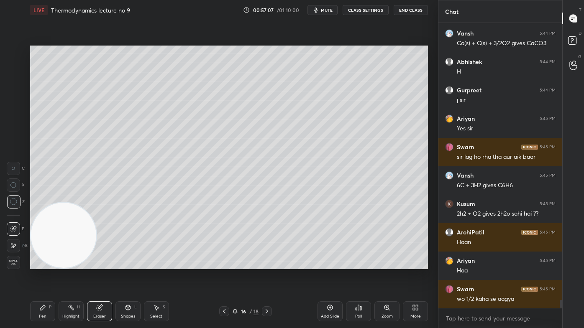
click at [48, 264] on div "Pen P" at bounding box center [42, 312] width 25 height 20
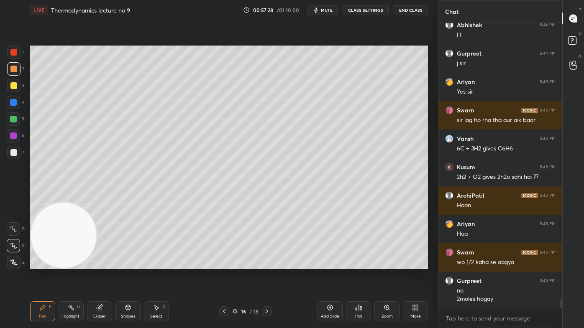
scroll to position [10066, 0]
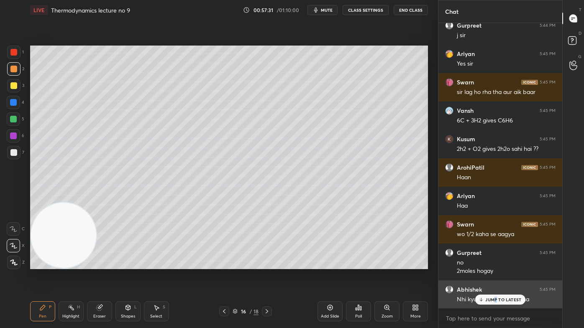
click at [495, 264] on p "JUMP TO LATEST" at bounding box center [503, 299] width 36 height 5
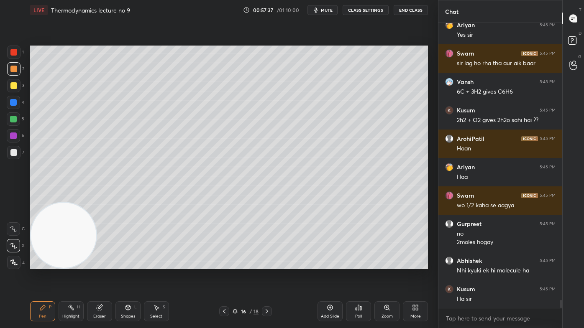
scroll to position [10123, 0]
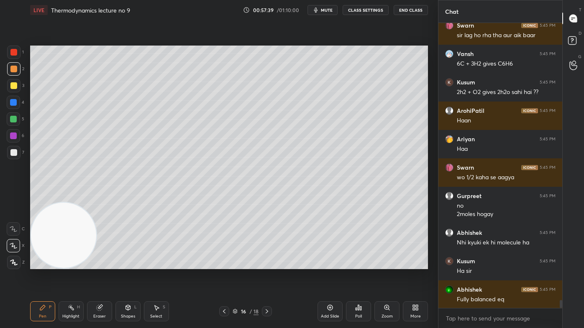
click at [485, 264] on div "Kashish 5:41 PM isliye neet easy h👍 Vansh 5:42 PM reaction btani hai na?? Gurpr…" at bounding box center [500, 165] width 124 height 285
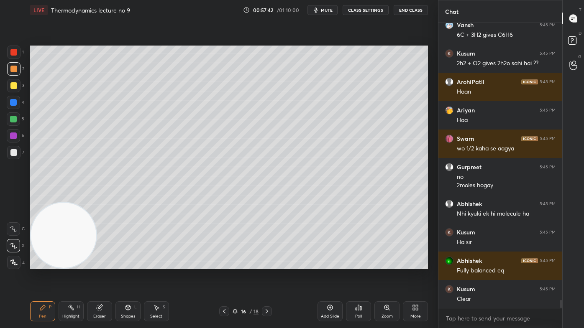
scroll to position [10180, 0]
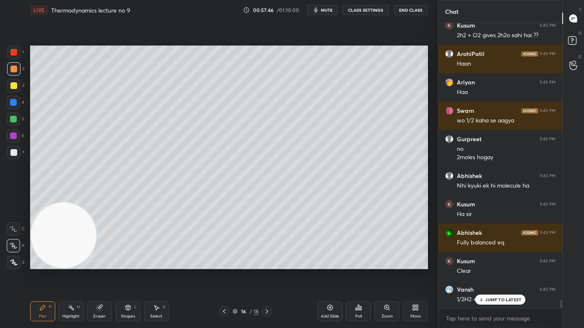
click at [14, 154] on div at bounding box center [13, 152] width 7 height 7
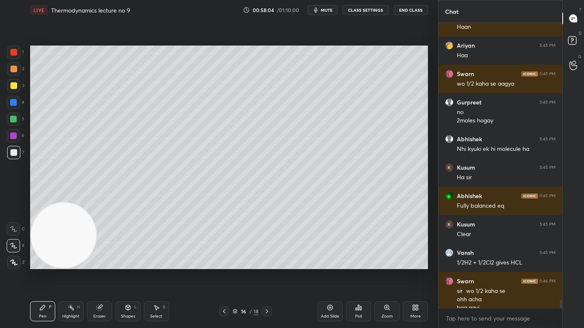
scroll to position [10225, 0]
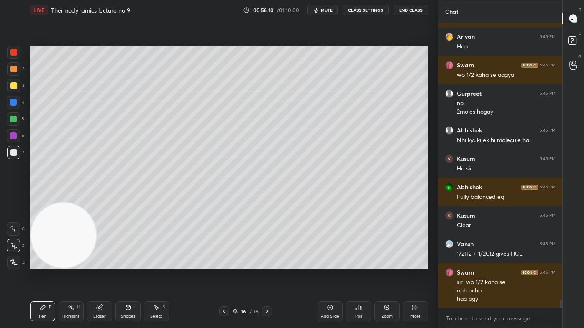
click at [97, 264] on div "Eraser" at bounding box center [99, 312] width 25 height 20
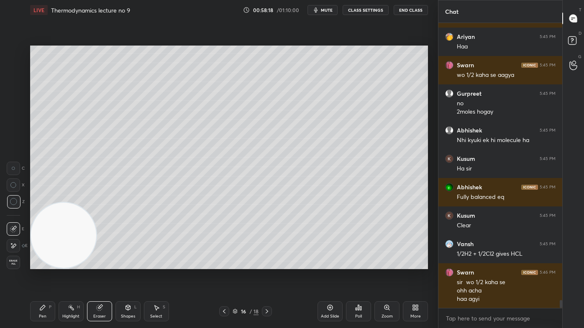
click at [43, 264] on icon at bounding box center [42, 307] width 7 height 7
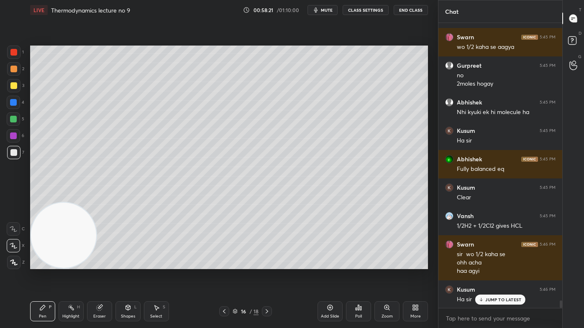
scroll to position [10282, 0]
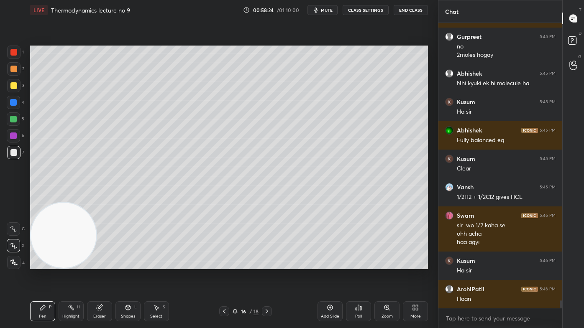
drag, startPoint x: 103, startPoint y: 319, endPoint x: 107, endPoint y: 317, distance: 4.7
click at [104, 264] on div "Eraser" at bounding box center [99, 312] width 25 height 20
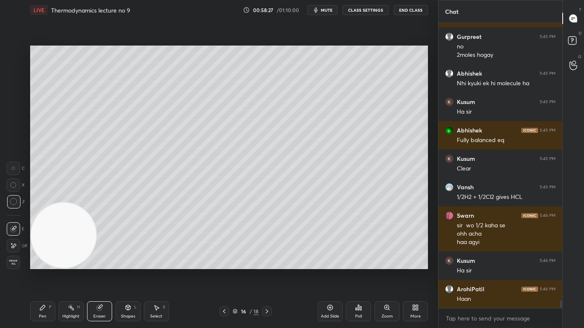
scroll to position [10310, 0]
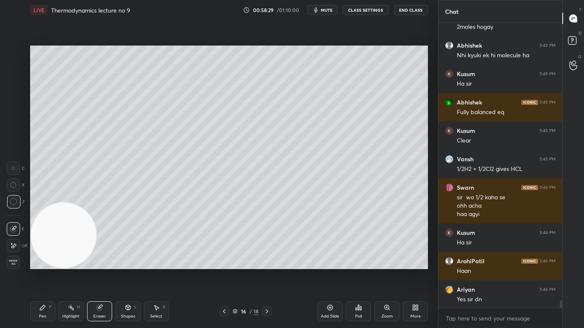
click at [42, 264] on div "Pen" at bounding box center [43, 317] width 8 height 4
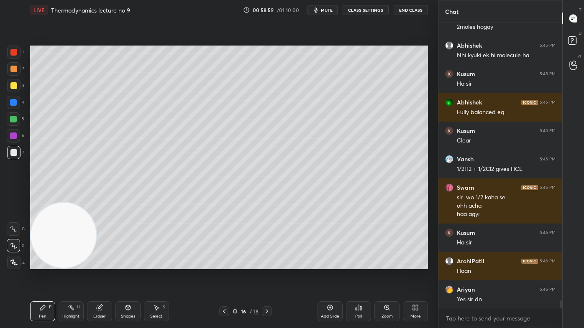
scroll to position [10346, 0]
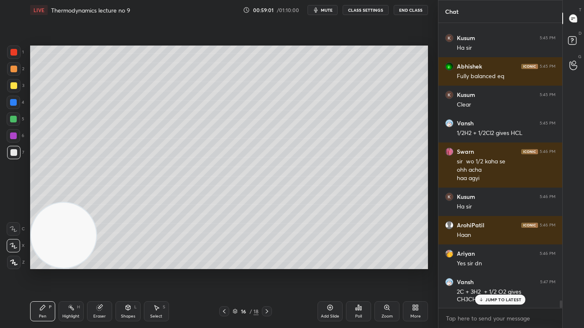
click at [490, 264] on p "JUMP TO LATEST" at bounding box center [503, 299] width 36 height 5
click at [328, 10] on span "mute" at bounding box center [327, 10] width 12 height 6
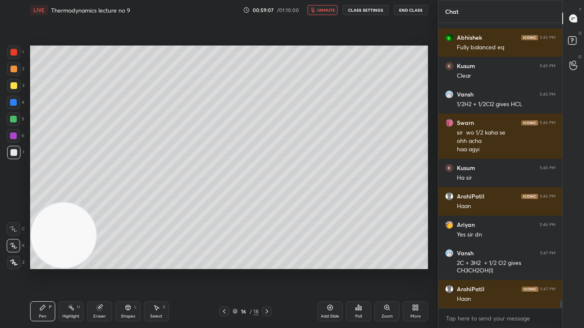
click at [328, 10] on span "unmute" at bounding box center [326, 10] width 18 height 6
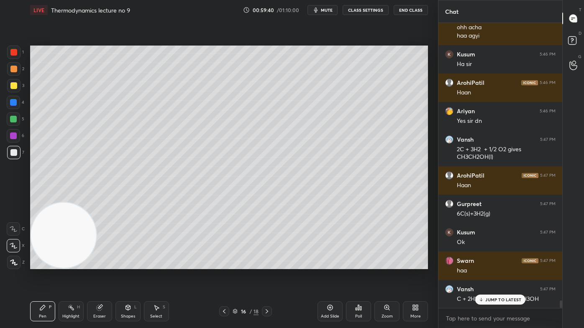
scroll to position [10517, 0]
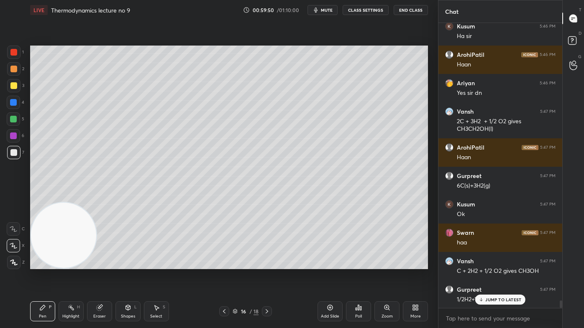
click at [102, 264] on div "Eraser" at bounding box center [99, 312] width 25 height 20
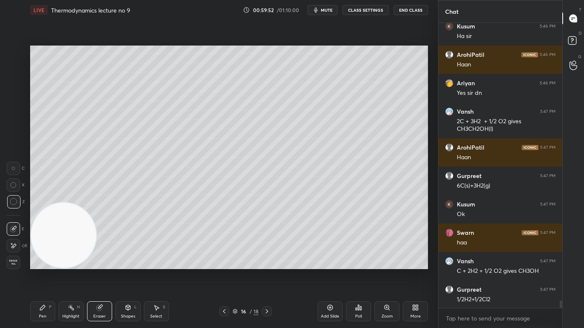
scroll to position [10546, 0]
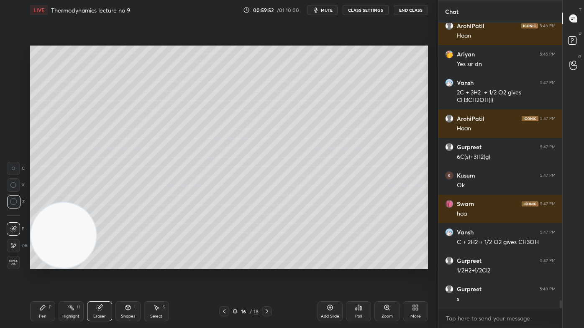
click at [43, 264] on div "Pen P" at bounding box center [42, 312] width 25 height 20
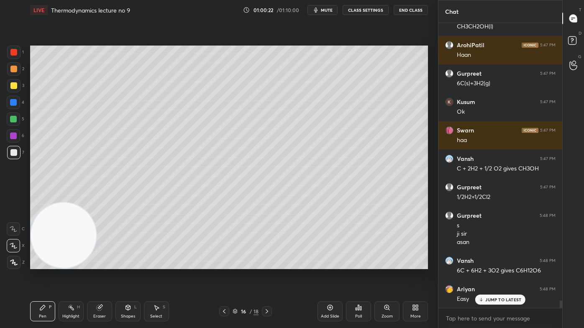
scroll to position [10647, 0]
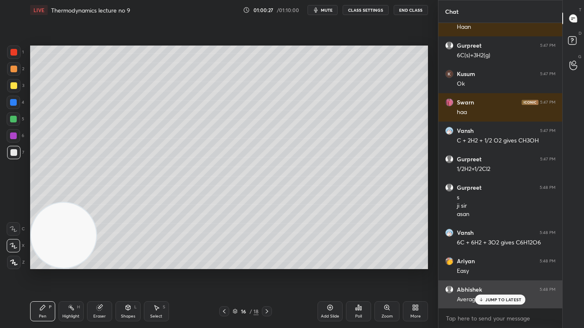
click at [511, 264] on p "JUMP TO LATEST" at bounding box center [503, 299] width 36 height 5
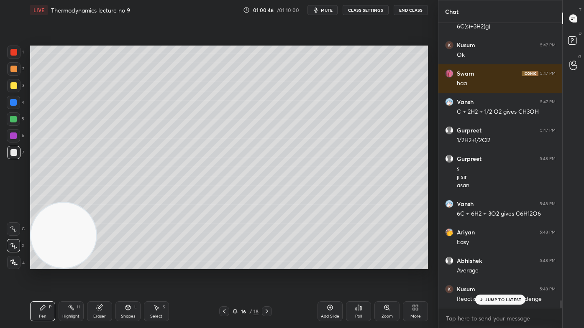
scroll to position [10704, 0]
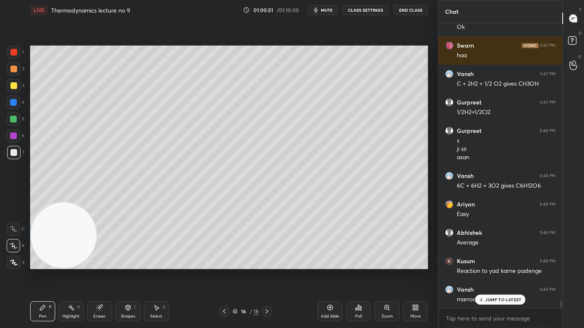
click at [13, 54] on div at bounding box center [13, 52] width 13 height 13
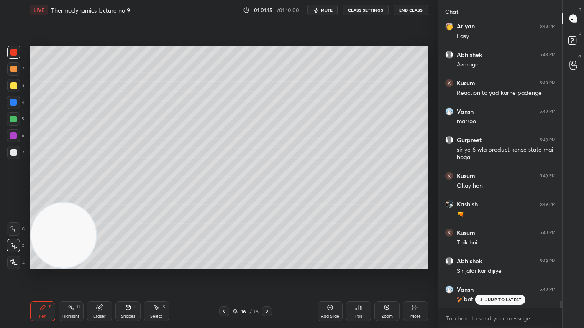
scroll to position [10911, 0]
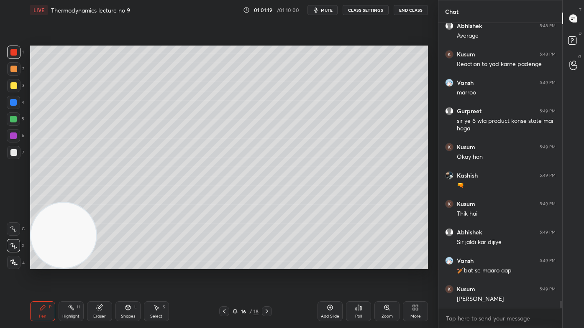
drag, startPoint x: 332, startPoint y: 315, endPoint x: 343, endPoint y: 304, distance: 15.4
click at [331, 264] on div "Add Slide" at bounding box center [330, 317] width 18 height 4
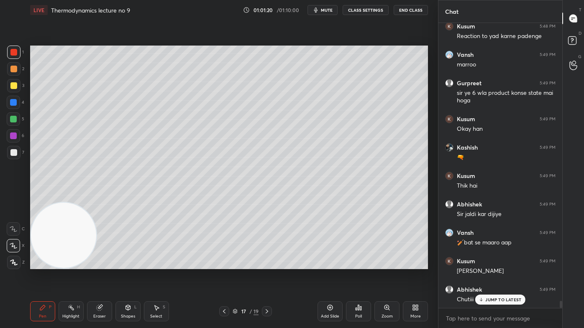
click at [15, 85] on div at bounding box center [13, 85] width 7 height 7
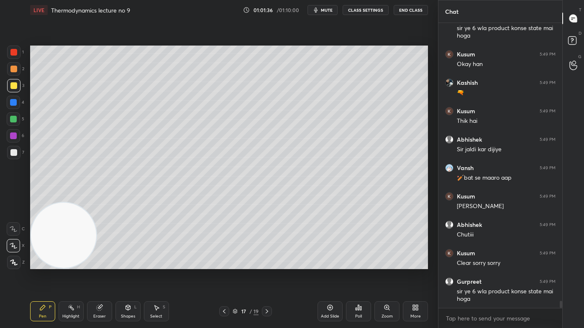
scroll to position [11032, 0]
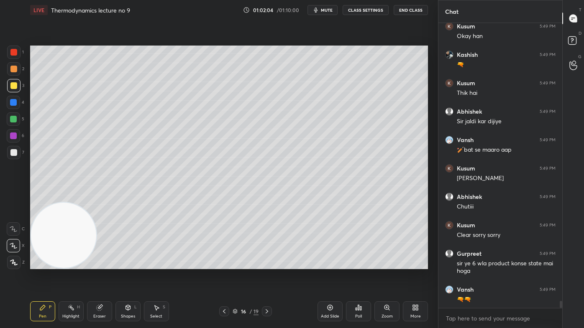
click at [13, 153] on div at bounding box center [13, 152] width 7 height 7
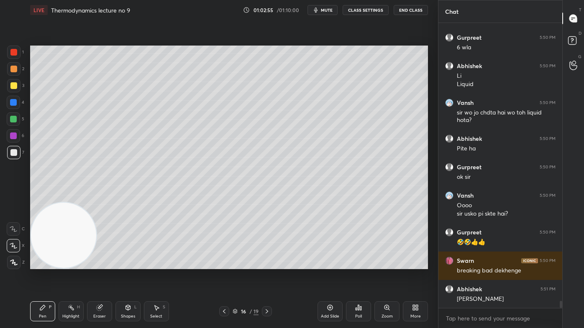
scroll to position [11377, 0]
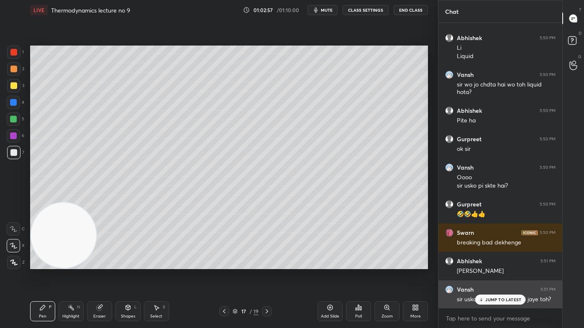
click at [498, 264] on div "JUMP TO LATEST" at bounding box center [500, 300] width 50 height 10
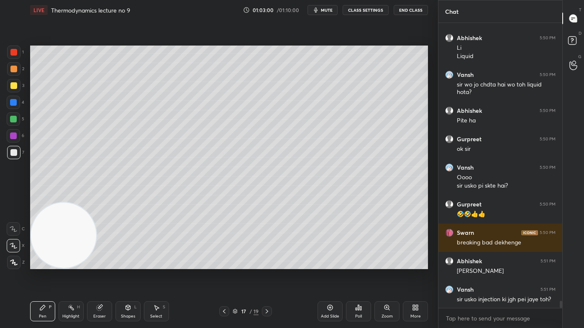
click at [6, 82] on div "1 2 3 4 5 6 7 C X Z C X Z E E Erase all H H" at bounding box center [13, 158] width 27 height 224
click at [14, 86] on div at bounding box center [13, 85] width 7 height 7
click at [95, 264] on div "Eraser" at bounding box center [99, 312] width 25 height 20
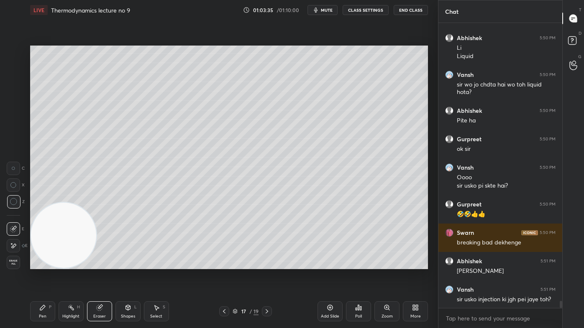
scroll to position [11385, 0]
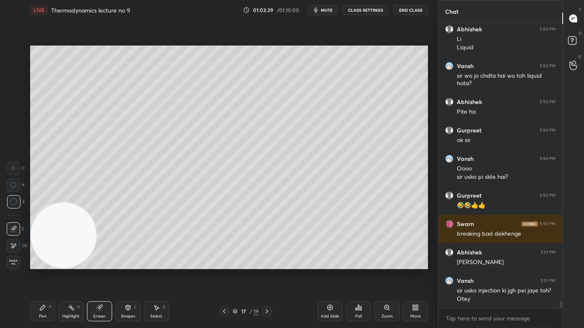
click at [38, 264] on div "Pen P" at bounding box center [42, 312] width 25 height 20
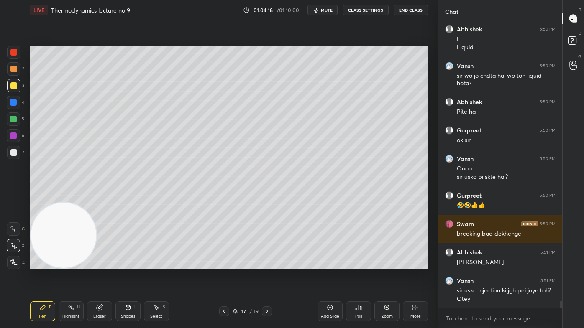
click at [15, 51] on div at bounding box center [13, 52] width 7 height 7
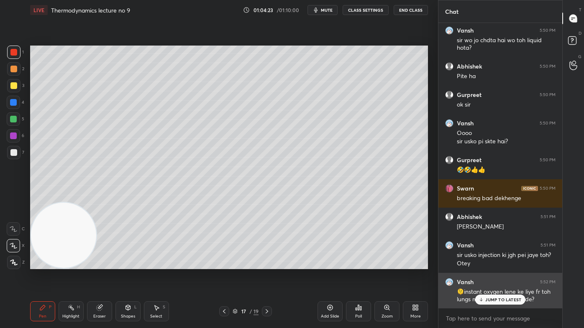
click at [482, 264] on icon at bounding box center [480, 299] width 5 height 5
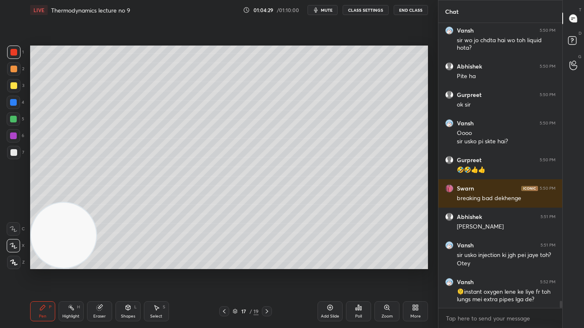
scroll to position [11450, 0]
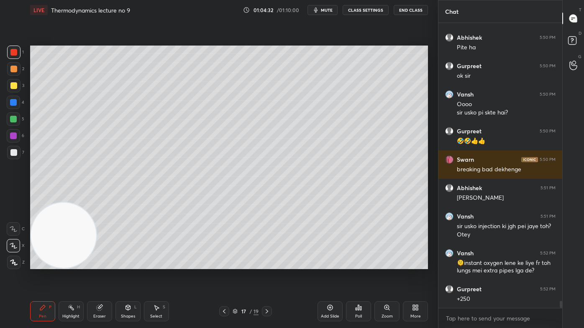
click at [12, 155] on div at bounding box center [13, 152] width 7 height 7
click at [11, 264] on div at bounding box center [13, 262] width 13 height 13
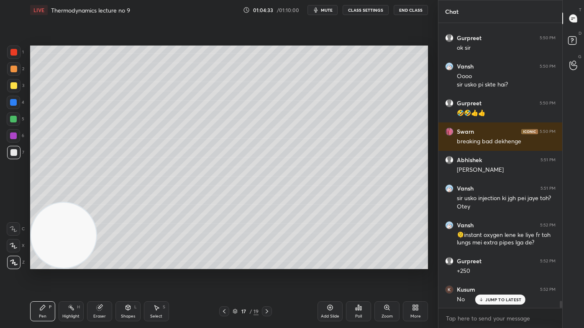
click at [11, 246] on icon at bounding box center [14, 246] width 8 height 6
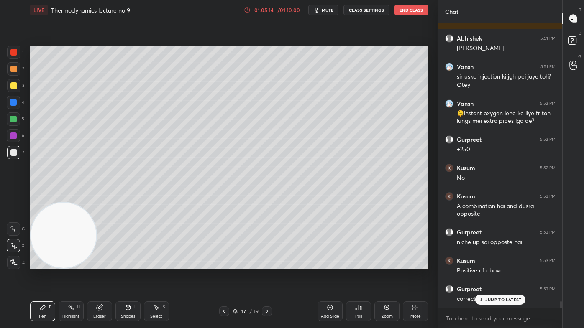
scroll to position [11628, 0]
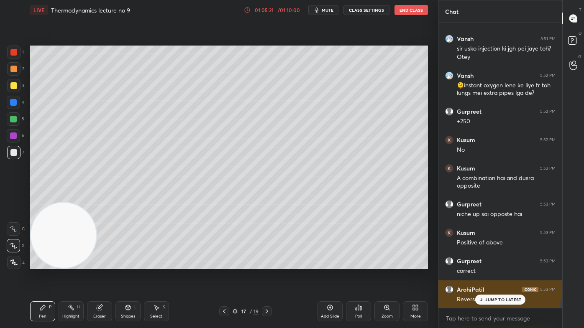
click at [495, 264] on p "JUMP TO LATEST" at bounding box center [503, 299] width 36 height 5
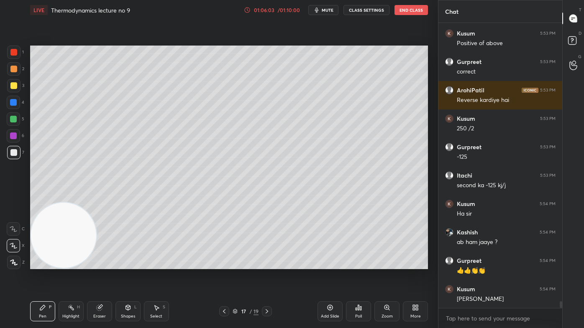
scroll to position [11855, 0]
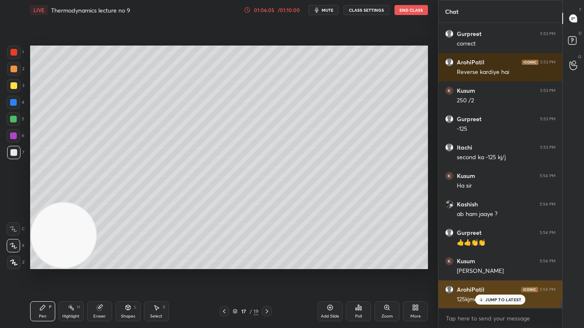
click at [493, 264] on div "JUMP TO LATEST" at bounding box center [500, 300] width 50 height 10
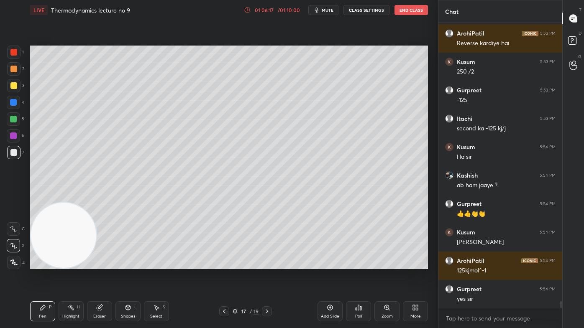
scroll to position [11912, 0]
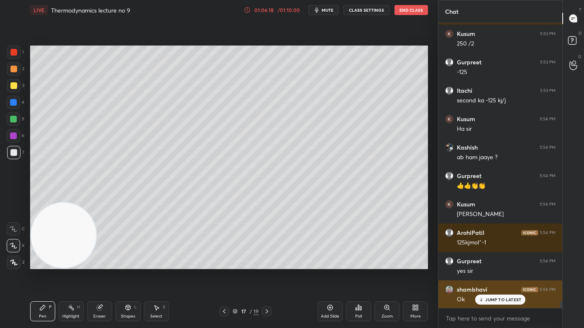
click at [491, 264] on p "JUMP TO LATEST" at bounding box center [503, 299] width 36 height 5
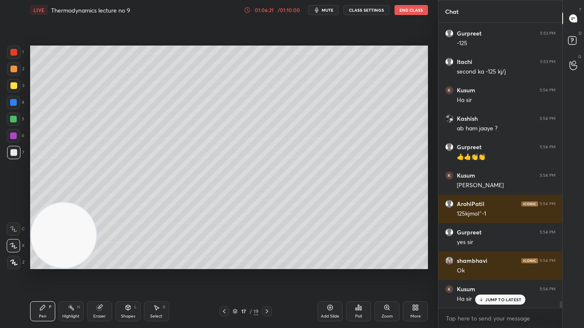
scroll to position [11969, 0]
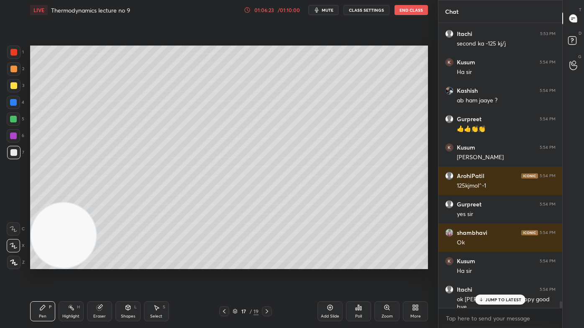
click at [491, 264] on p "JUMP TO LATEST" at bounding box center [503, 299] width 36 height 5
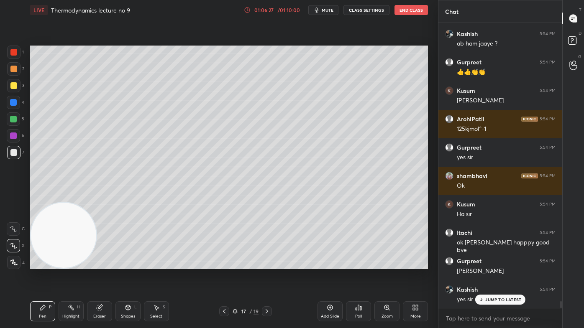
scroll to position [12055, 0]
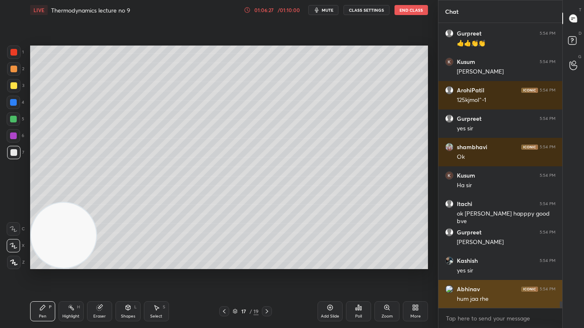
click at [490, 264] on div "hum jaa rhe" at bounding box center [506, 299] width 99 height 8
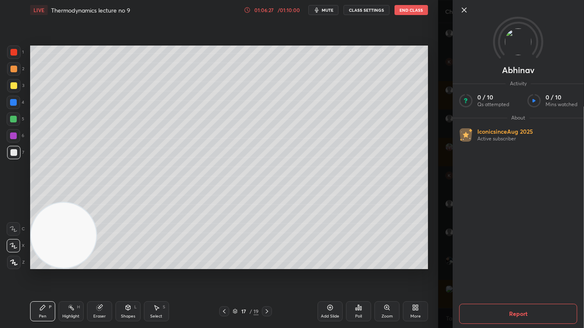
click at [446, 264] on div "Abhinav Activity 0 / 10 Qs attempted 0 / 10 Mins watched About Iconic since [DA…" at bounding box center [511, 164] width 146 height 328
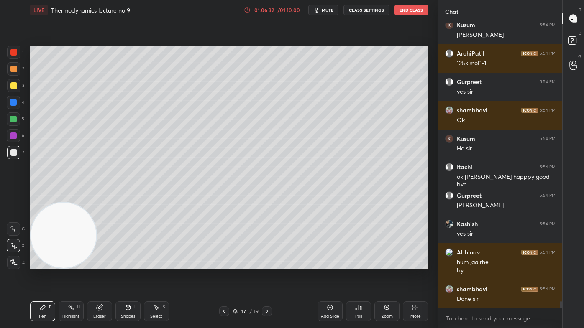
scroll to position [12120, 0]
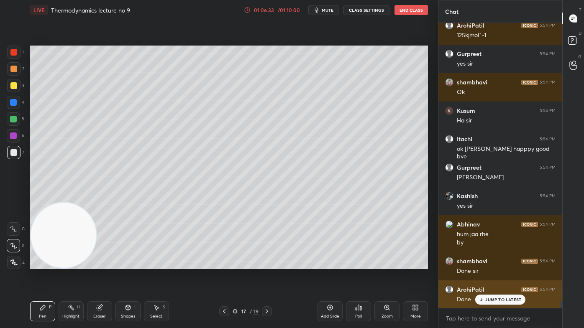
click at [489, 264] on div "ArohiPatil 5:54 PM Done" at bounding box center [500, 295] width 124 height 28
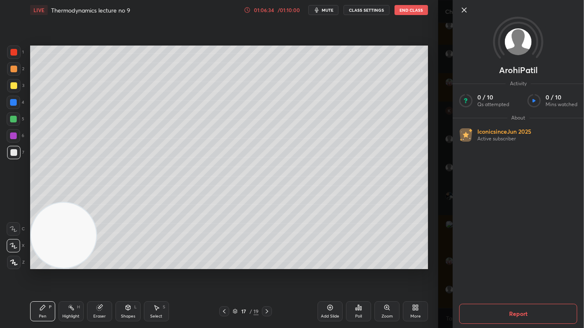
click at [444, 264] on div "ArohiPatil Activity 0 / 10 Qs attempted 0 / 10 Mins watched About Iconic since …" at bounding box center [511, 164] width 146 height 328
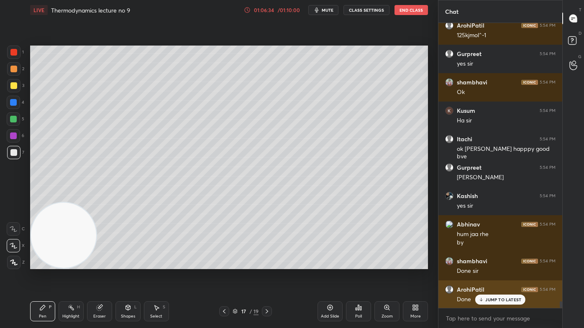
drag, startPoint x: 484, startPoint y: 301, endPoint x: 478, endPoint y: 304, distance: 6.5
click at [483, 264] on icon at bounding box center [480, 299] width 5 height 5
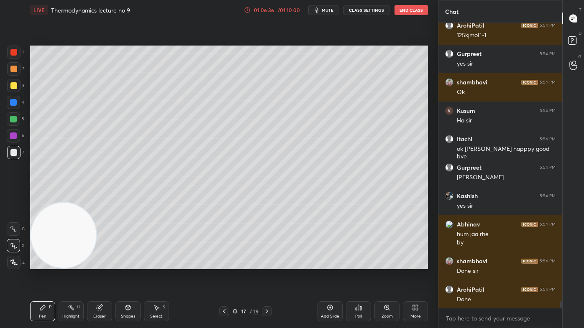
scroll to position [12148, 0]
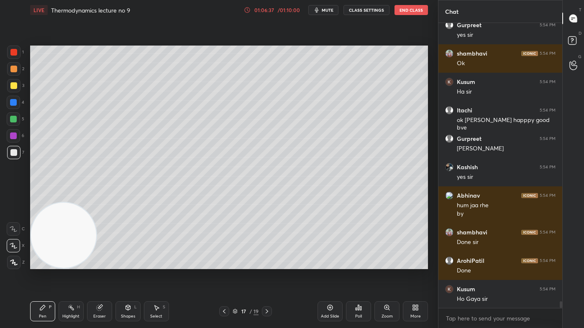
click at [327, 264] on div "Add Slide" at bounding box center [329, 312] width 25 height 20
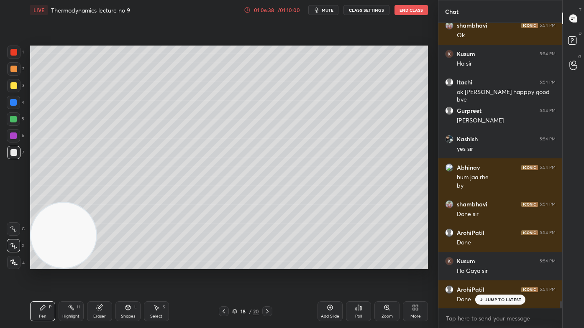
click at [370, 12] on button "CLASS SETTINGS" at bounding box center [366, 10] width 46 height 10
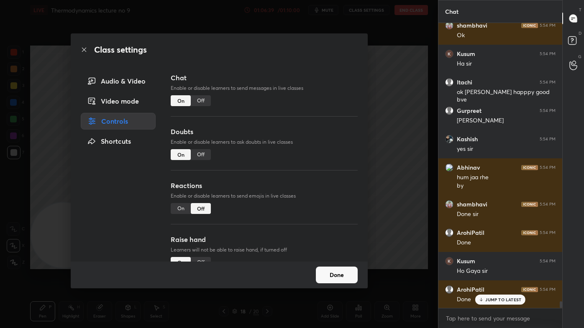
click at [200, 102] on div "Off" at bounding box center [201, 100] width 20 height 11
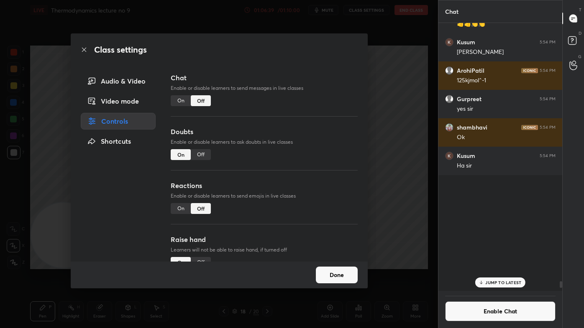
scroll to position [266, 121]
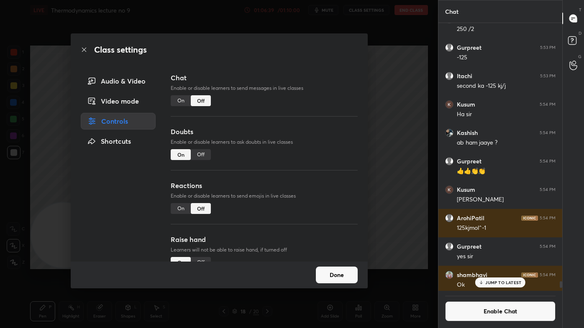
click at [395, 116] on div "Class settings Audio & Video Video mode Controls Shortcuts Chat Enable or disab…" at bounding box center [219, 164] width 438 height 328
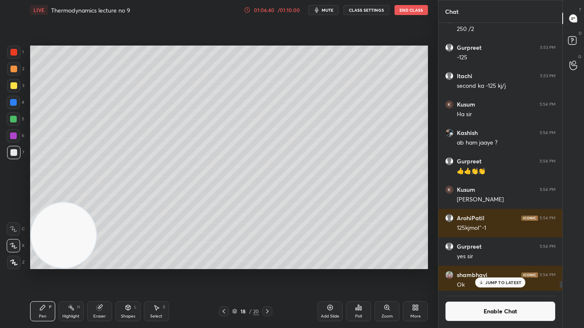
click at [15, 88] on div at bounding box center [13, 85] width 7 height 7
click at [12, 243] on icon at bounding box center [14, 246] width 8 height 6
click at [94, 264] on div "Eraser" at bounding box center [99, 312] width 25 height 20
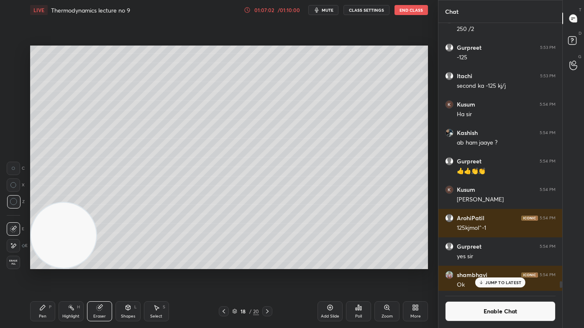
drag, startPoint x: 34, startPoint y: 321, endPoint x: 61, endPoint y: 295, distance: 37.3
click at [34, 264] on div "Pen P" at bounding box center [42, 312] width 25 height 20
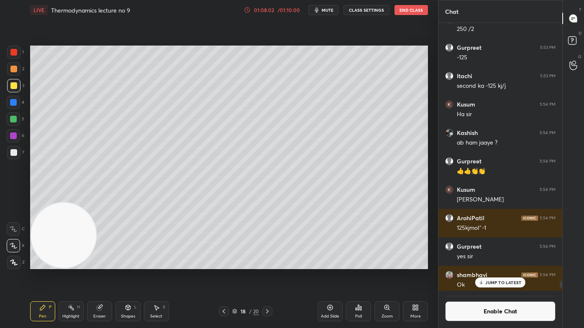
click at [12, 122] on div at bounding box center [13, 119] width 7 height 7
drag, startPoint x: 18, startPoint y: 70, endPoint x: 17, endPoint y: 84, distance: 14.7
click at [17, 69] on div at bounding box center [13, 68] width 13 height 13
click at [13, 264] on div at bounding box center [13, 262] width 13 height 13
click at [14, 248] on icon at bounding box center [13, 245] width 7 height 5
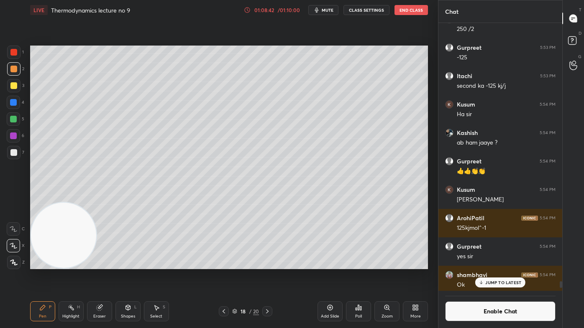
click at [496, 264] on p "JUMP TO LATEST" at bounding box center [503, 282] width 36 height 5
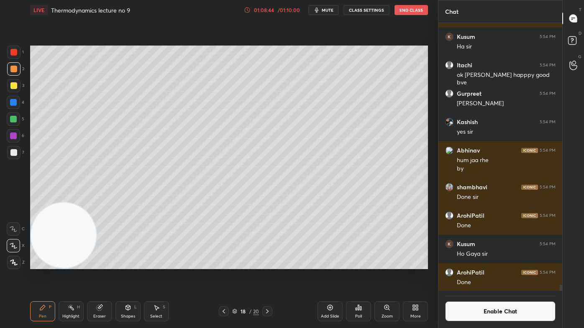
click at [359, 11] on button "CLASS SETTINGS" at bounding box center [366, 10] width 46 height 10
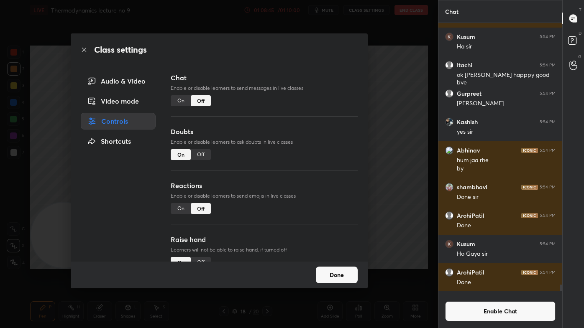
click at [202, 154] on div "Off" at bounding box center [201, 154] width 20 height 11
drag, startPoint x: 174, startPoint y: 155, endPoint x: 178, endPoint y: 153, distance: 4.3
click at [173, 155] on div "On" at bounding box center [181, 154] width 20 height 11
click at [182, 100] on div "On" at bounding box center [181, 100] width 20 height 11
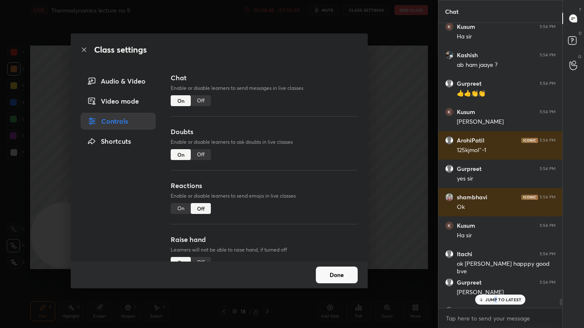
click at [179, 207] on div "On" at bounding box center [181, 208] width 20 height 11
click at [392, 198] on div "Class settings Audio & Video Video mode Controls Shortcuts Chat Enable or disab…" at bounding box center [219, 164] width 438 height 328
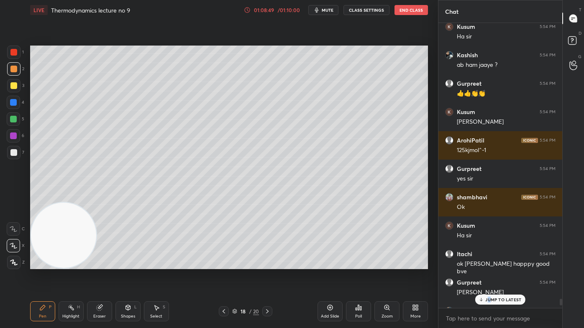
click at [489, 264] on p "JUMP TO LATEST" at bounding box center [503, 299] width 36 height 5
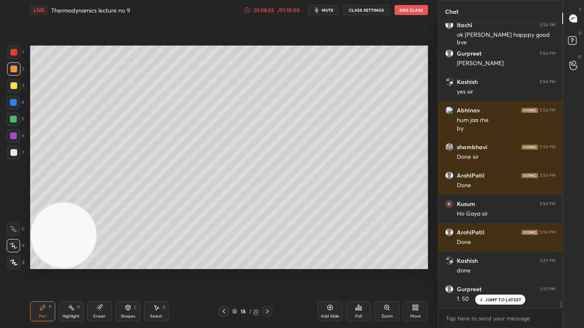
scroll to position [11471, 0]
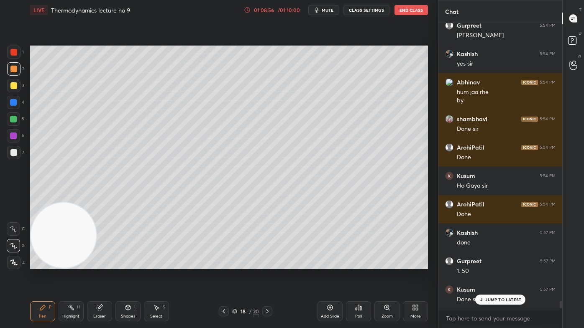
drag, startPoint x: 17, startPoint y: 119, endPoint x: 22, endPoint y: 115, distance: 6.8
click at [16, 119] on div at bounding box center [13, 119] width 13 height 13
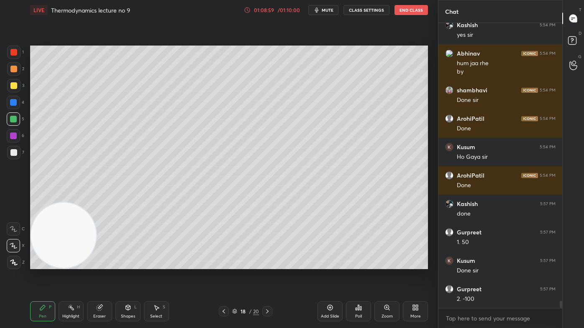
scroll to position [11528, 0]
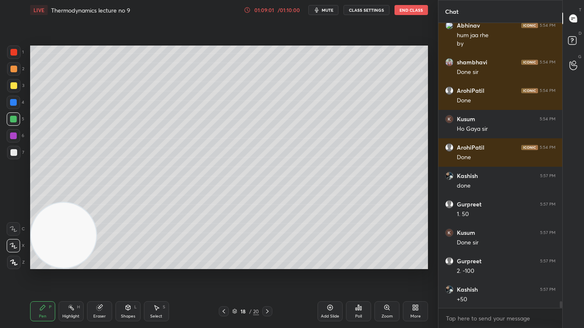
drag, startPoint x: 15, startPoint y: 271, endPoint x: 19, endPoint y: 263, distance: 8.6
click at [16, 264] on div "1 2 3 4 5 6 7 C X Z C X Z E E Erase all H H LIVE Thermodynamics lecture no 9 01…" at bounding box center [215, 164] width 431 height 328
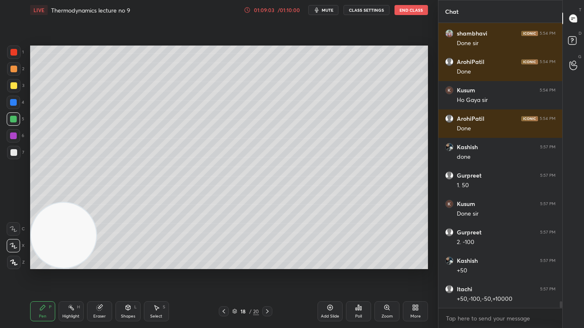
scroll to position [11585, 0]
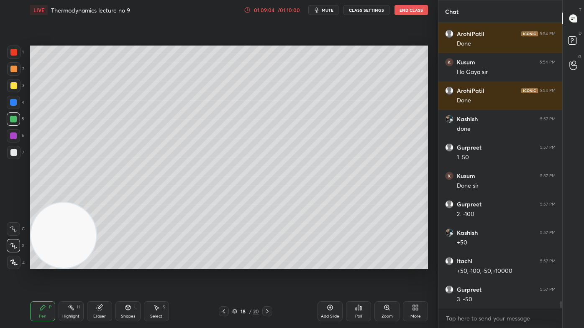
click at [15, 264] on icon at bounding box center [13, 262] width 7 height 5
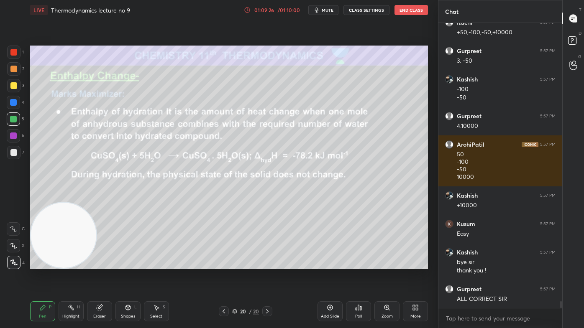
scroll to position [11852, 0]
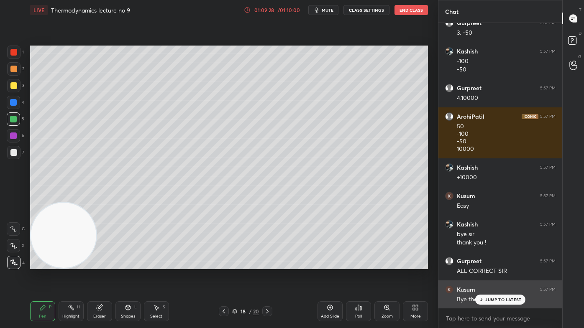
click at [494, 264] on div "JUMP TO LATEST" at bounding box center [500, 300] width 50 height 10
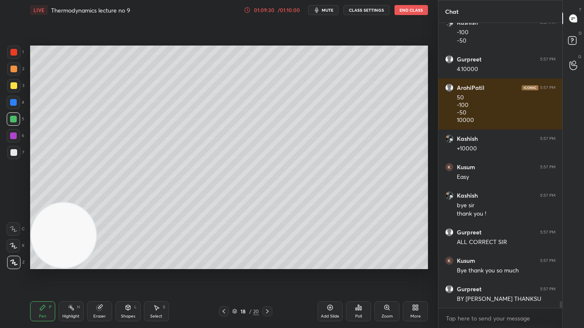
scroll to position [11909, 0]
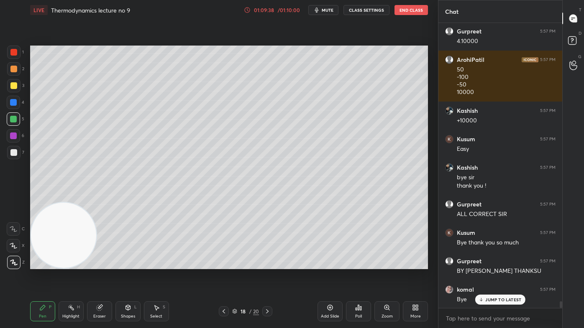
click at [448, 264] on div "Kusum 5:54 PM Ho Gaya sir ArohiPatil 5:54 PM Done Kashish 5:57 PM done Gurpreet…" at bounding box center [500, 166] width 124 height 286
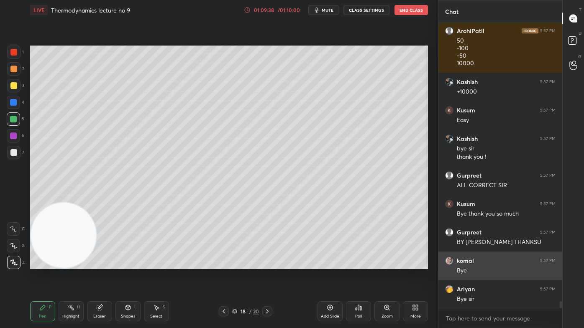
click at [447, 259] on img "grid" at bounding box center [449, 261] width 8 height 8
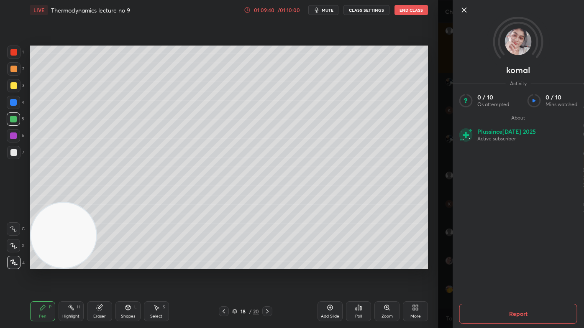
scroll to position [11966, 0]
click at [443, 256] on div "komal Activity 0 / 10 Qs attempted 0 / 10 Mins watched About Plus since [DATE] …" at bounding box center [511, 164] width 146 height 328
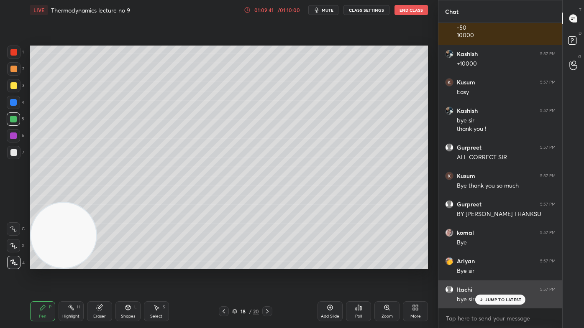
click at [484, 264] on div "JUMP TO LATEST" at bounding box center [500, 300] width 50 height 10
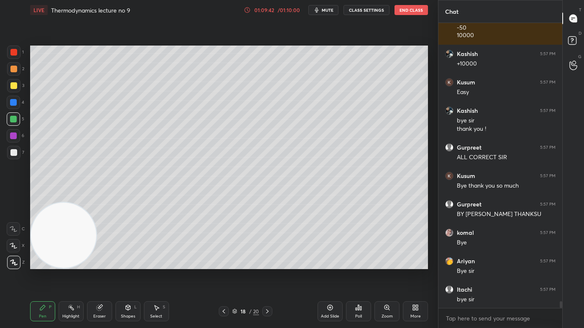
click at [404, 11] on button "End Class" at bounding box center [410, 10] width 33 height 10
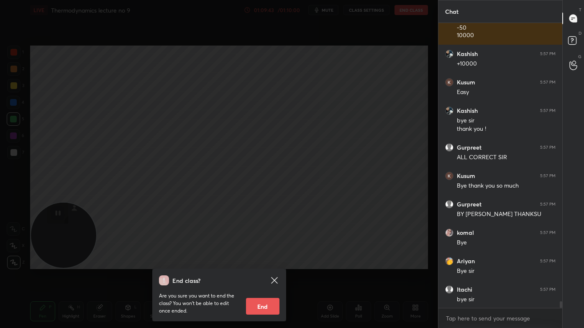
scroll to position [11994, 0]
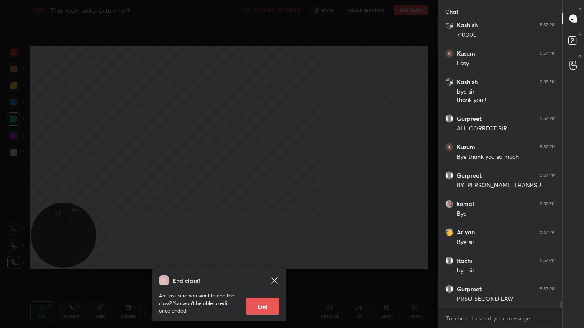
click at [314, 264] on div "End class? Are you sure you want to end the class? You won’t be able to edit on…" at bounding box center [219, 164] width 438 height 328
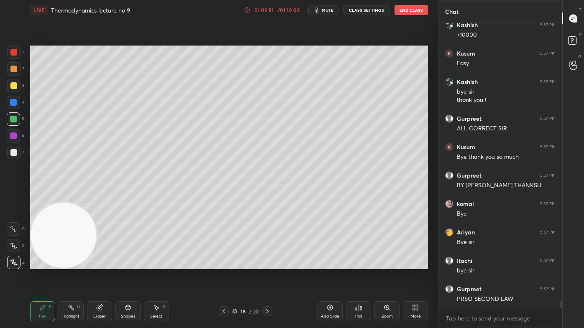
click at [411, 9] on button "End Class" at bounding box center [410, 10] width 33 height 10
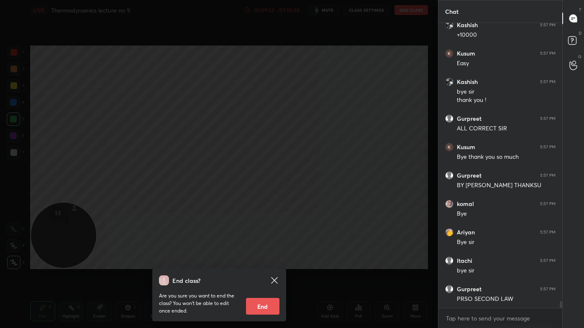
drag, startPoint x: 265, startPoint y: 304, endPoint x: 269, endPoint y: 300, distance: 5.9
click at [264, 264] on button "End" at bounding box center [262, 306] width 33 height 17
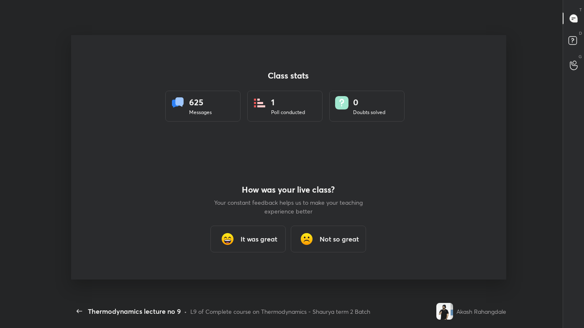
scroll to position [0, 0]
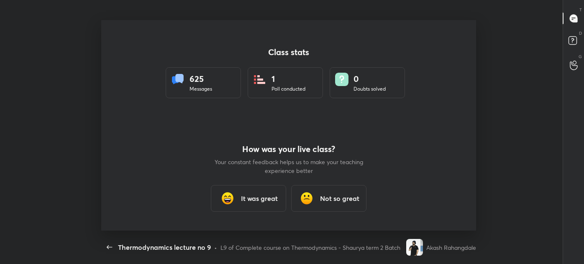
type textarea "x"
